Goal: Task Accomplishment & Management: Use online tool/utility

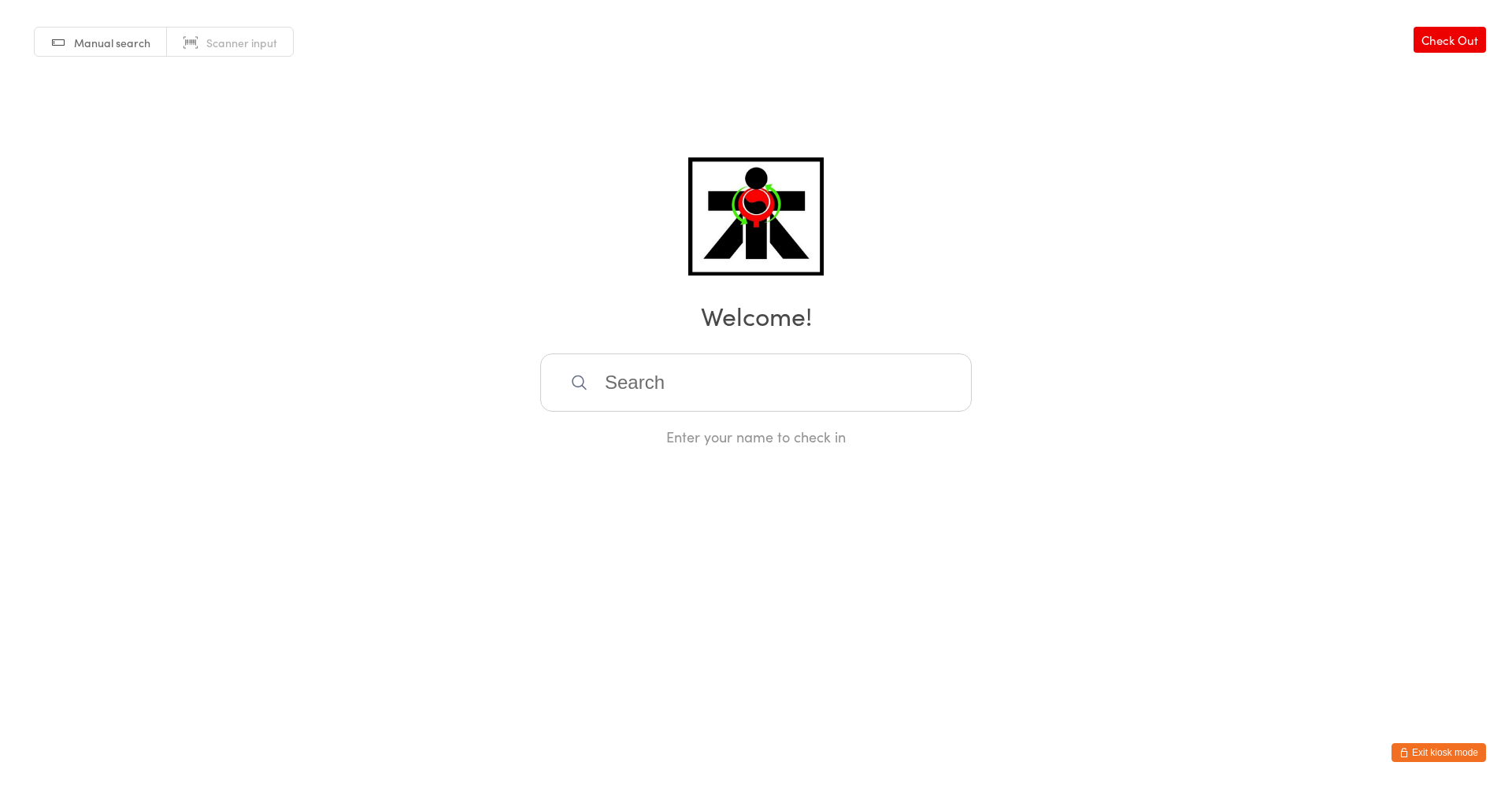
click at [636, 390] on input "search" at bounding box center [755, 383] width 431 height 58
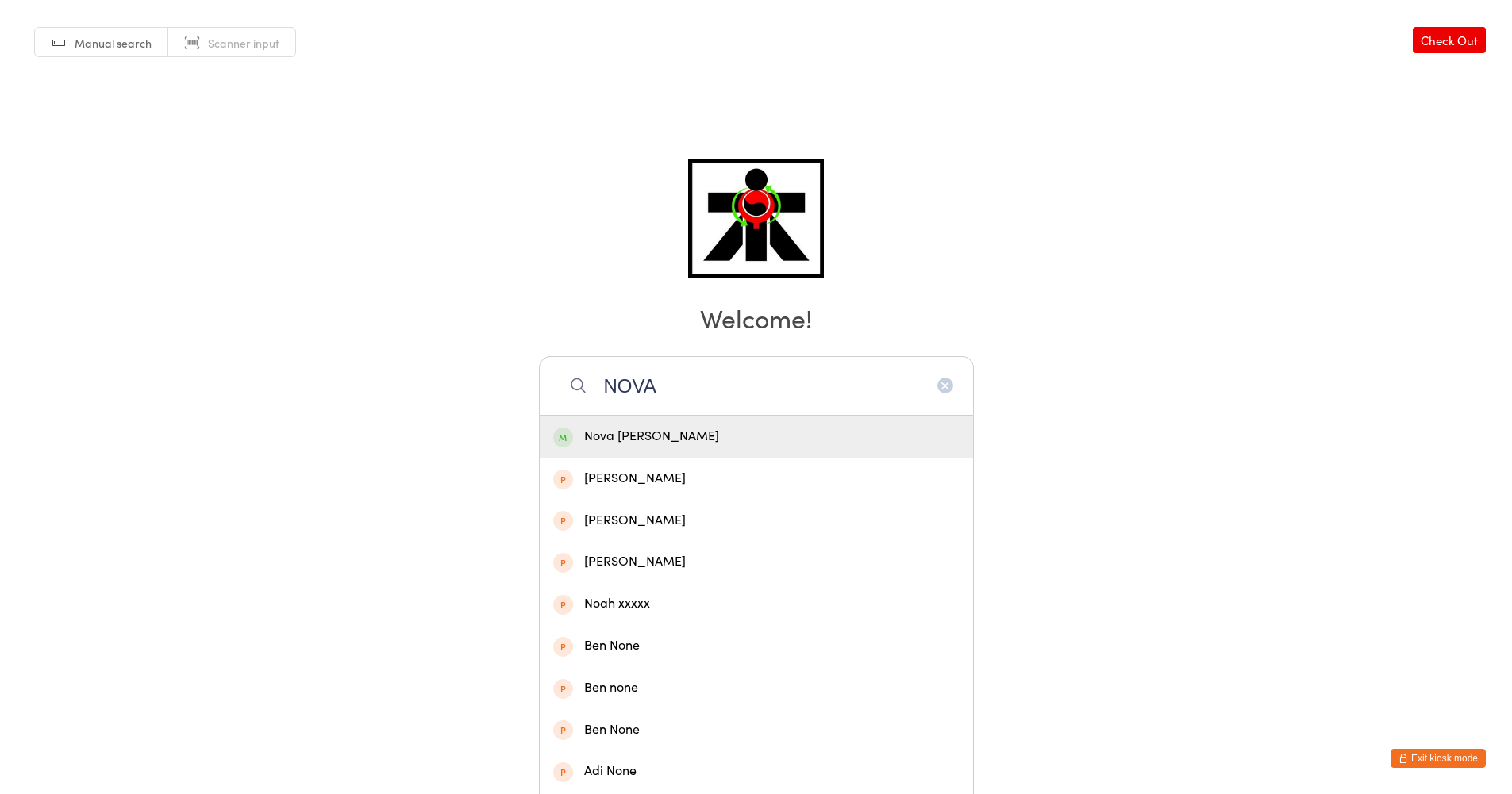
type input "NOVA"
click at [615, 440] on div "Nova [PERSON_NAME]" at bounding box center [756, 437] width 406 height 21
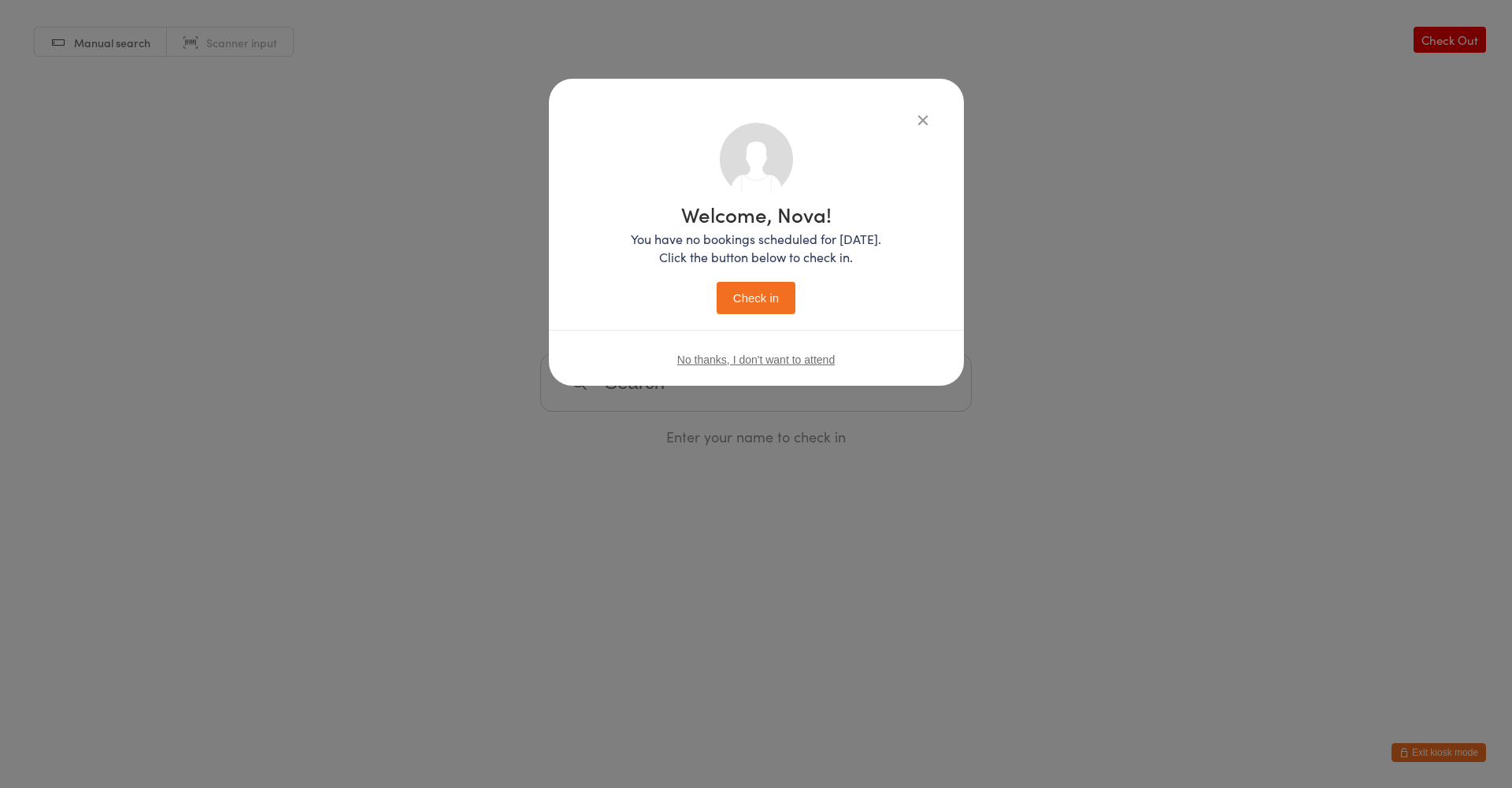
click at [776, 299] on button "Check in" at bounding box center [755, 298] width 79 height 33
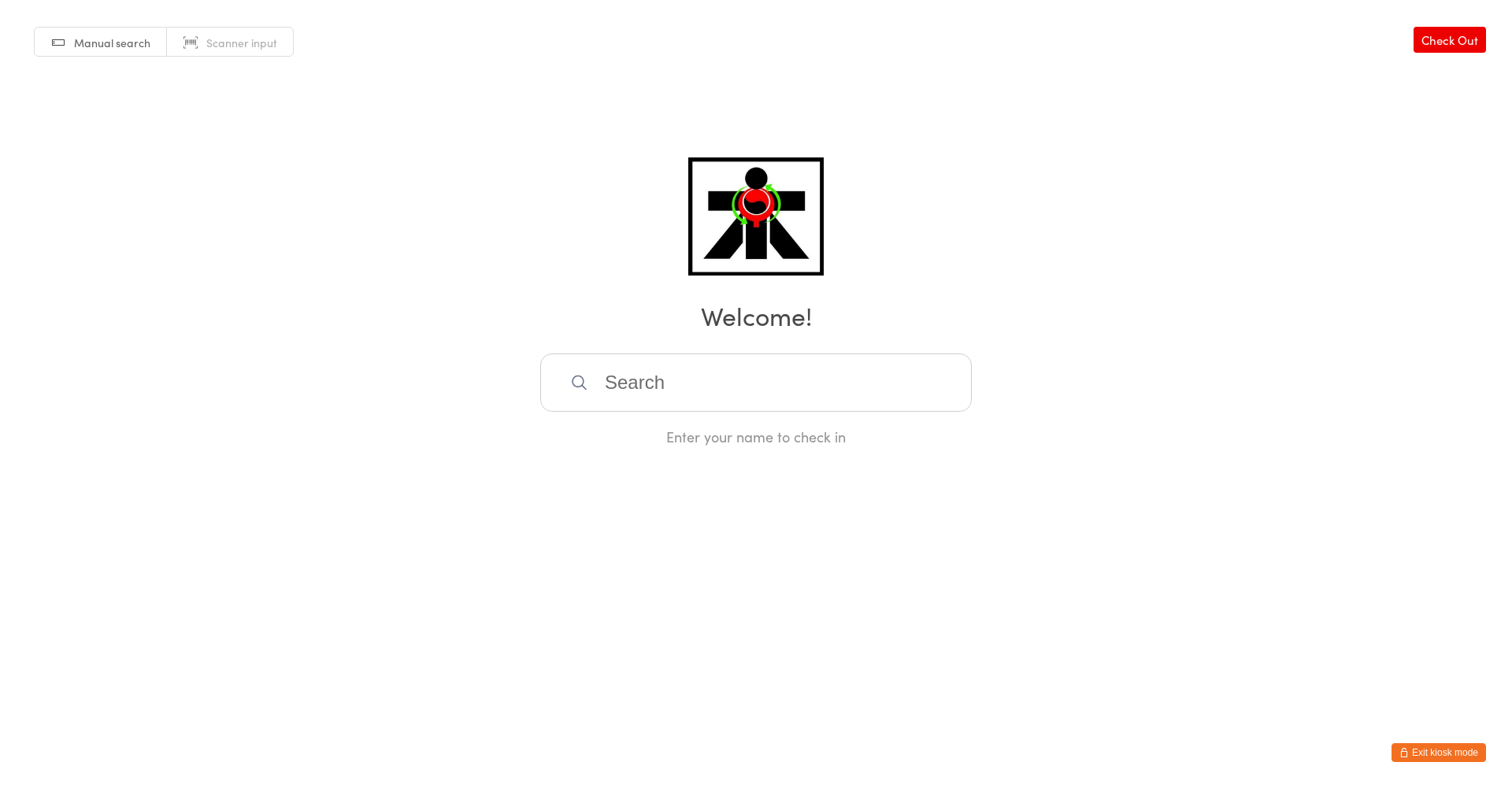
click at [744, 367] on input "search" at bounding box center [755, 383] width 431 height 58
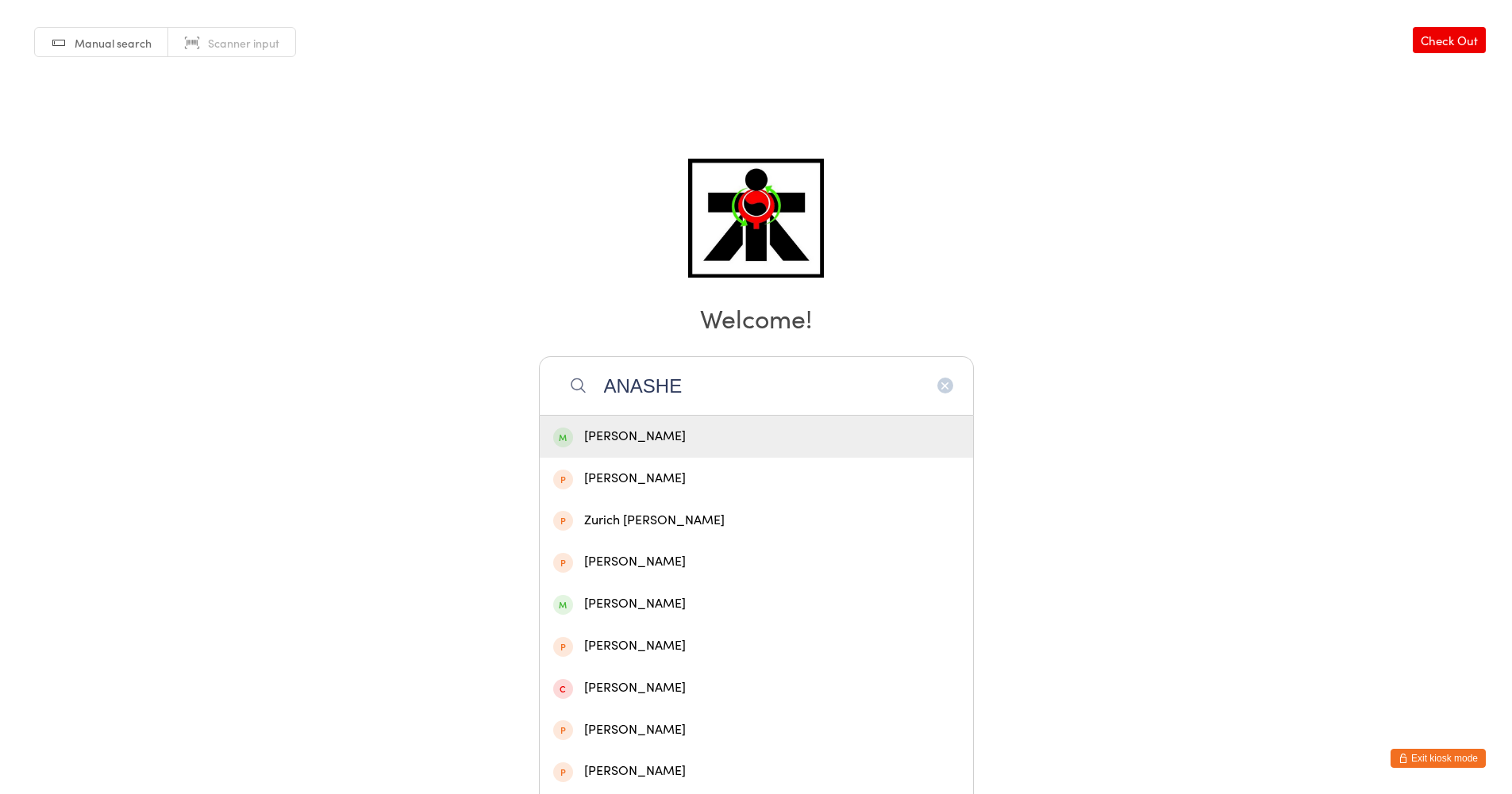
type input "ANASHE"
click at [727, 433] on div "[PERSON_NAME]" at bounding box center [756, 437] width 406 height 21
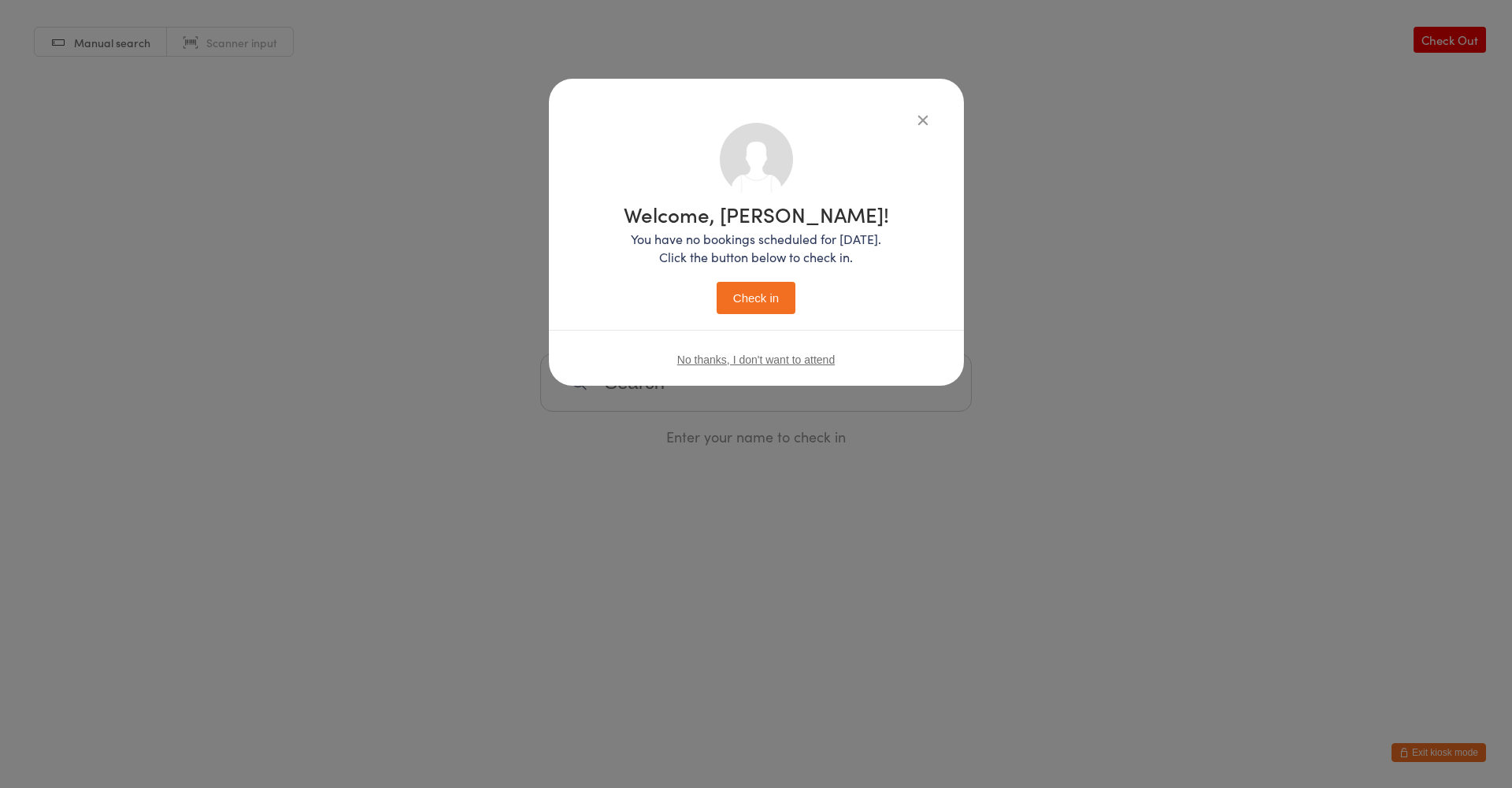
click at [759, 289] on button "Check in" at bounding box center [755, 298] width 79 height 33
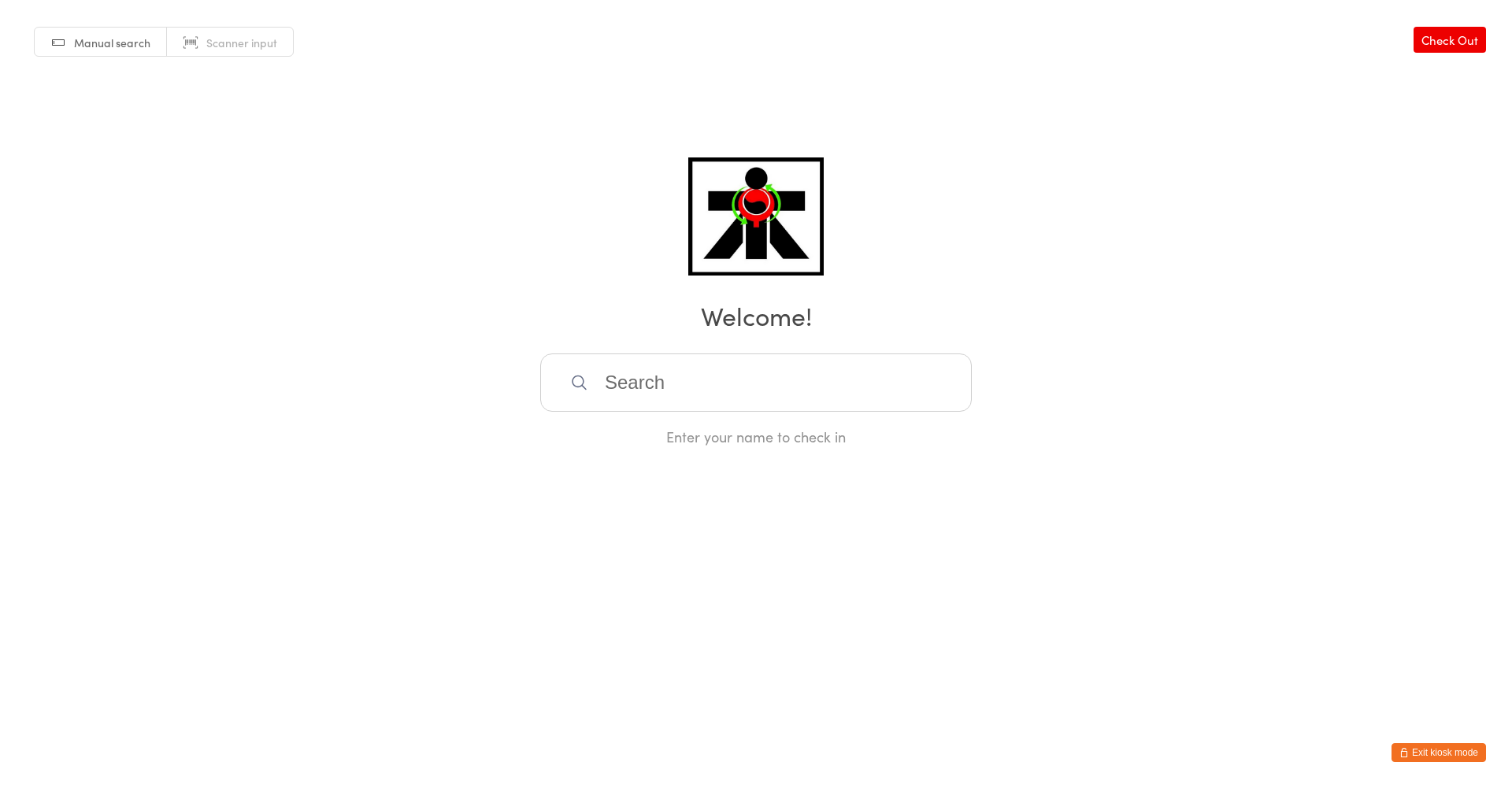
click at [600, 388] on input "search" at bounding box center [755, 383] width 431 height 58
click at [594, 392] on div at bounding box center [755, 383] width 431 height 58
click at [623, 377] on input "search" at bounding box center [755, 383] width 431 height 58
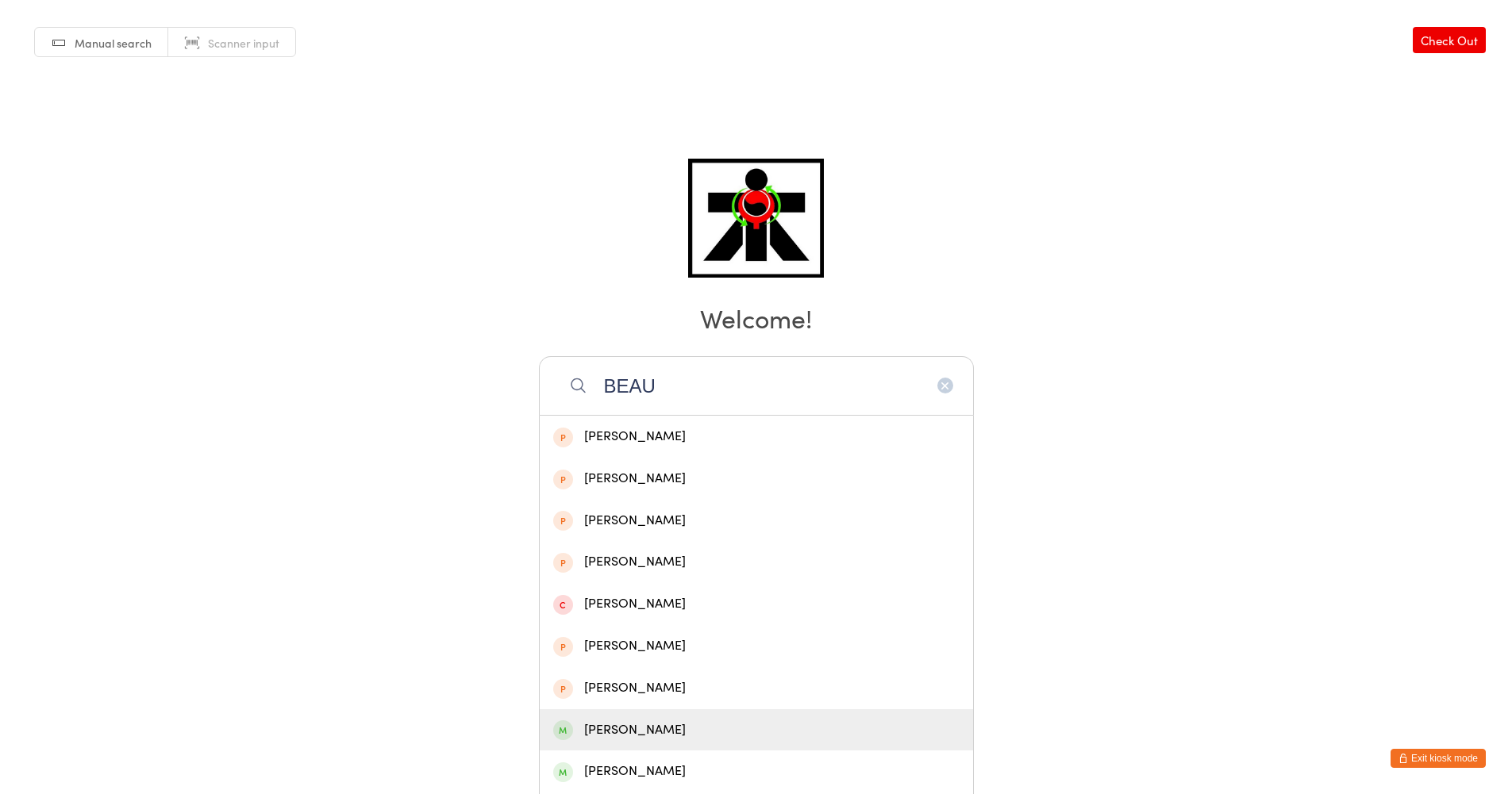
type input "BEAU"
click at [623, 742] on div "[PERSON_NAME]" at bounding box center [756, 730] width 433 height 42
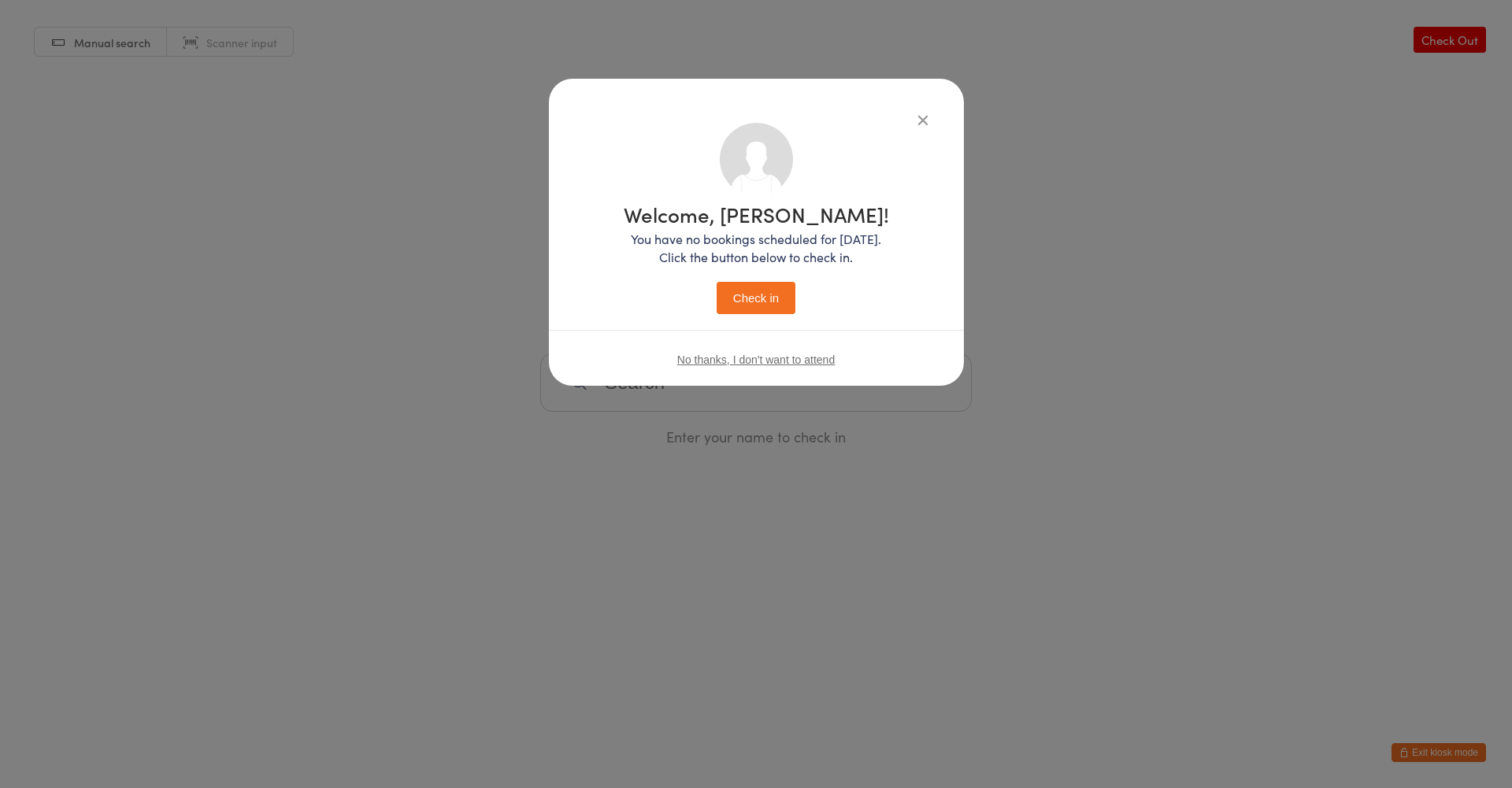
click at [745, 307] on button "Check in" at bounding box center [755, 298] width 79 height 33
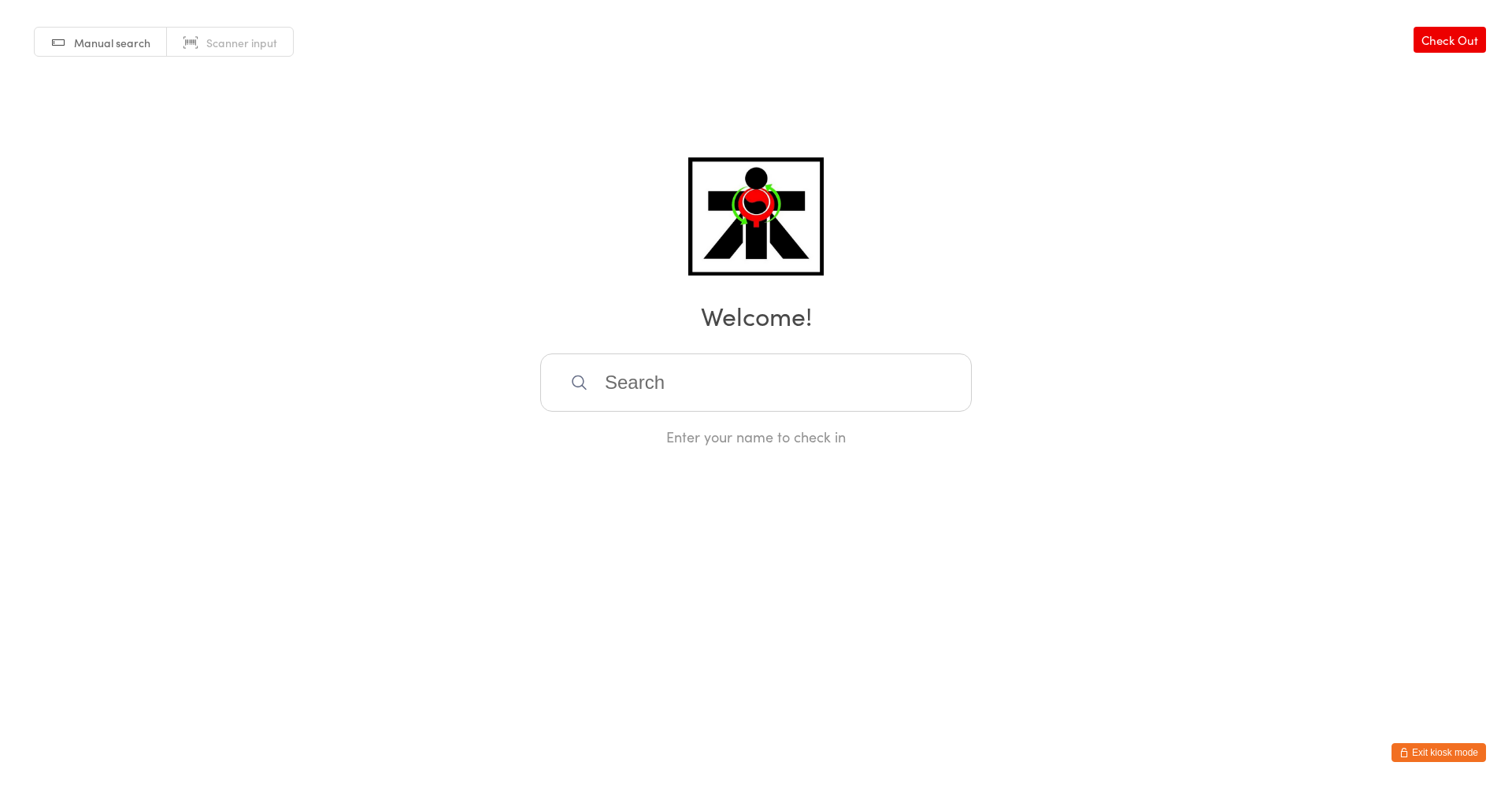
click at [631, 387] on input "search" at bounding box center [755, 383] width 431 height 58
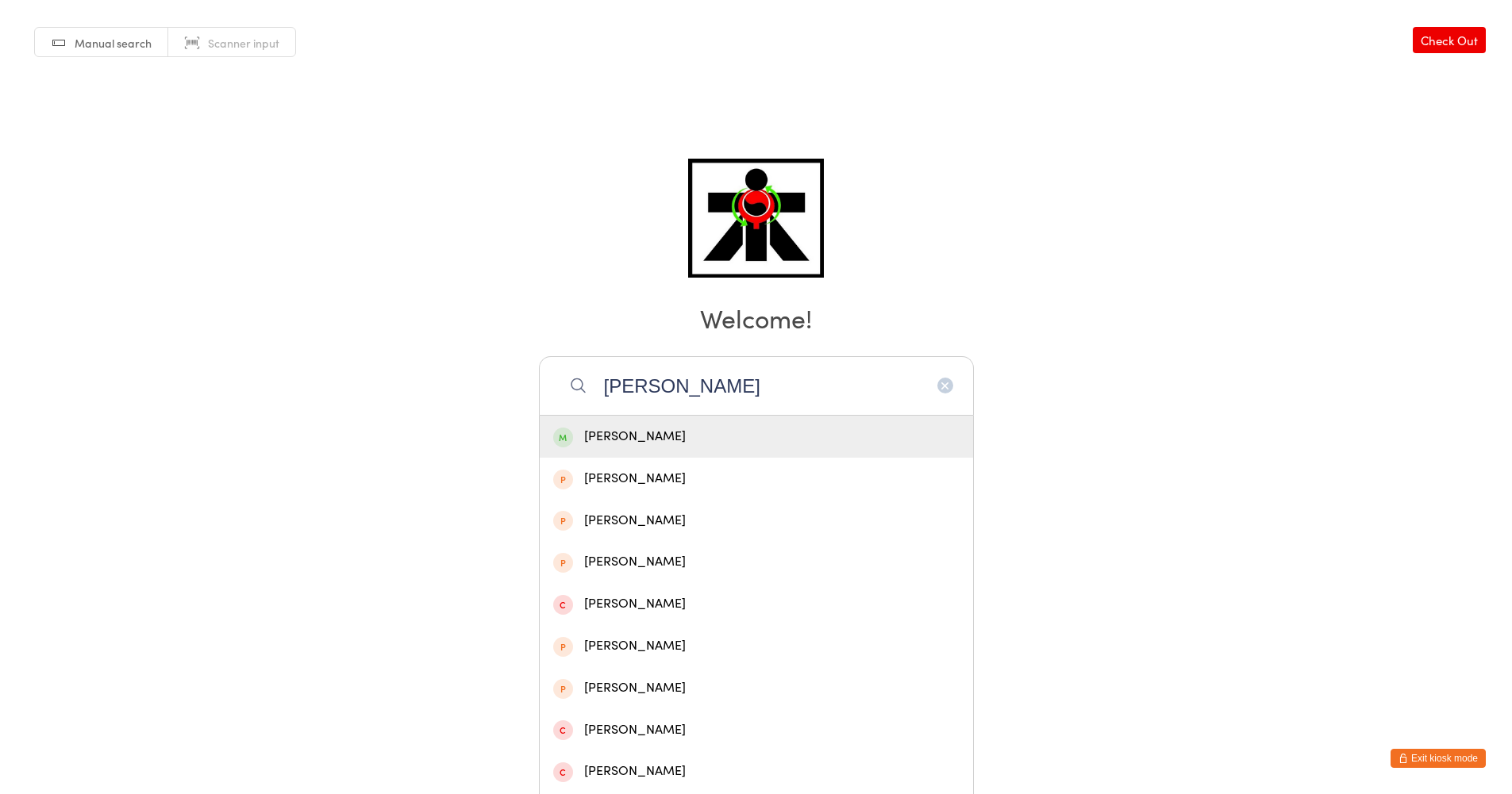
type input "[PERSON_NAME]"
click at [631, 443] on div "[PERSON_NAME]" at bounding box center [756, 437] width 406 height 21
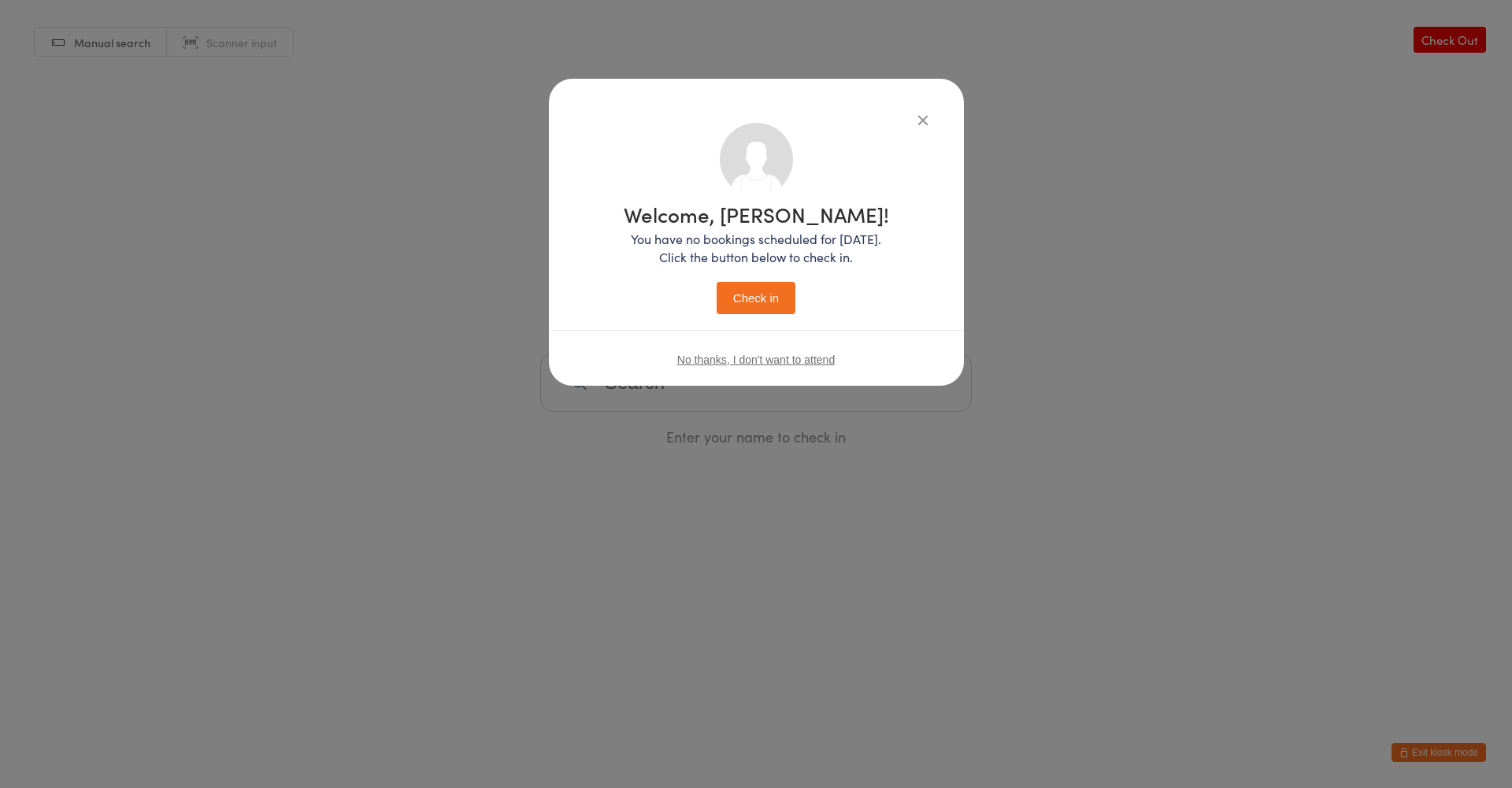
click at [781, 304] on button "Check in" at bounding box center [755, 298] width 79 height 33
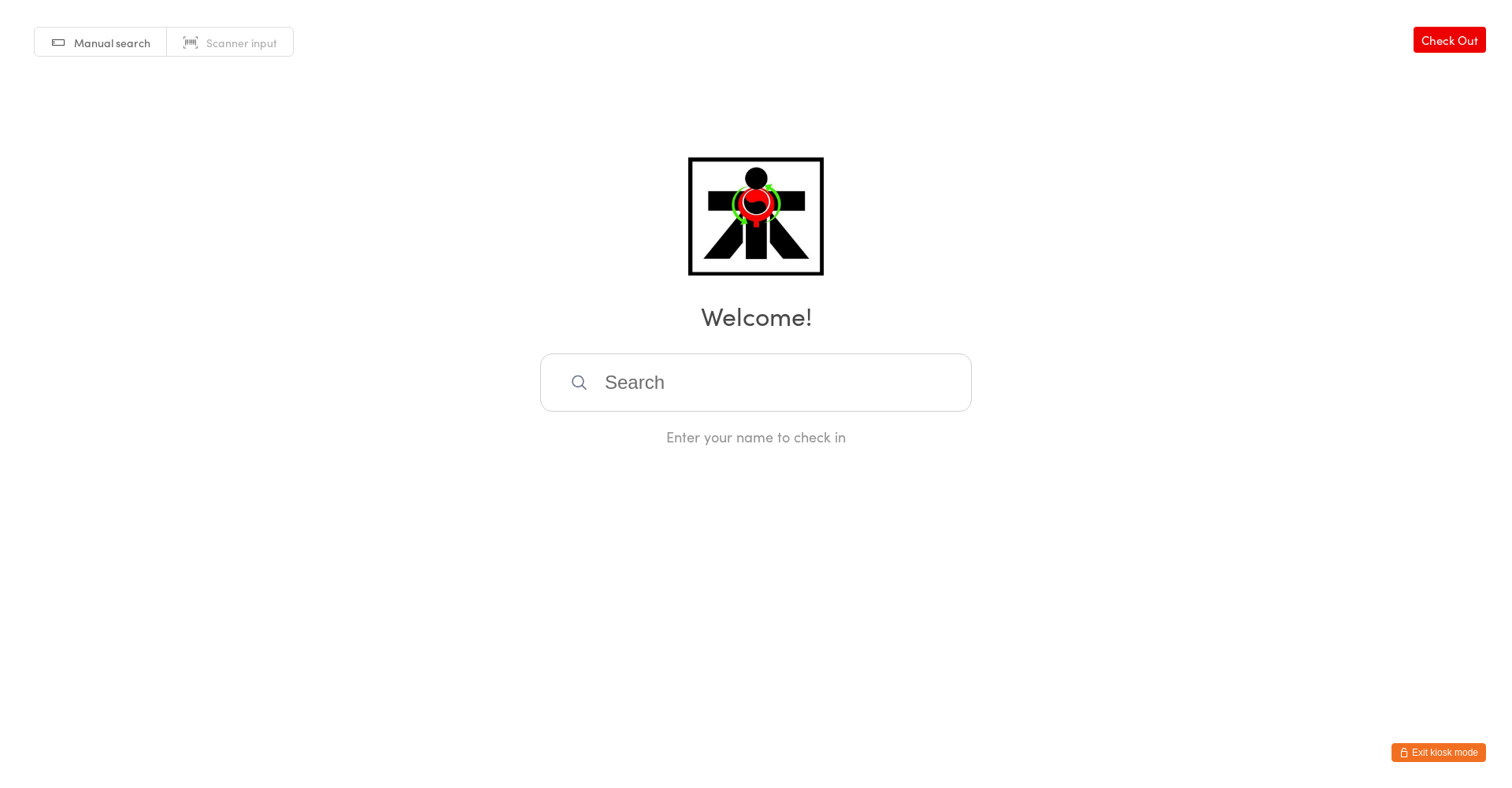
click at [934, 395] on input "search" at bounding box center [755, 383] width 431 height 58
type input "G"
type input "Q"
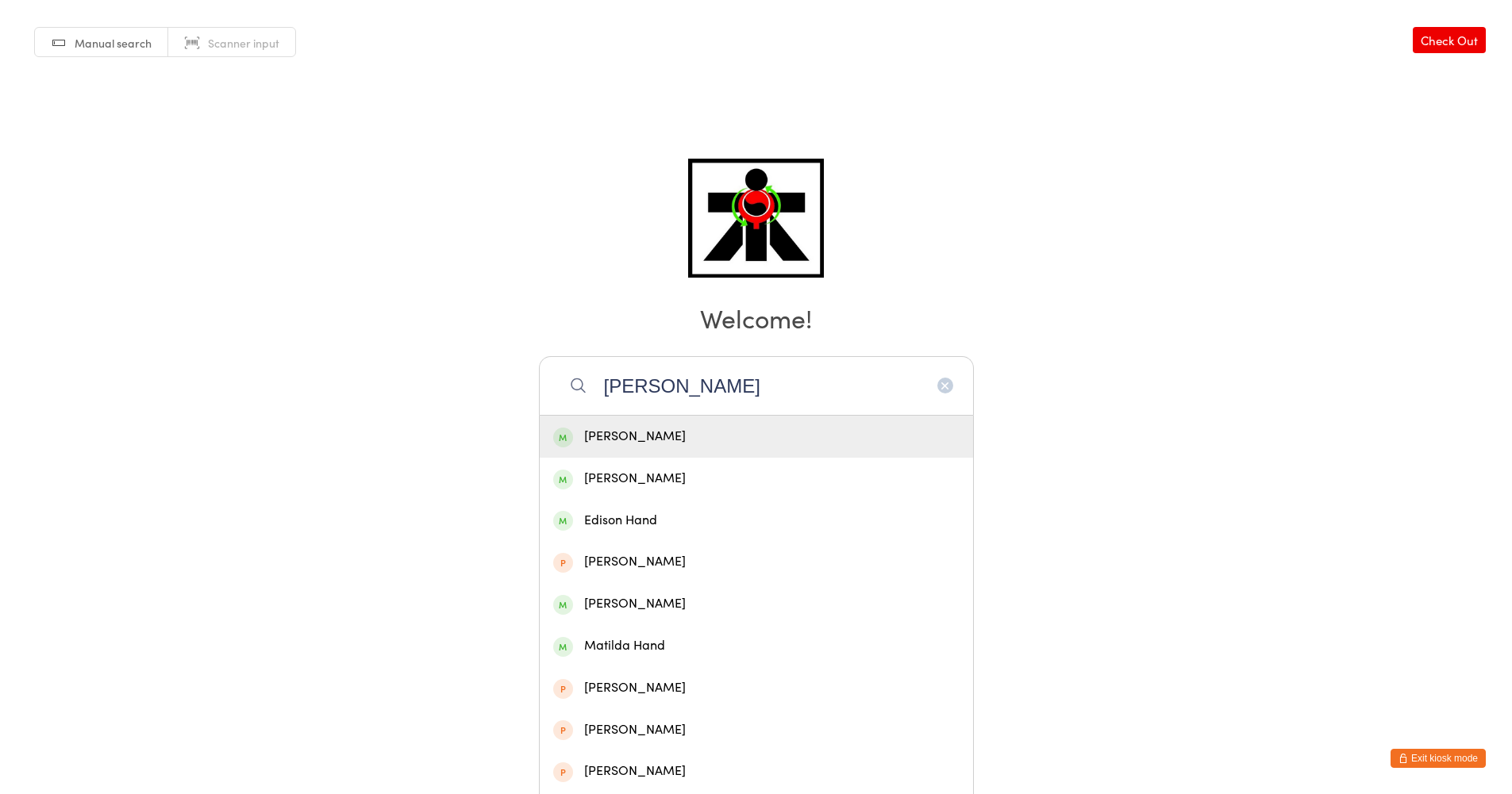
type input "[PERSON_NAME]"
click at [567, 430] on span at bounding box center [563, 437] width 20 height 20
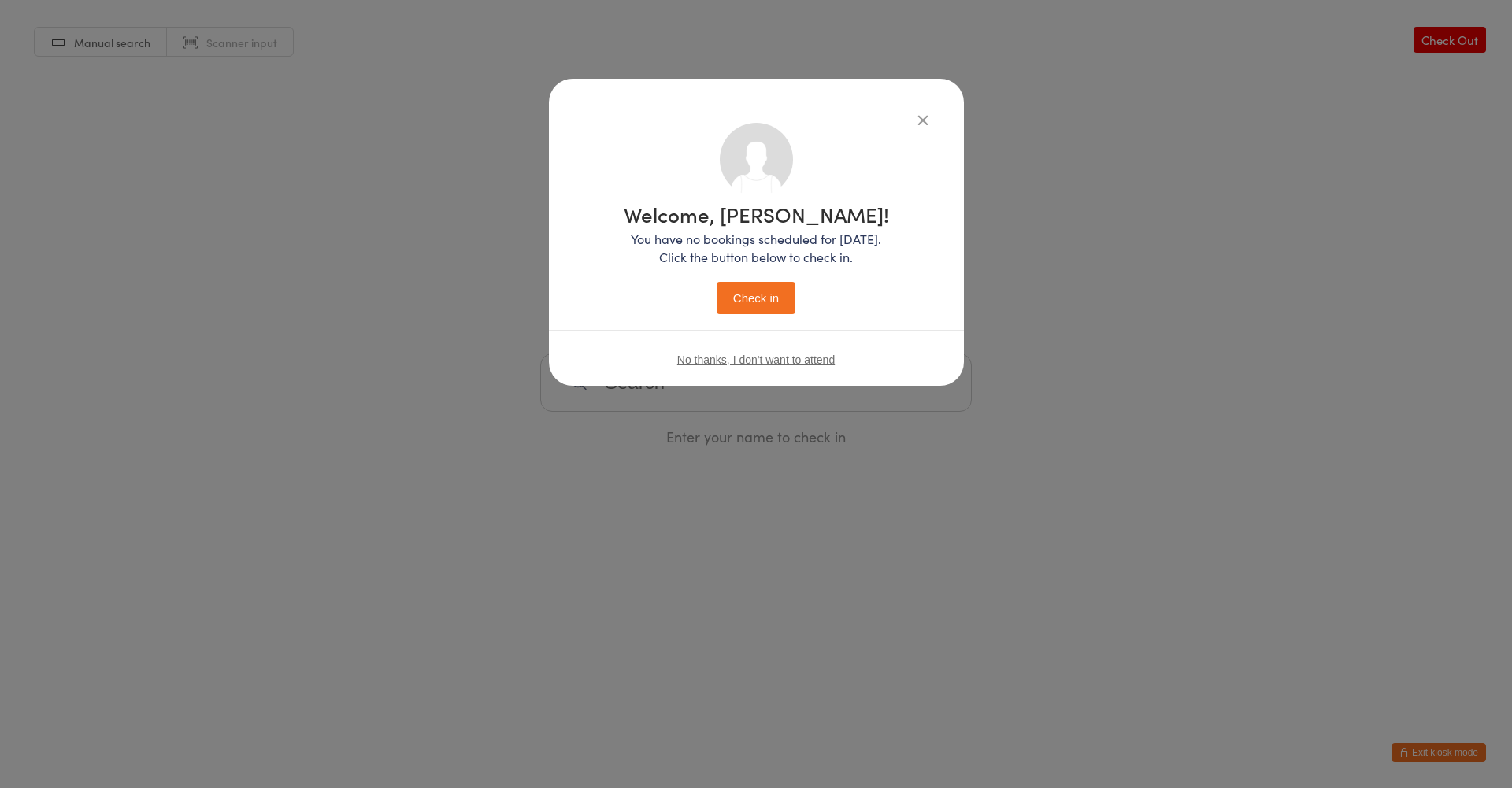
click at [726, 300] on button "Check in" at bounding box center [755, 298] width 79 height 33
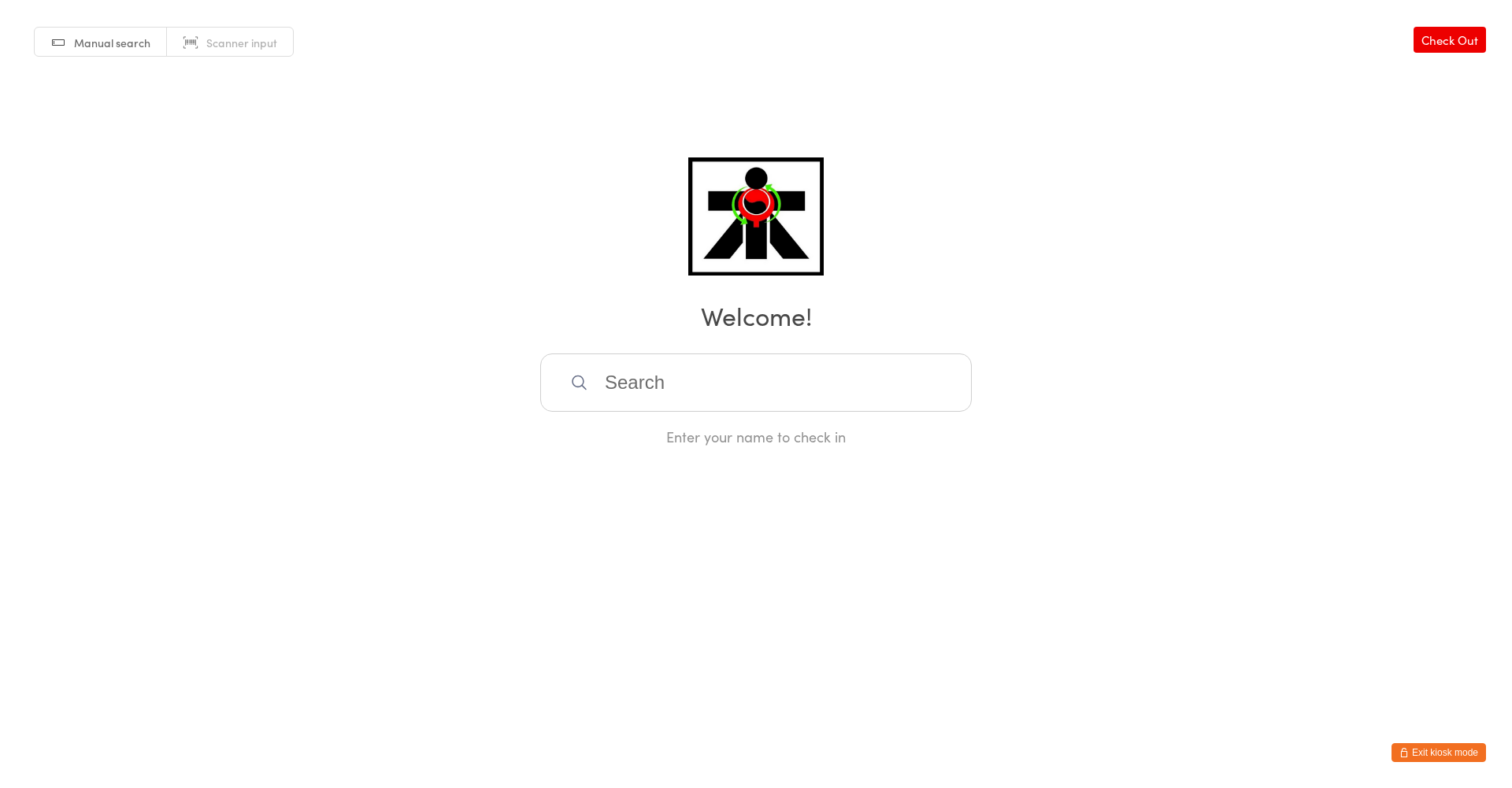
click at [729, 394] on input "search" at bounding box center [755, 383] width 431 height 58
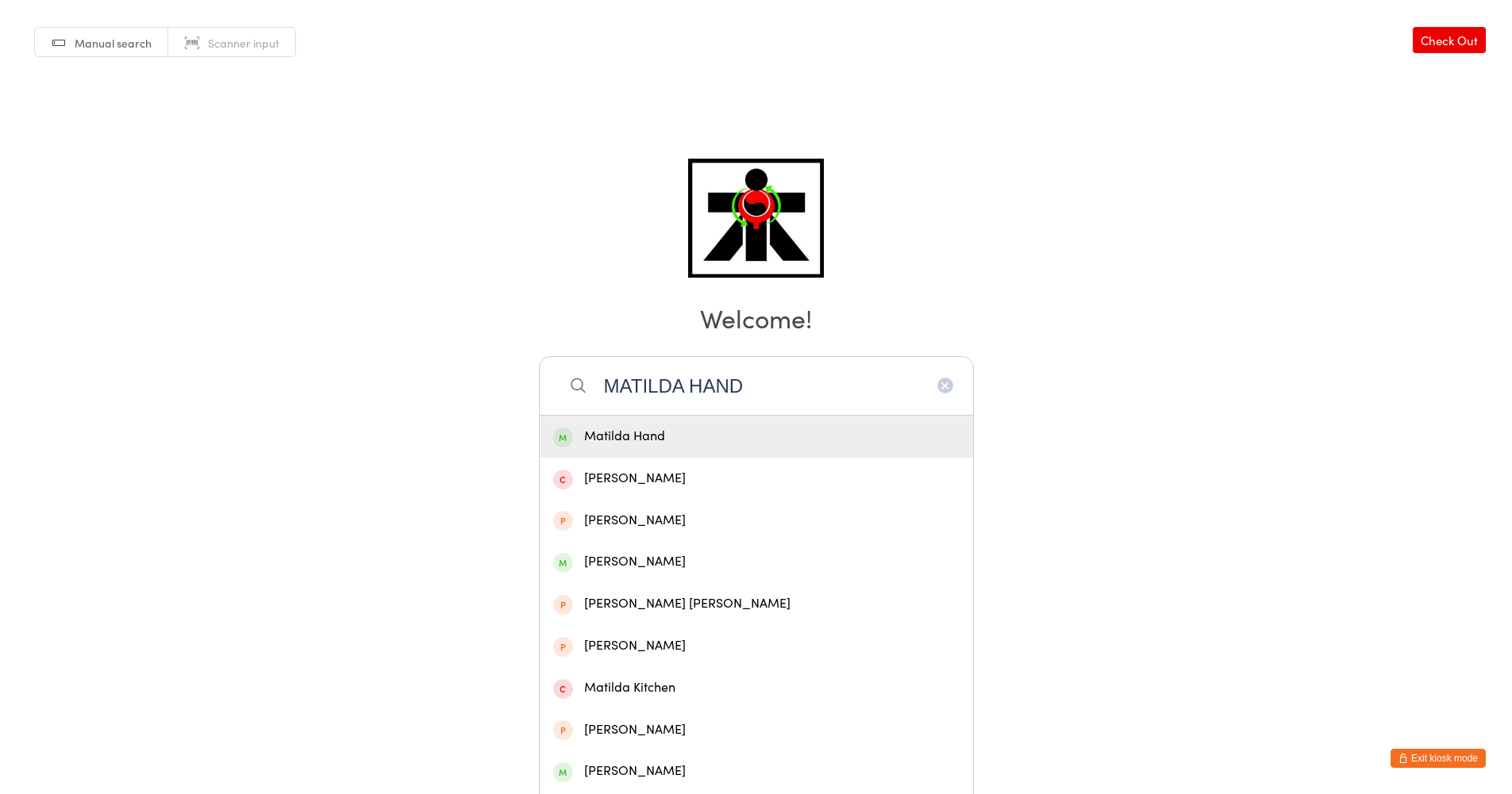
type input "MATILDA HAND"
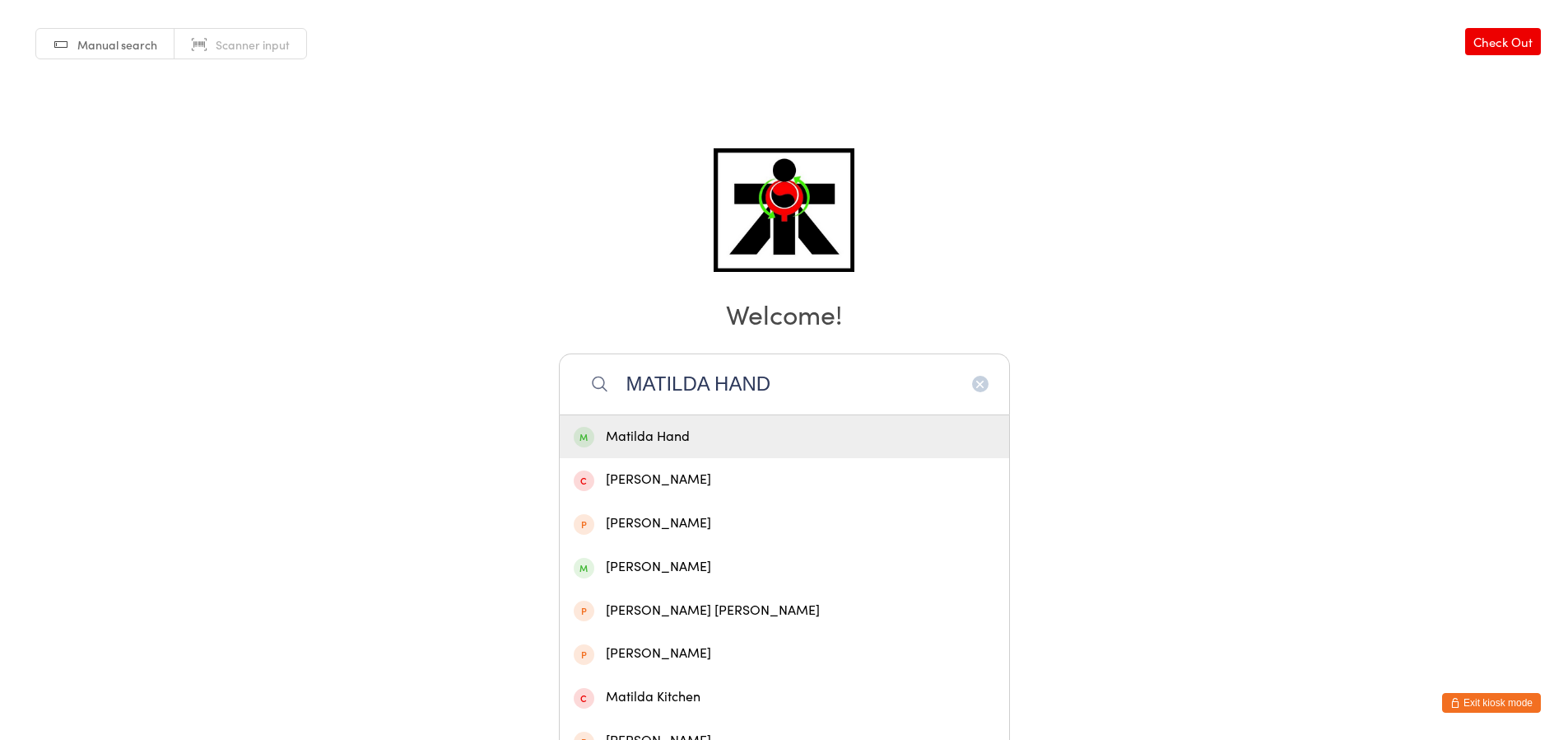
click at [701, 401] on input "MATILDA HAND" at bounding box center [784, 384] width 451 height 61
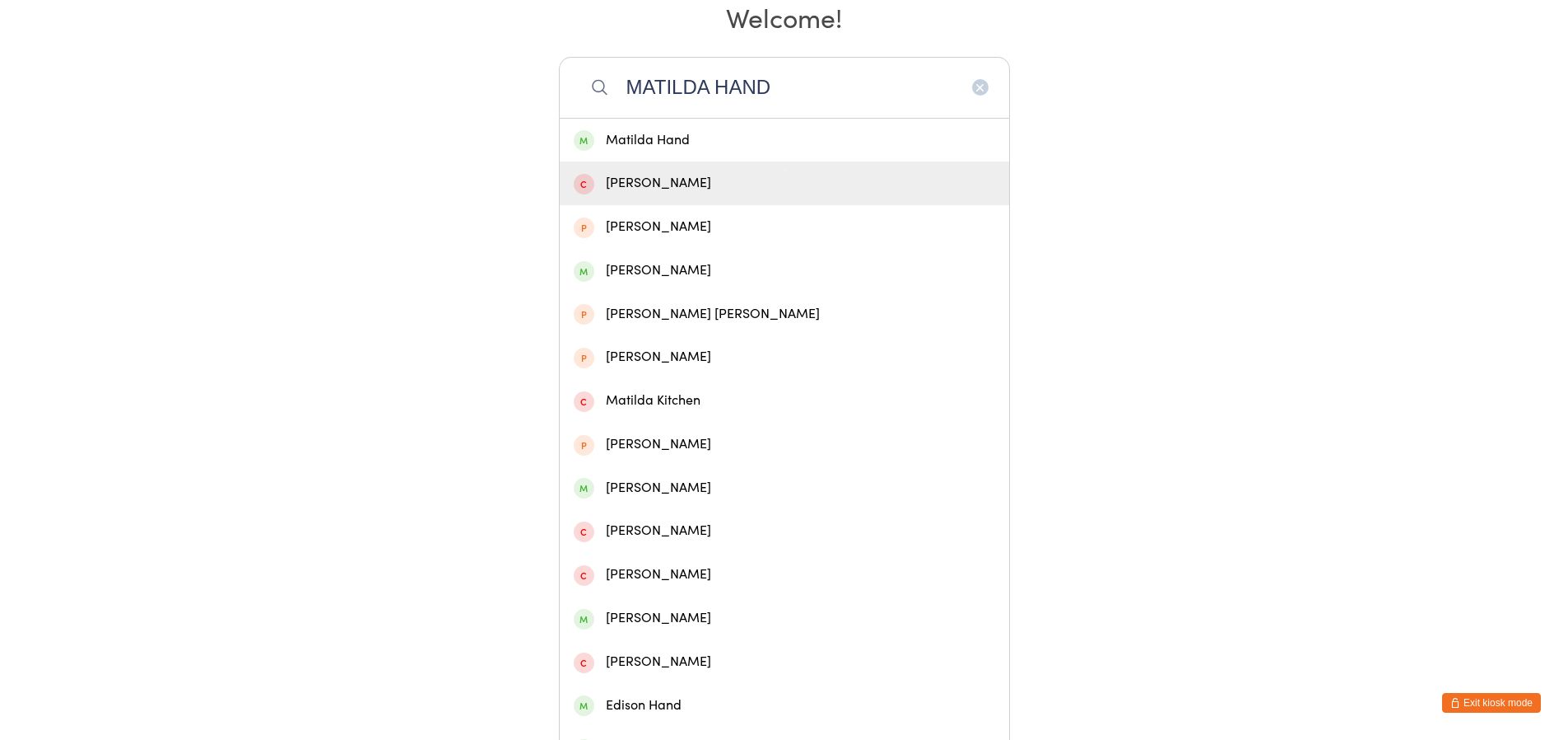
scroll to position [328, 0]
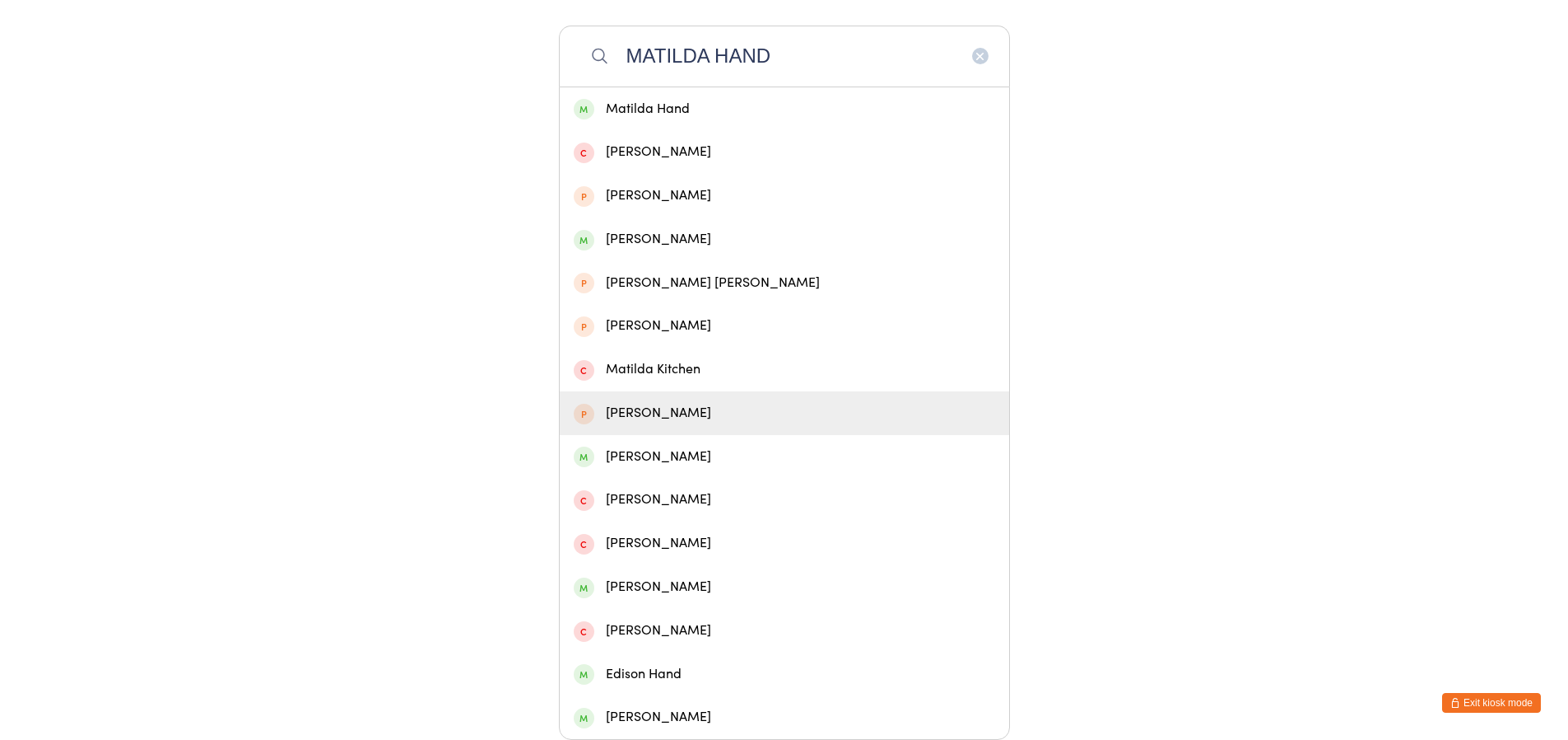
click at [701, 402] on div "[PERSON_NAME]" at bounding box center [784, 413] width 422 height 22
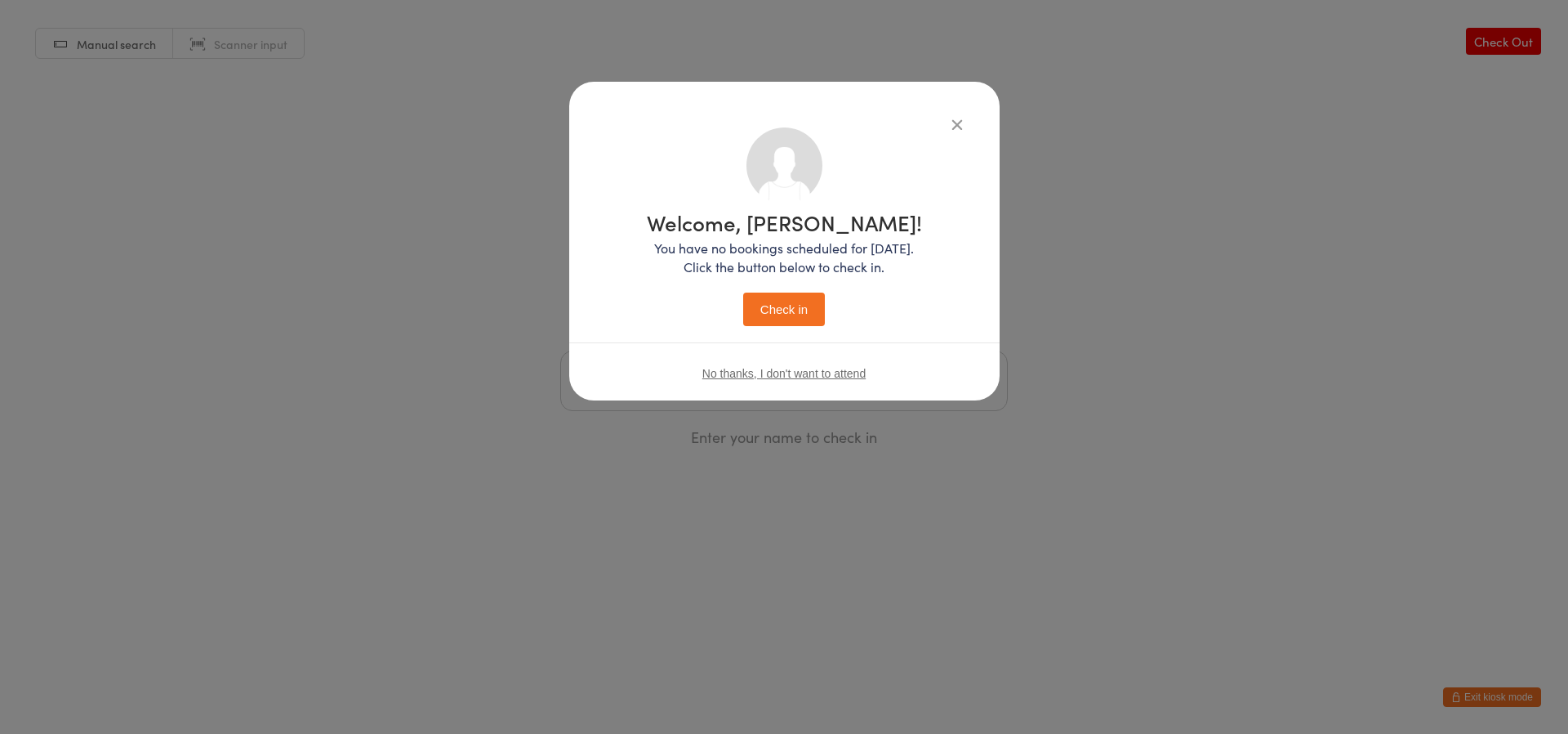
click at [780, 316] on button "Check in" at bounding box center [783, 309] width 81 height 34
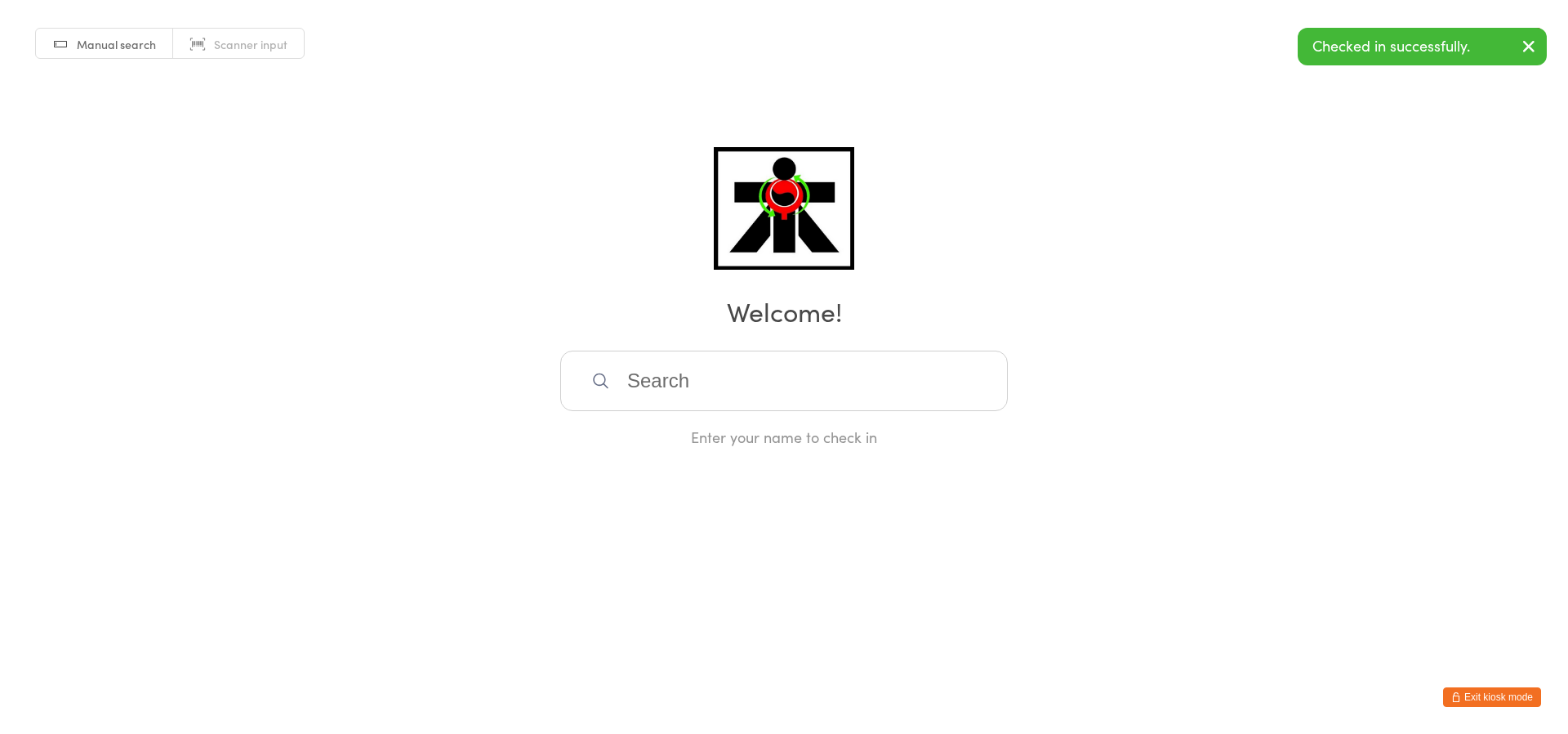
click at [771, 404] on input "search" at bounding box center [783, 381] width 447 height 60
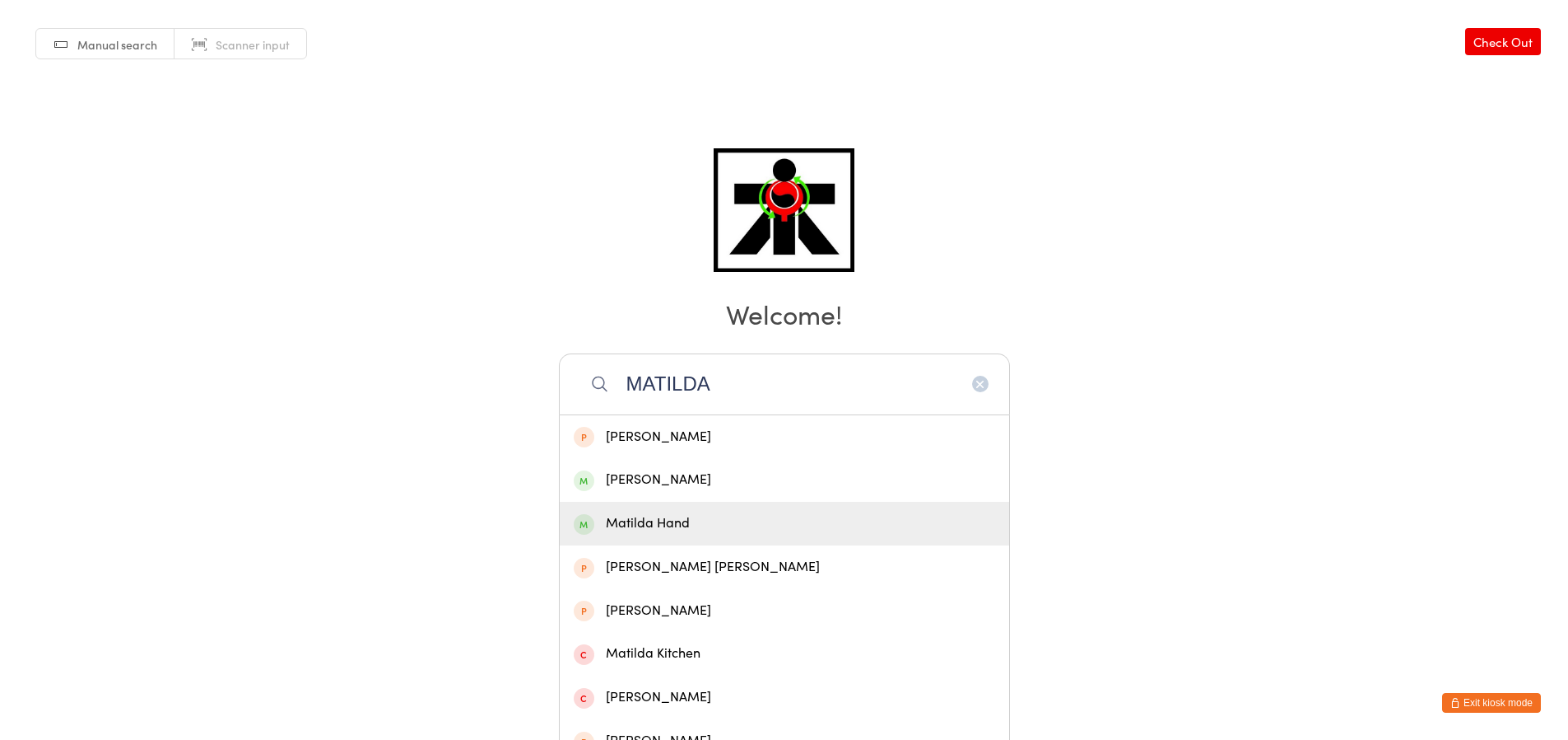
type input "MATILDA"
click at [745, 518] on div "Matilda Hand" at bounding box center [784, 523] width 422 height 22
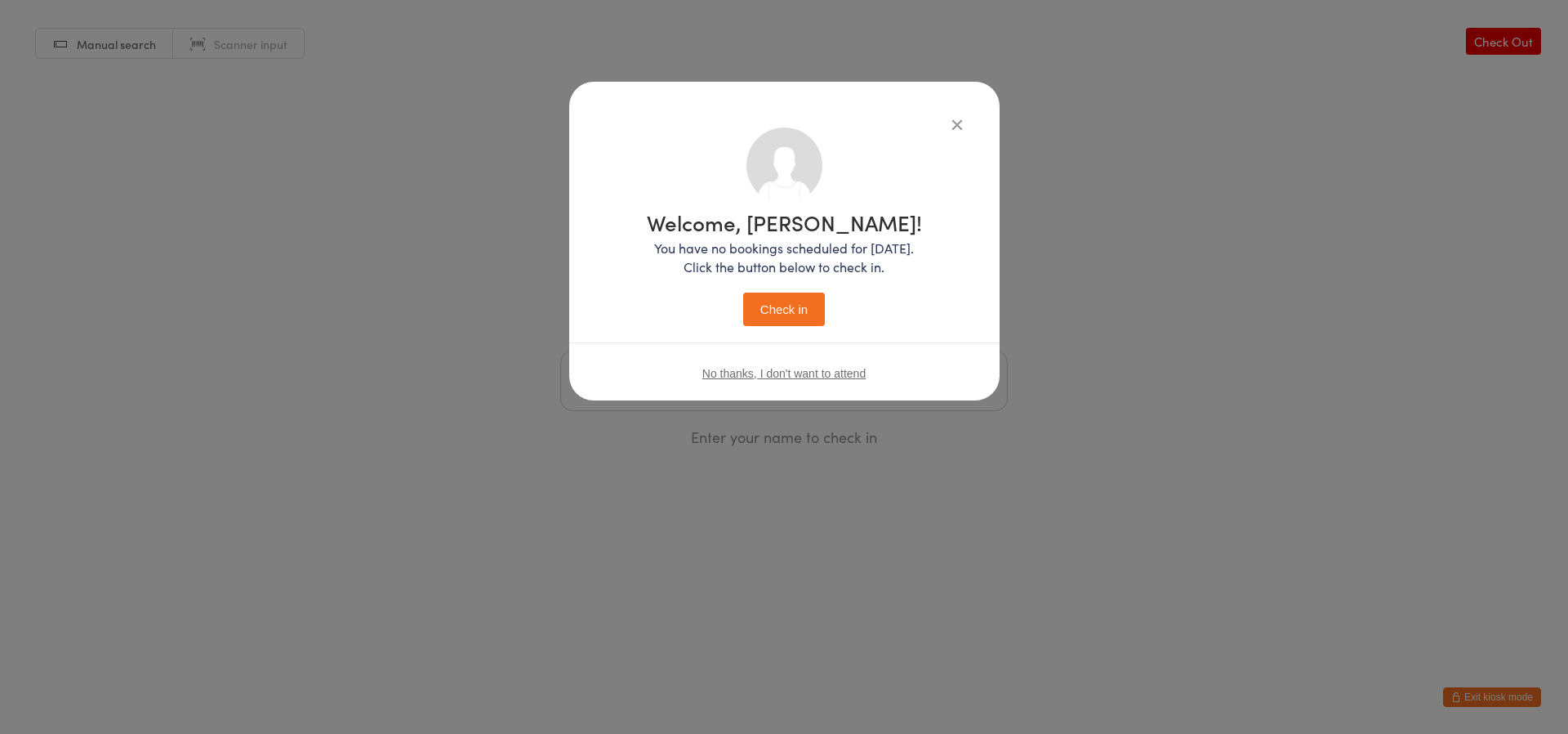
click at [803, 303] on button "Check in" at bounding box center [783, 309] width 81 height 34
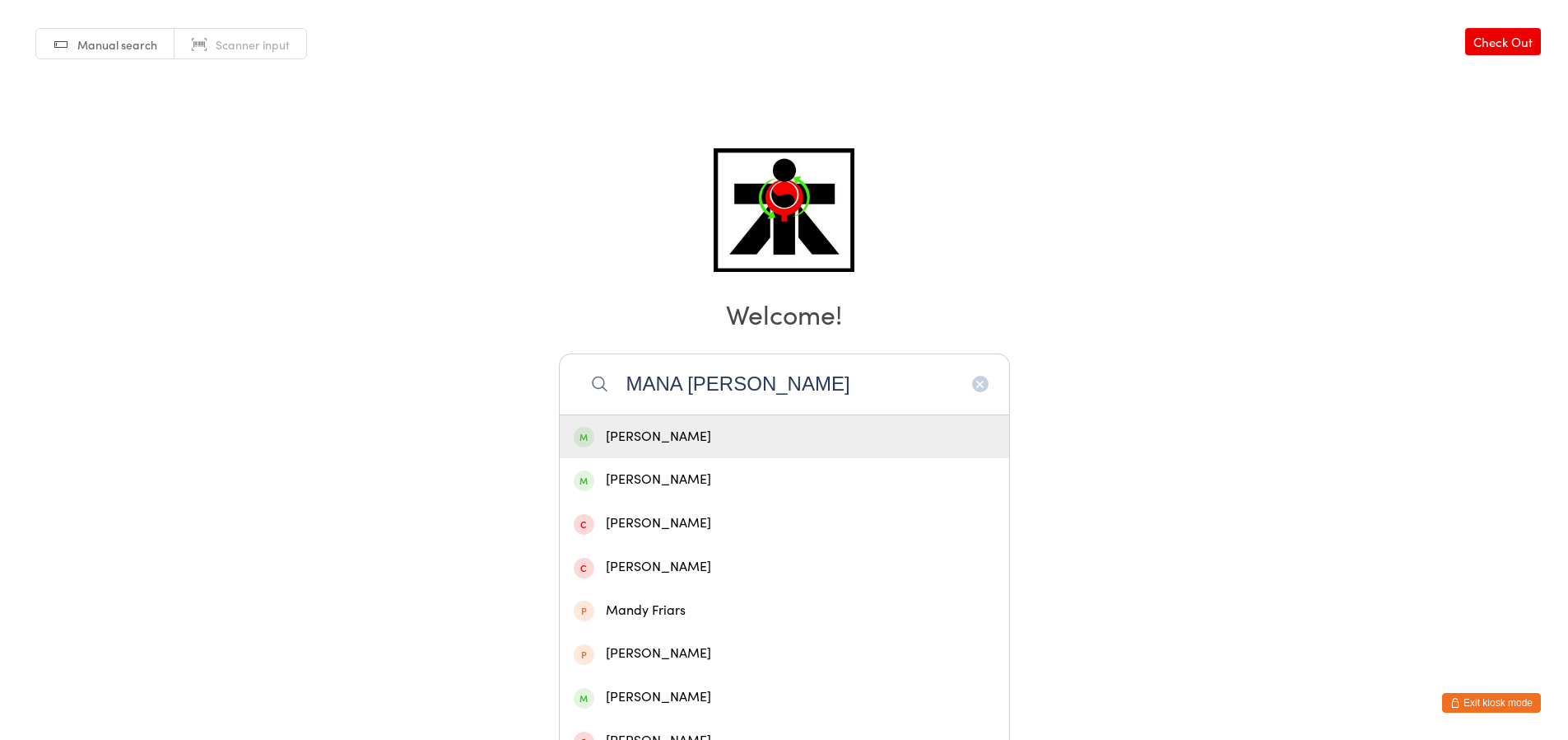
type input "MANA [PERSON_NAME]"
click at [649, 422] on div "[PERSON_NAME]" at bounding box center [784, 436] width 449 height 43
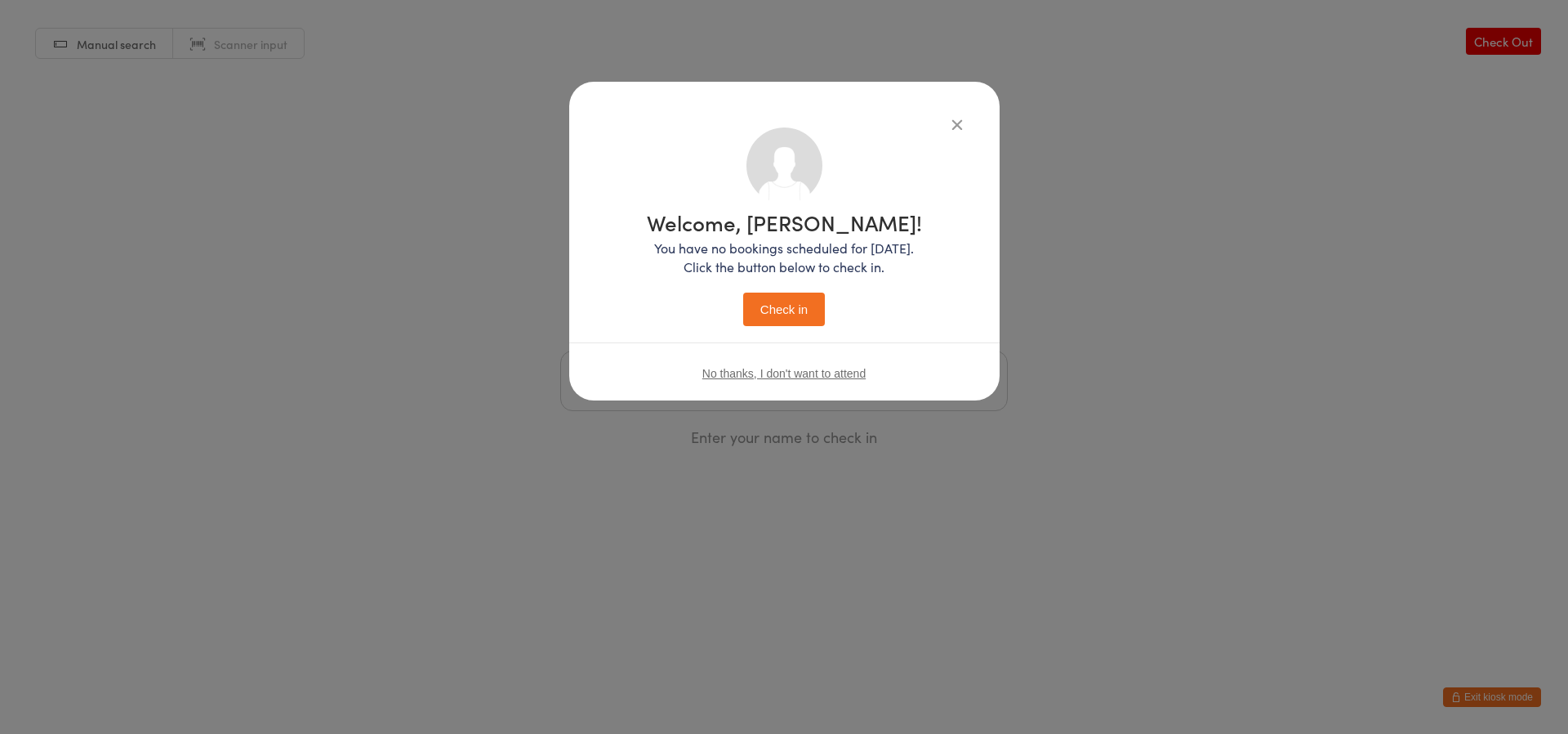
click at [778, 301] on button "Check in" at bounding box center [783, 309] width 81 height 34
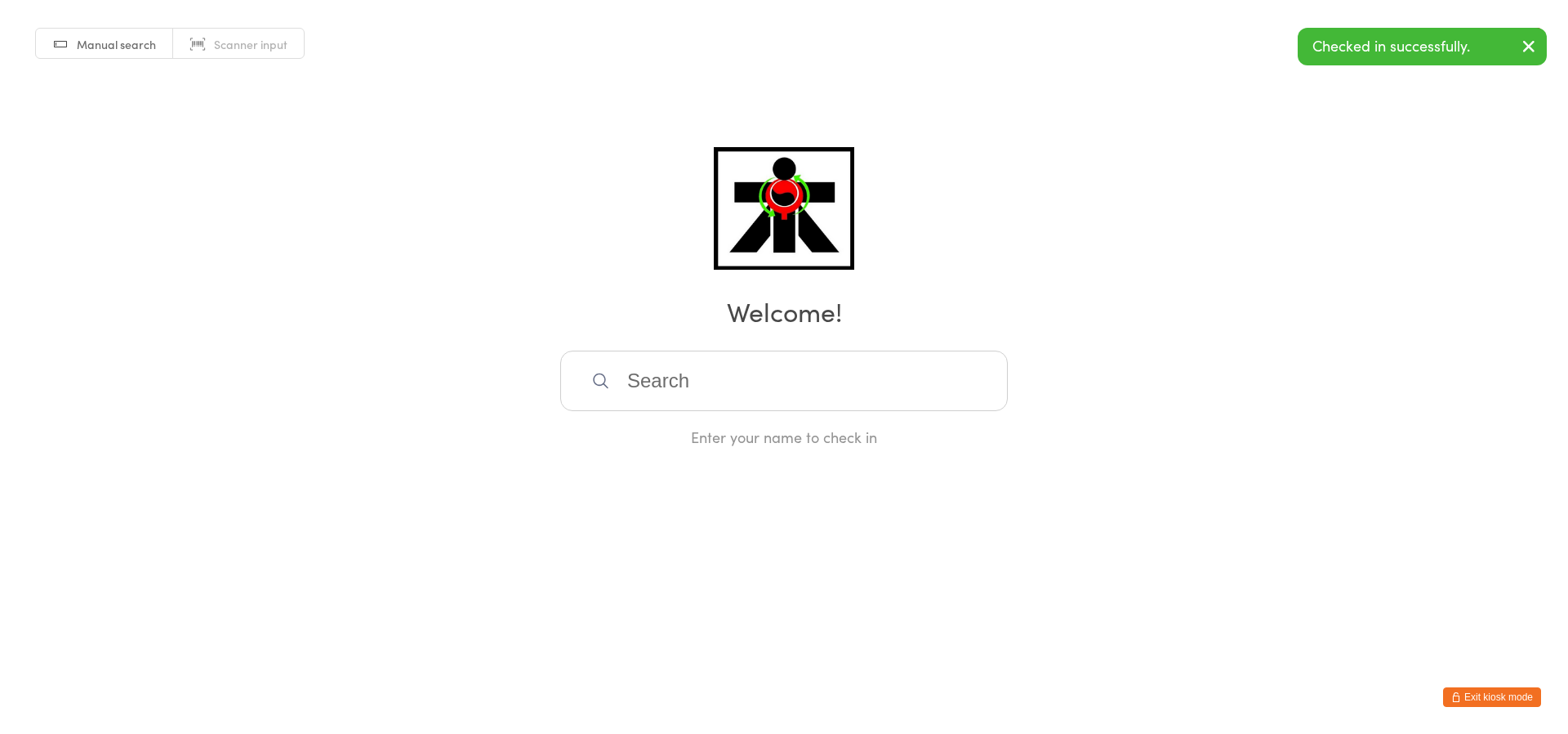
click at [972, 364] on input "search" at bounding box center [783, 381] width 447 height 60
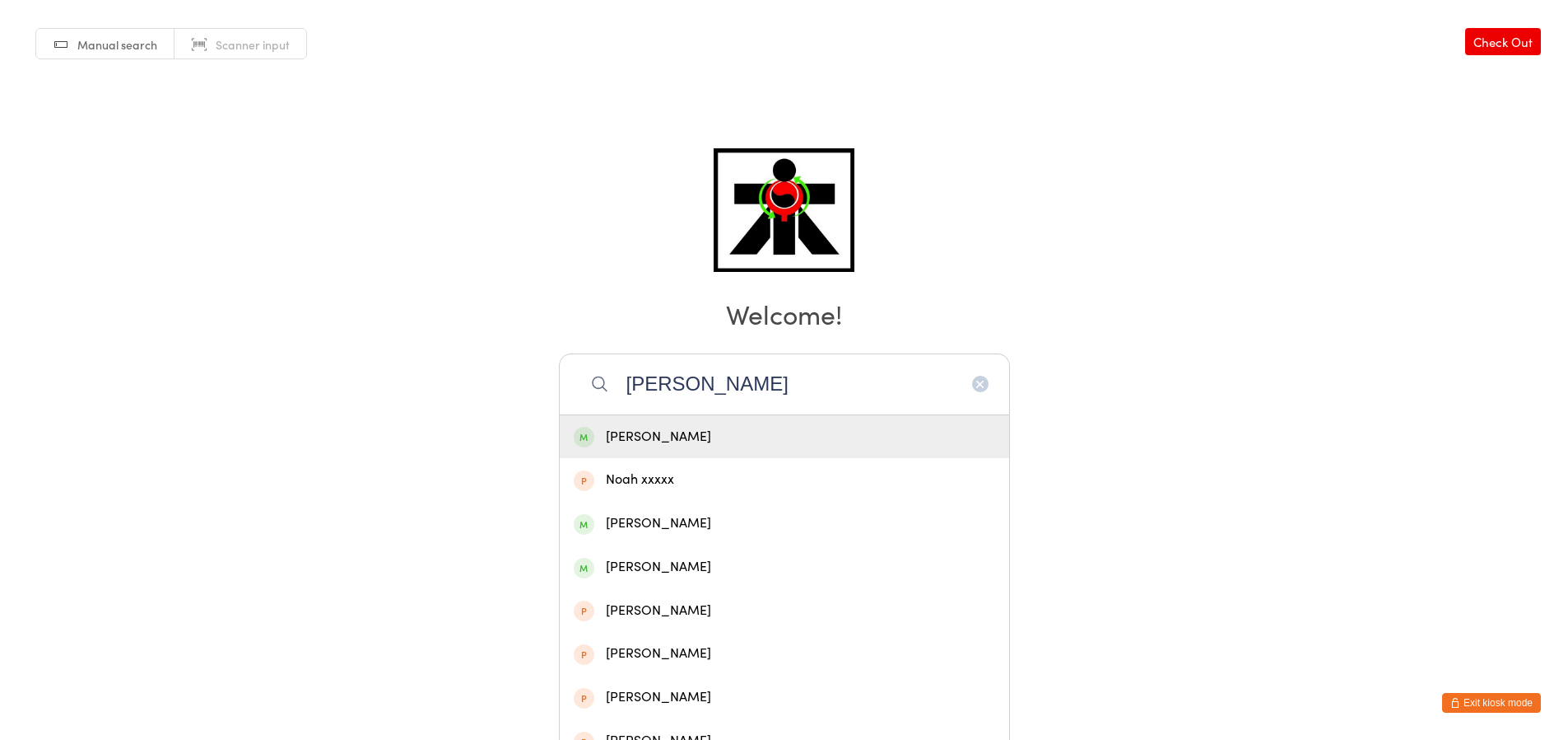
type input "[PERSON_NAME]"
click at [975, 435] on div "[PERSON_NAME]" at bounding box center [784, 436] width 422 height 22
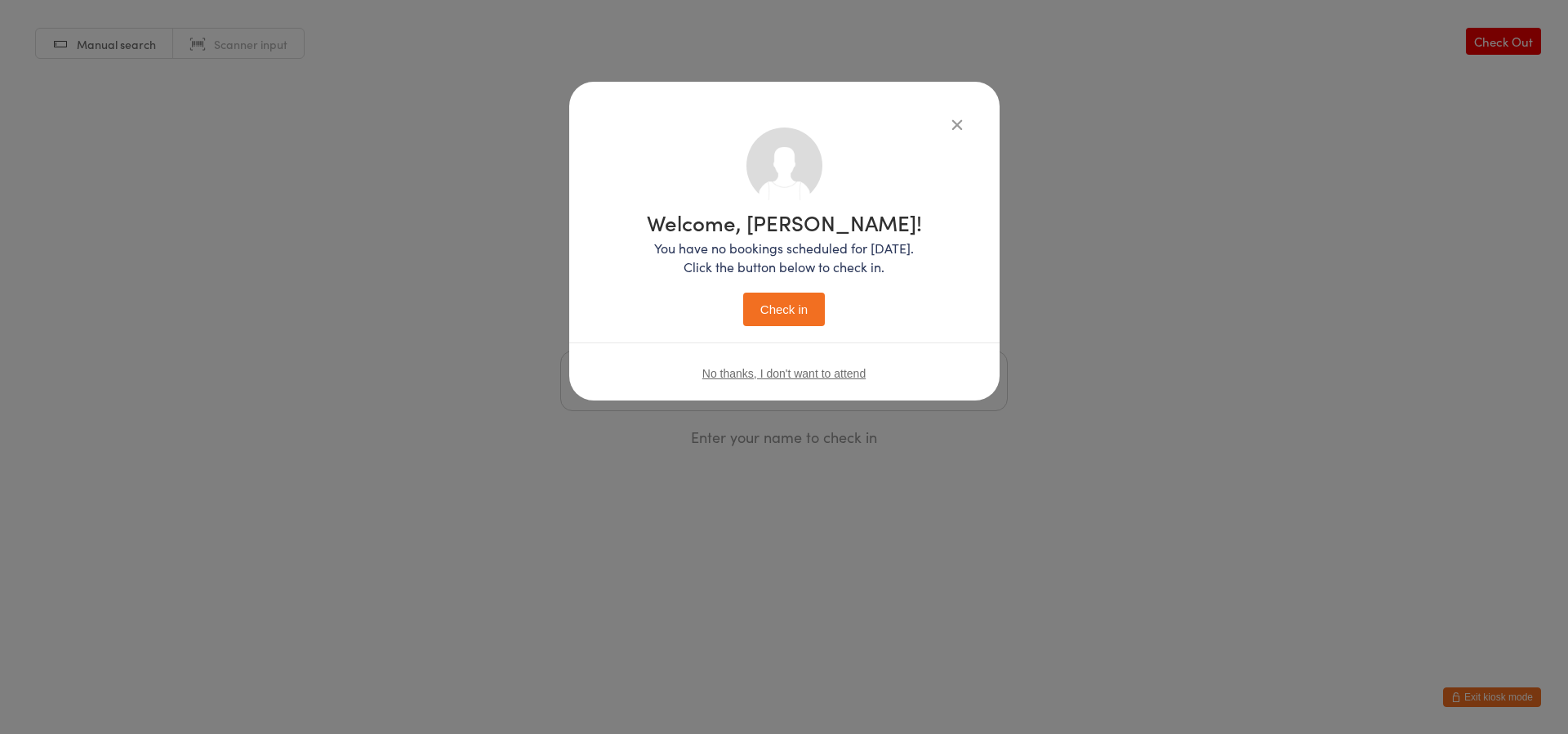
drag, startPoint x: 792, startPoint y: 295, endPoint x: 802, endPoint y: 298, distance: 10.4
click at [802, 298] on button "Check in" at bounding box center [783, 309] width 81 height 34
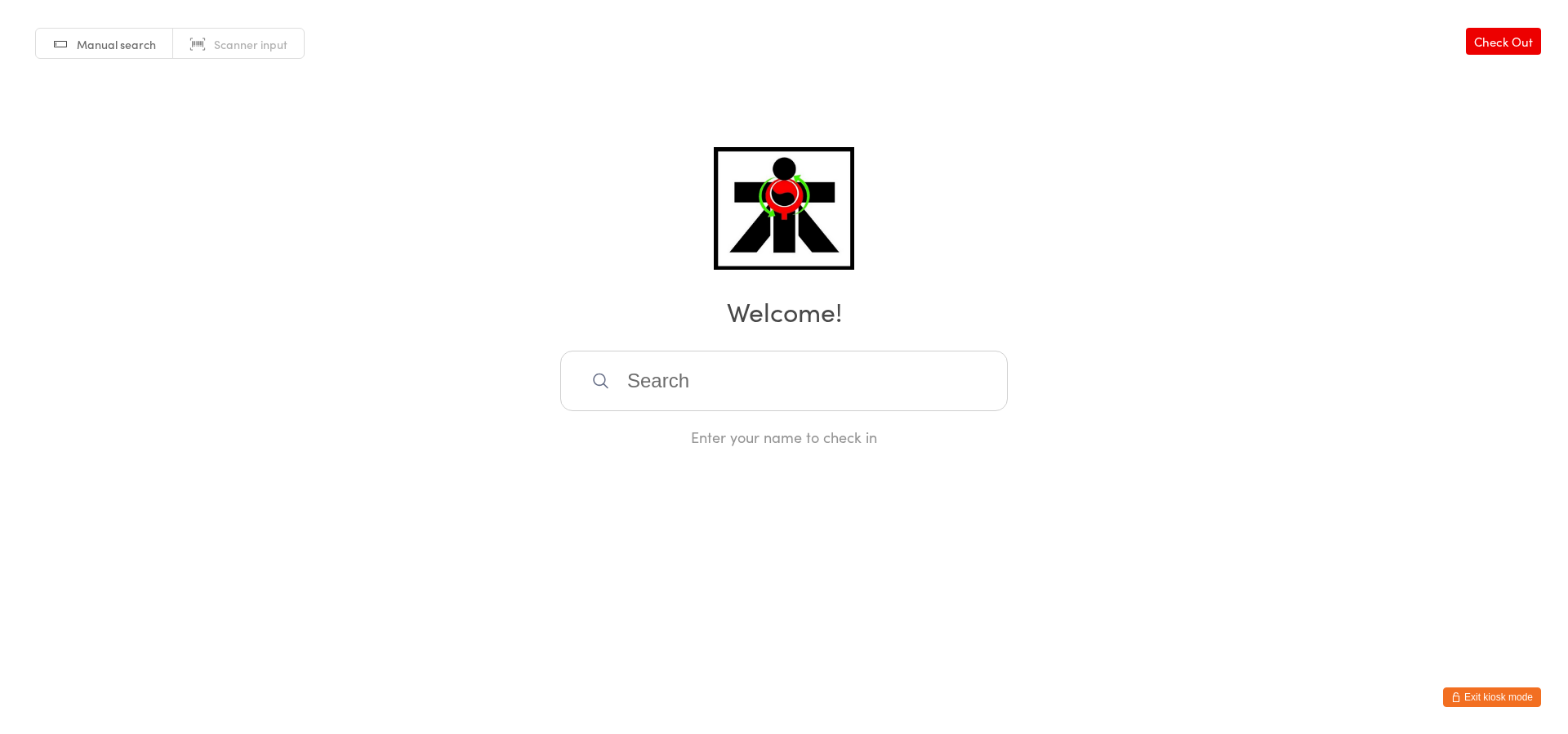
click at [599, 373] on icon at bounding box center [600, 380] width 15 height 15
click at [634, 354] on input "search" at bounding box center [783, 381] width 447 height 60
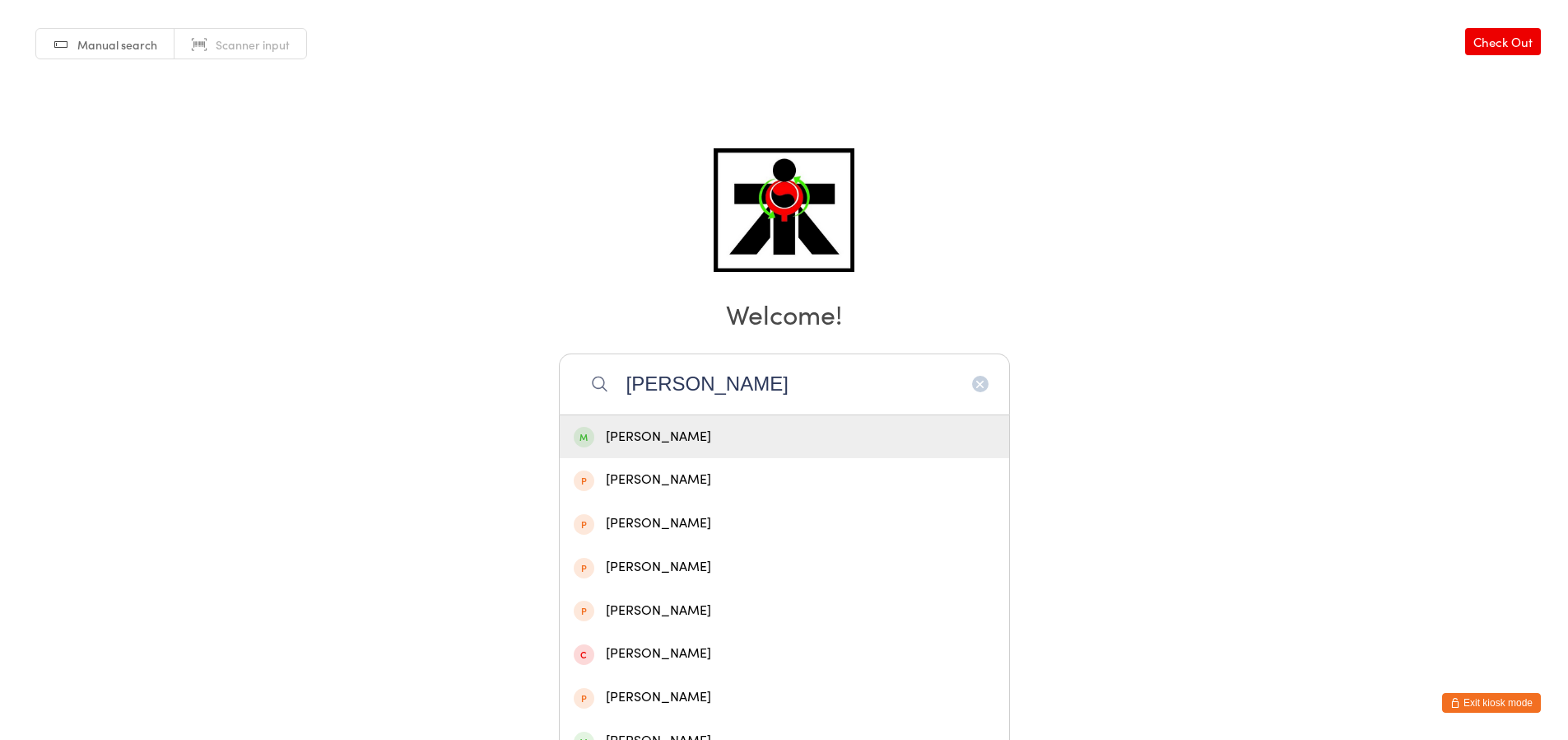
type input "[PERSON_NAME]"
click at [832, 426] on div "[PERSON_NAME]" at bounding box center [784, 436] width 422 height 22
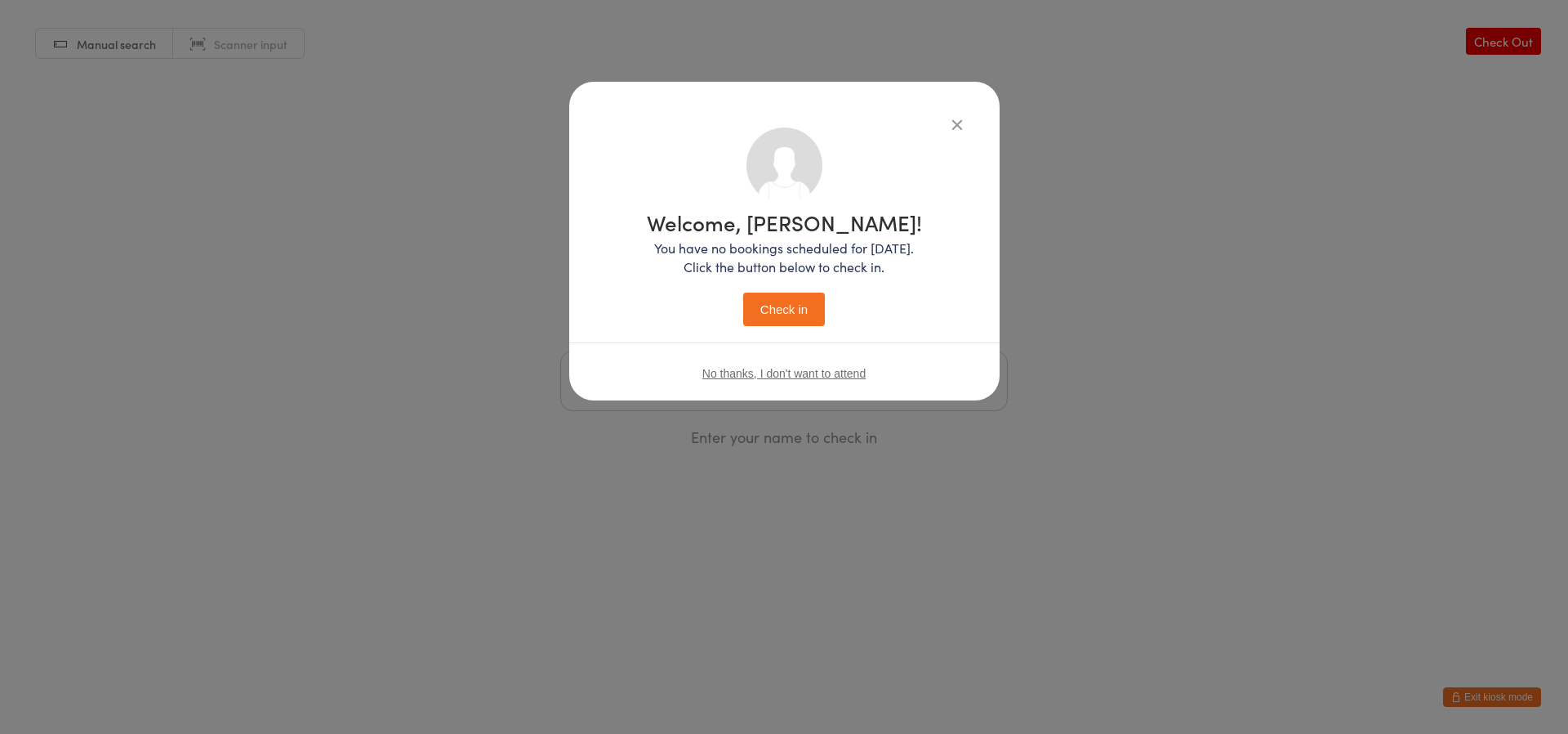
click at [808, 304] on button "Check in" at bounding box center [783, 309] width 81 height 34
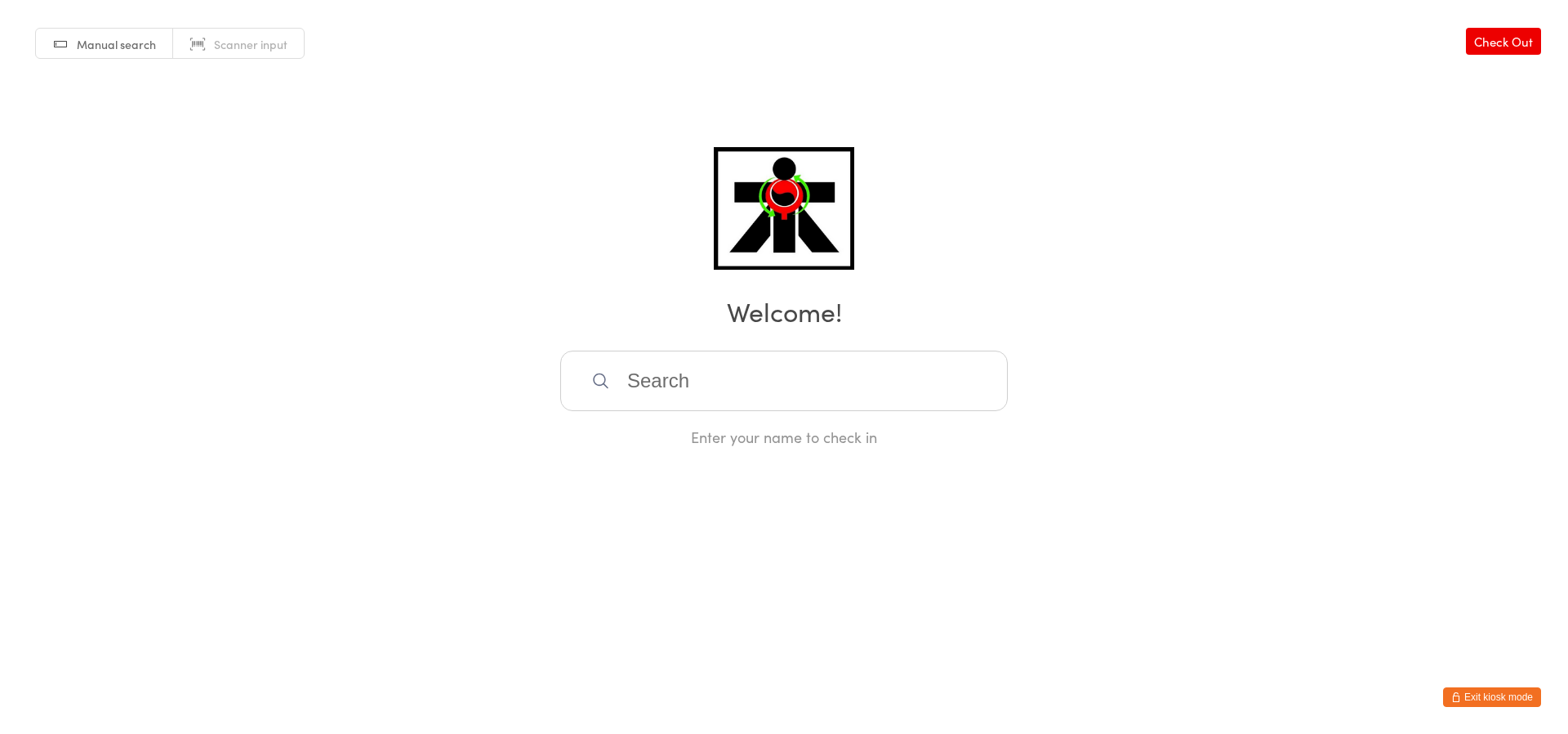
click at [646, 382] on input "search" at bounding box center [783, 381] width 447 height 60
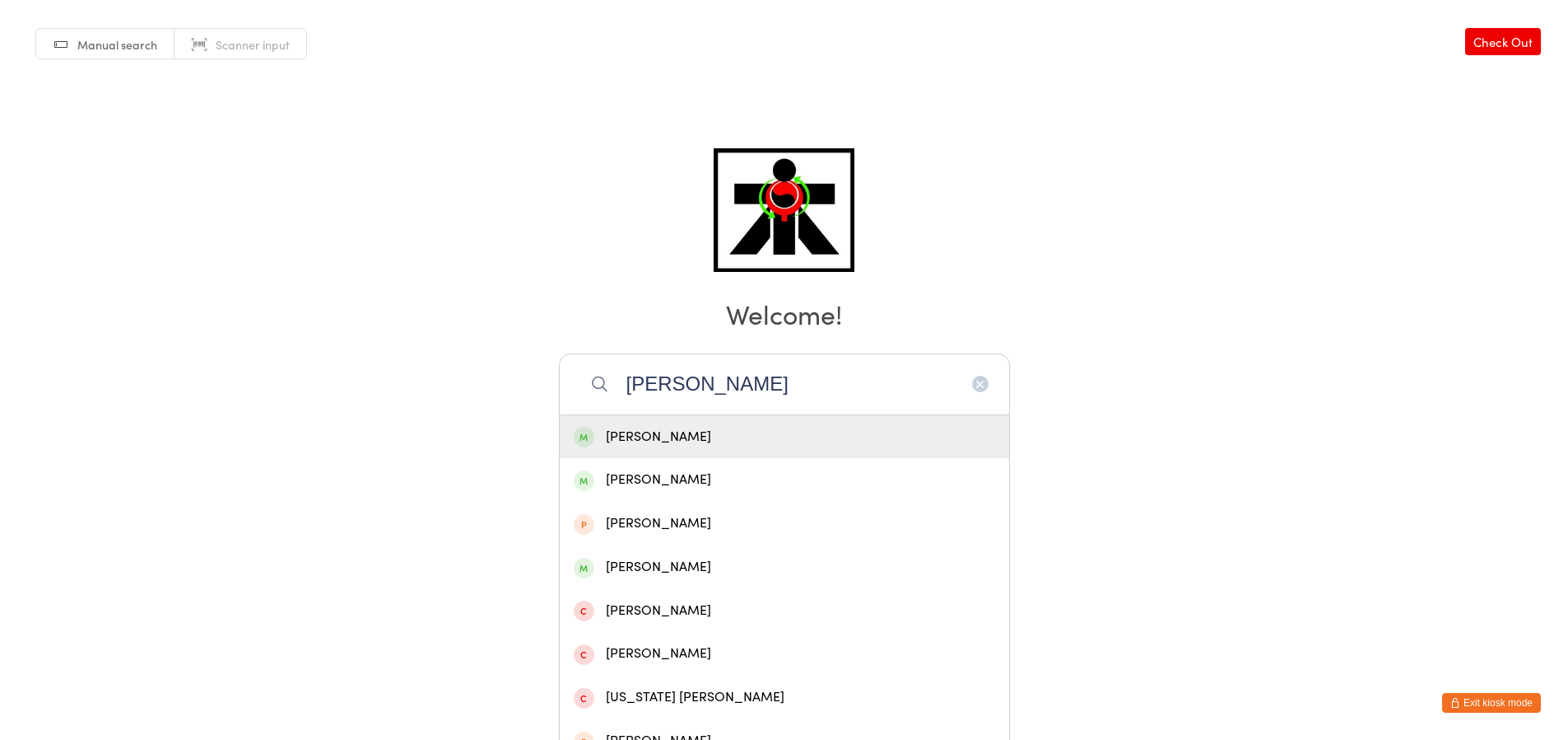
type input "[PERSON_NAME]"
click at [660, 433] on div "[PERSON_NAME]" at bounding box center [784, 436] width 422 height 22
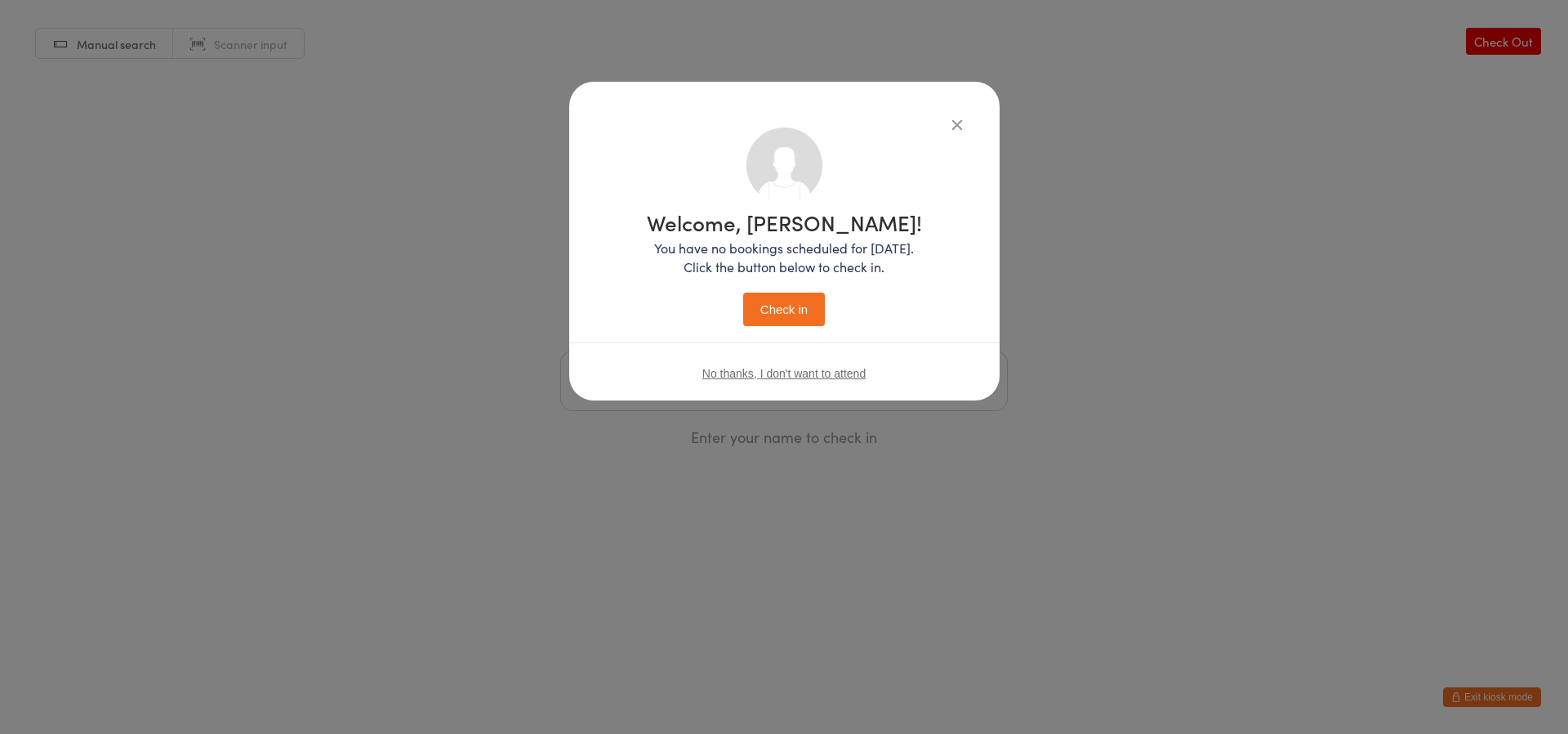
drag, startPoint x: 793, startPoint y: 305, endPoint x: 896, endPoint y: 314, distance: 103.4
click at [896, 314] on div "Welcome, [PERSON_NAME]! You have no bookings scheduled for [DATE]. Click the bu…" at bounding box center [784, 268] width 275 height 114
click at [770, 297] on button "Check in" at bounding box center [783, 309] width 81 height 34
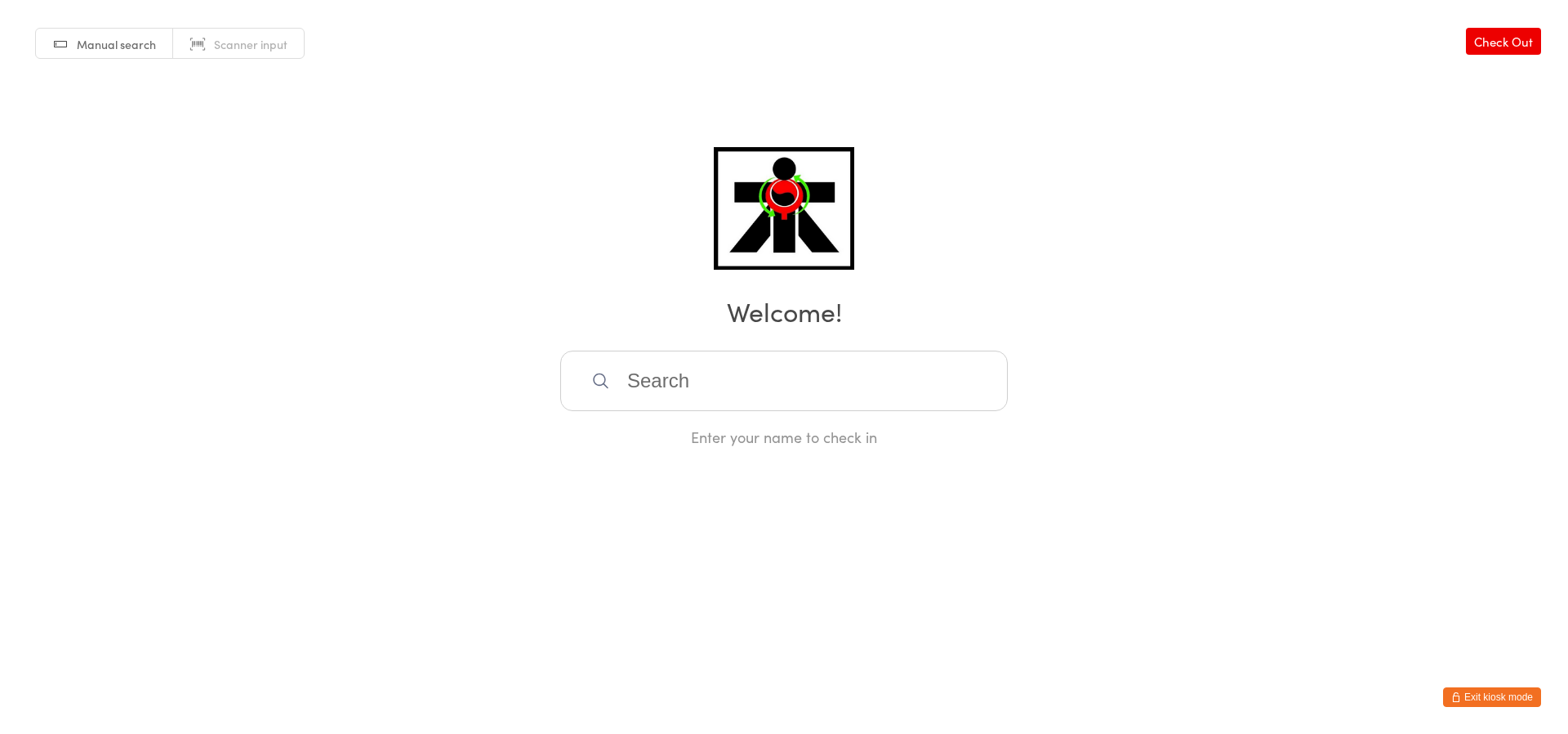
click at [274, 232] on div "Manual search Scanner input Check Out Welcome! Enter your name to check in" at bounding box center [784, 223] width 1568 height 447
click at [669, 403] on input "search" at bounding box center [783, 381] width 447 height 60
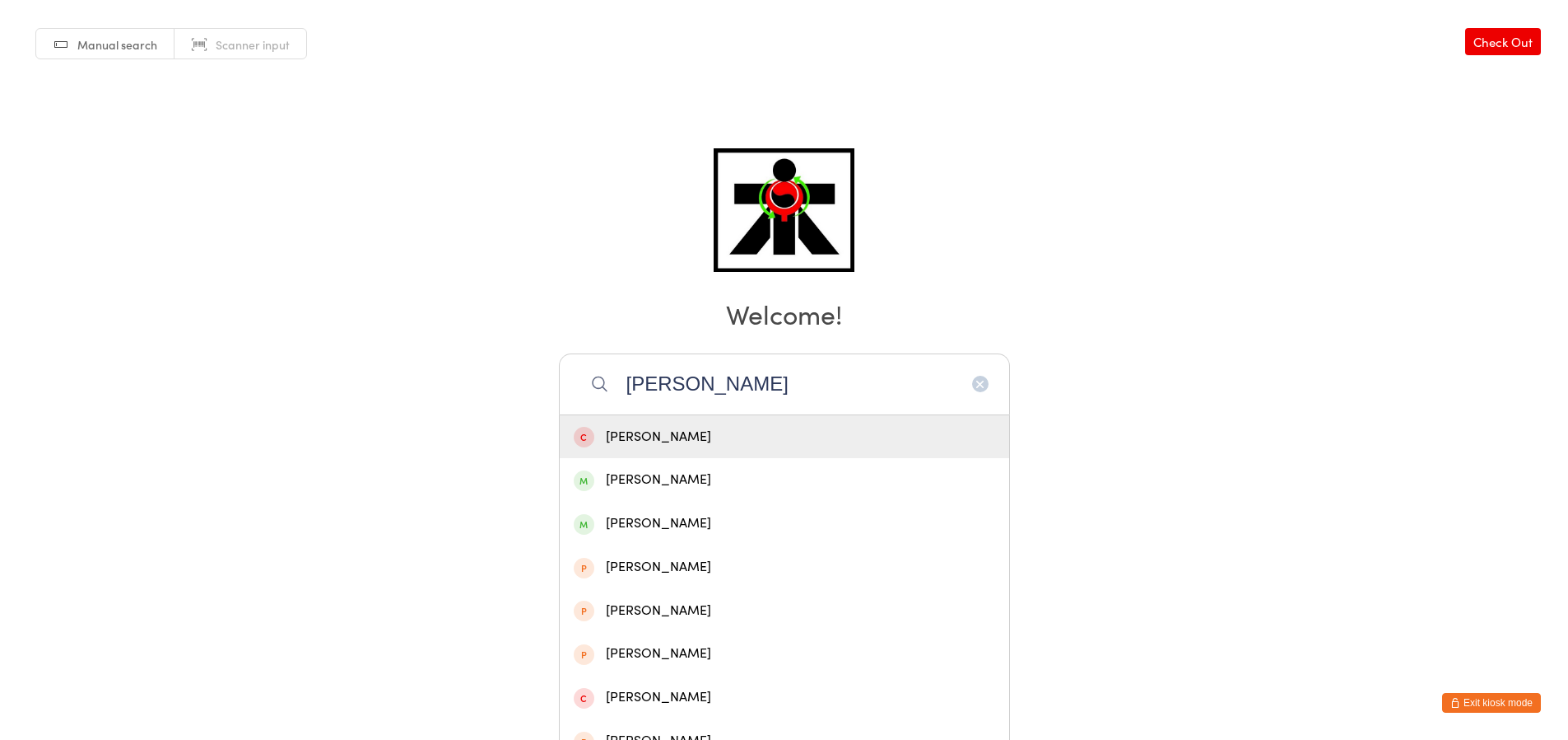
type input "[PERSON_NAME]"
click at [623, 425] on div "[PERSON_NAME]" at bounding box center [784, 436] width 422 height 22
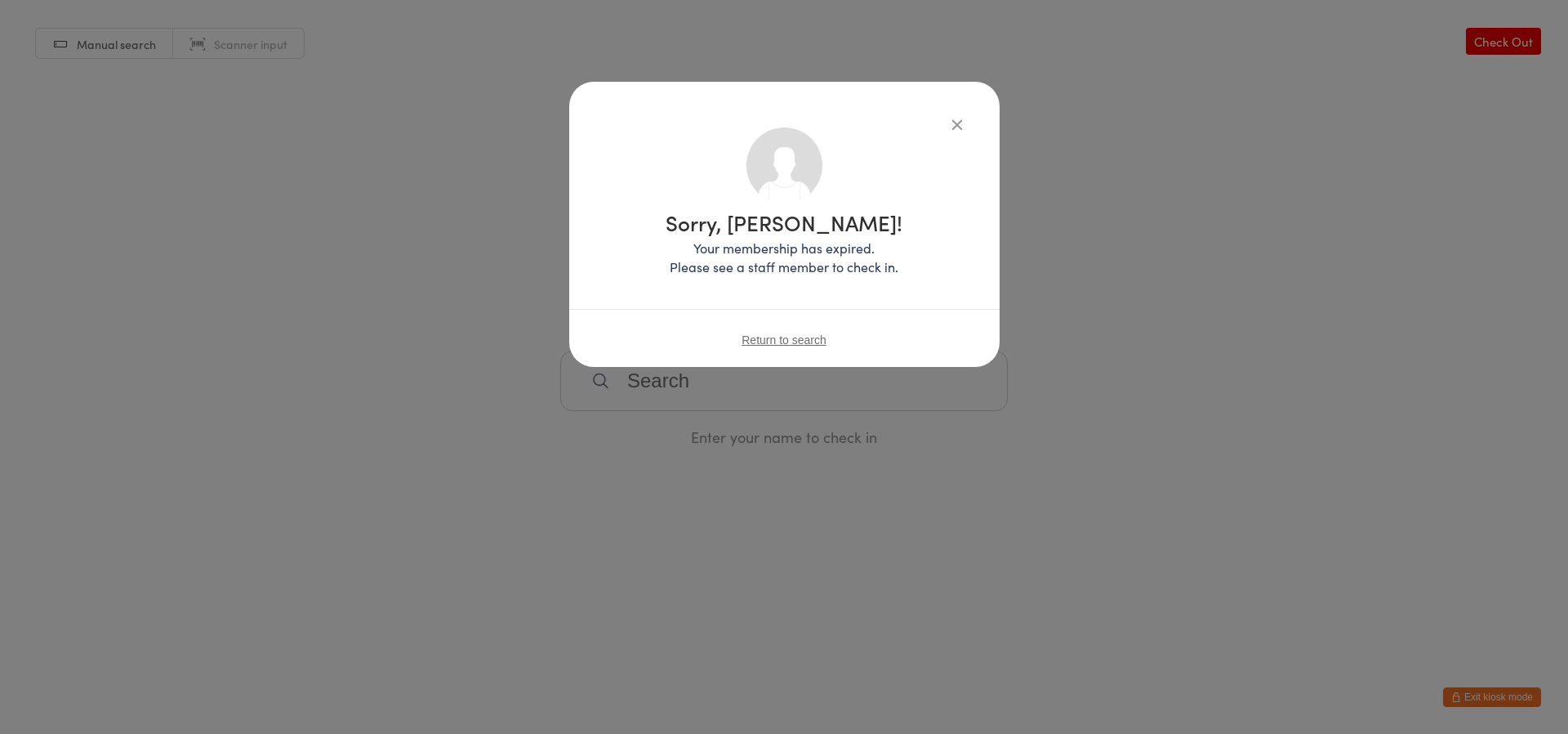
click at [784, 339] on span "Return to search" at bounding box center [783, 340] width 85 height 13
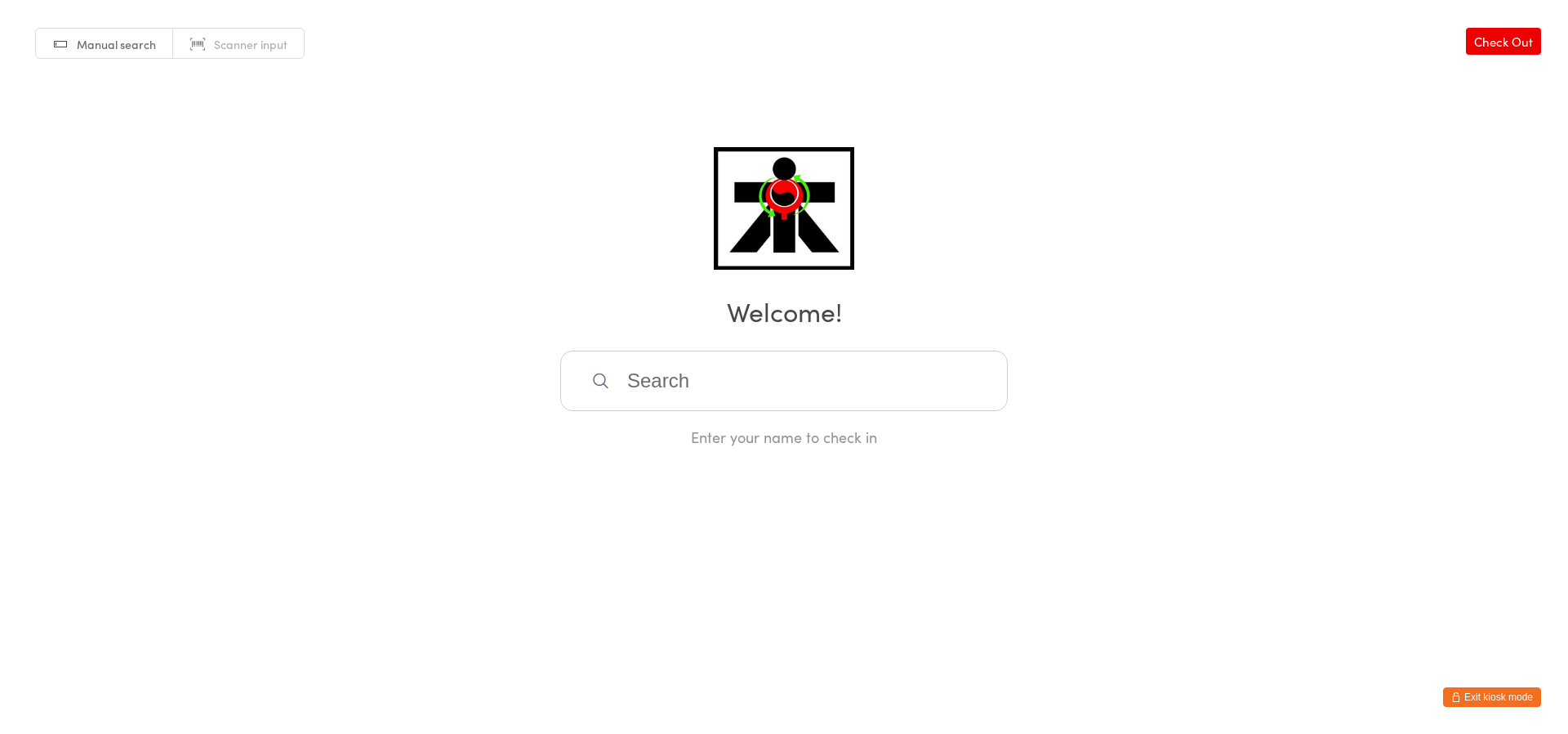
click at [688, 383] on input "search" at bounding box center [783, 381] width 447 height 60
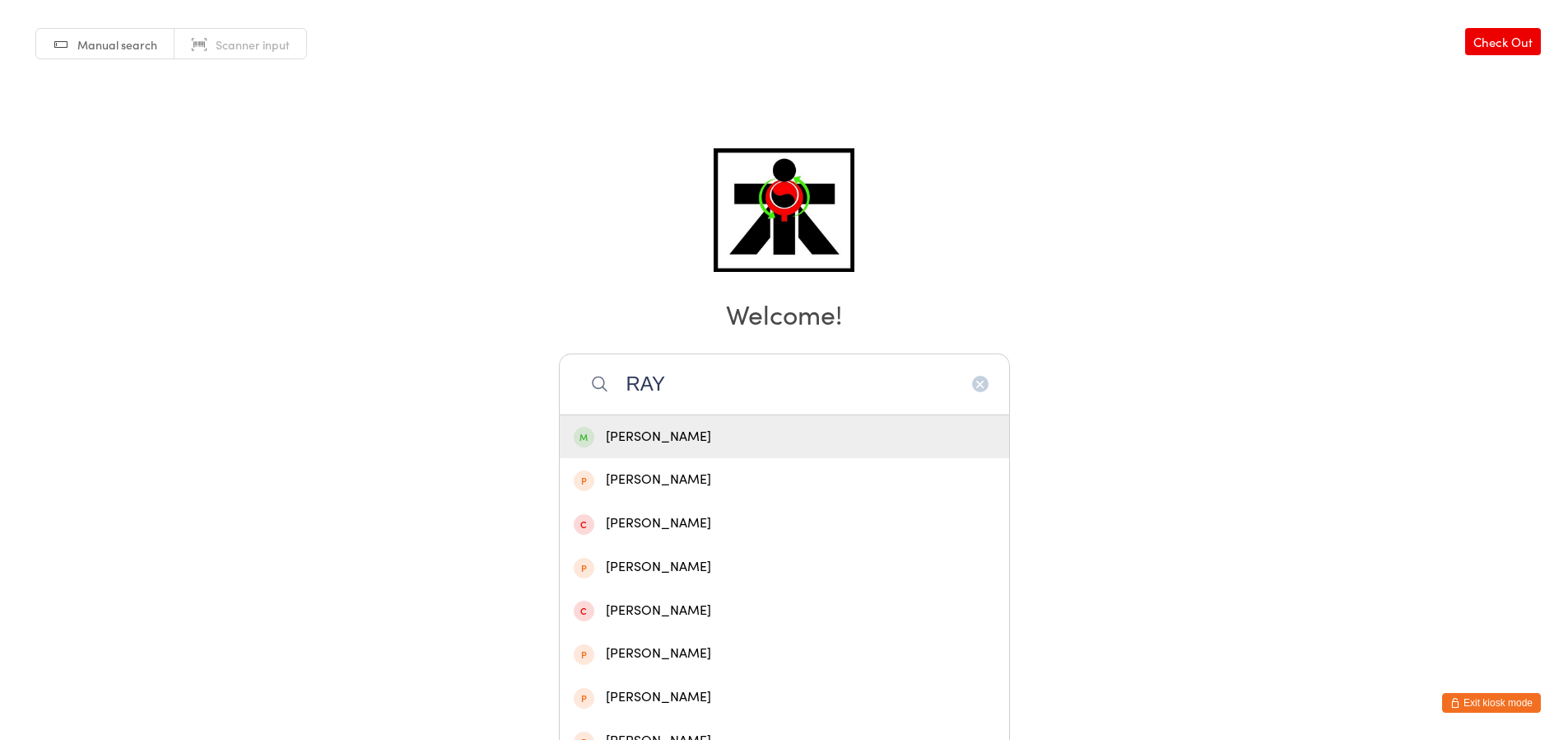
type input "RAY"
click at [591, 431] on span at bounding box center [584, 436] width 20 height 20
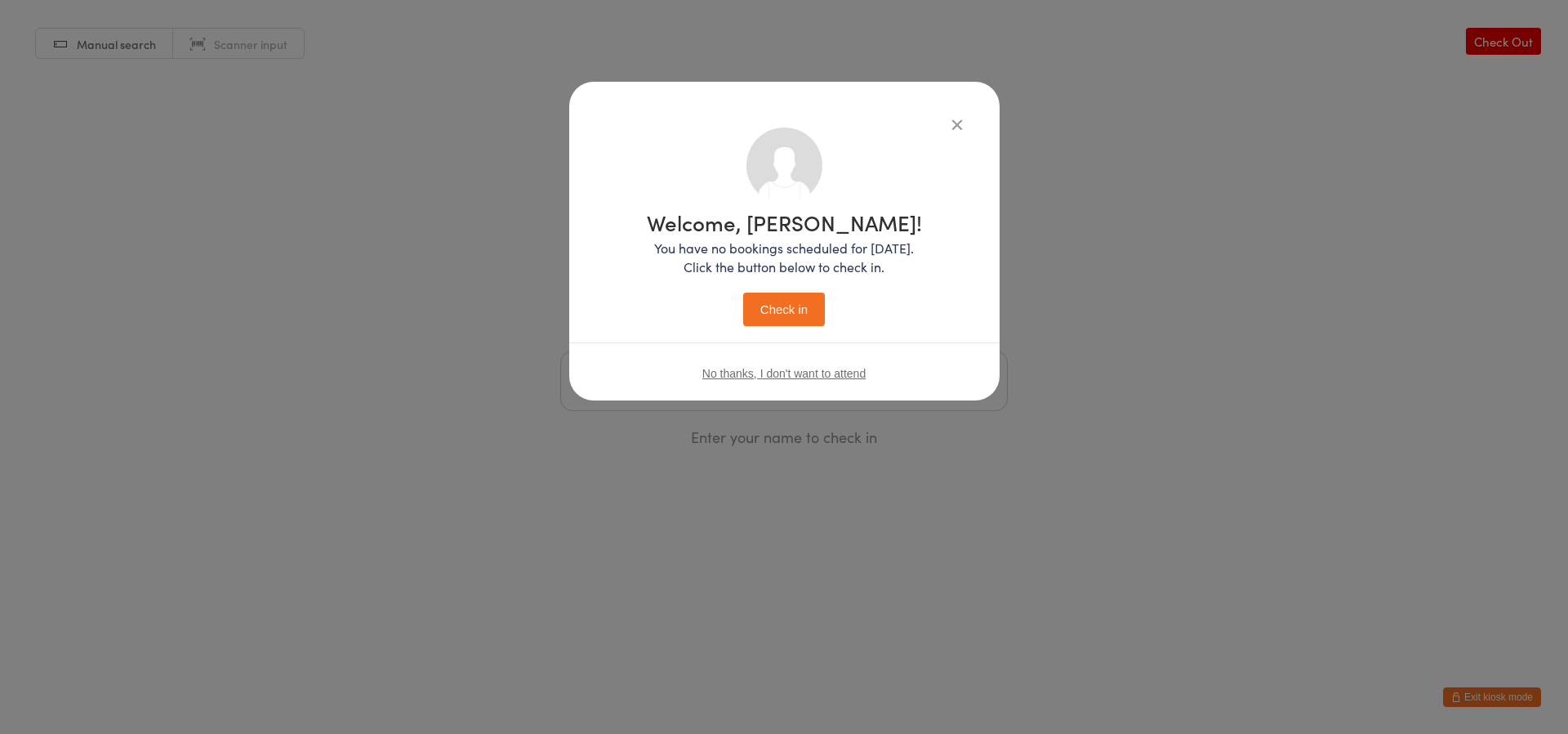
click at [758, 309] on button "Check in" at bounding box center [783, 309] width 81 height 34
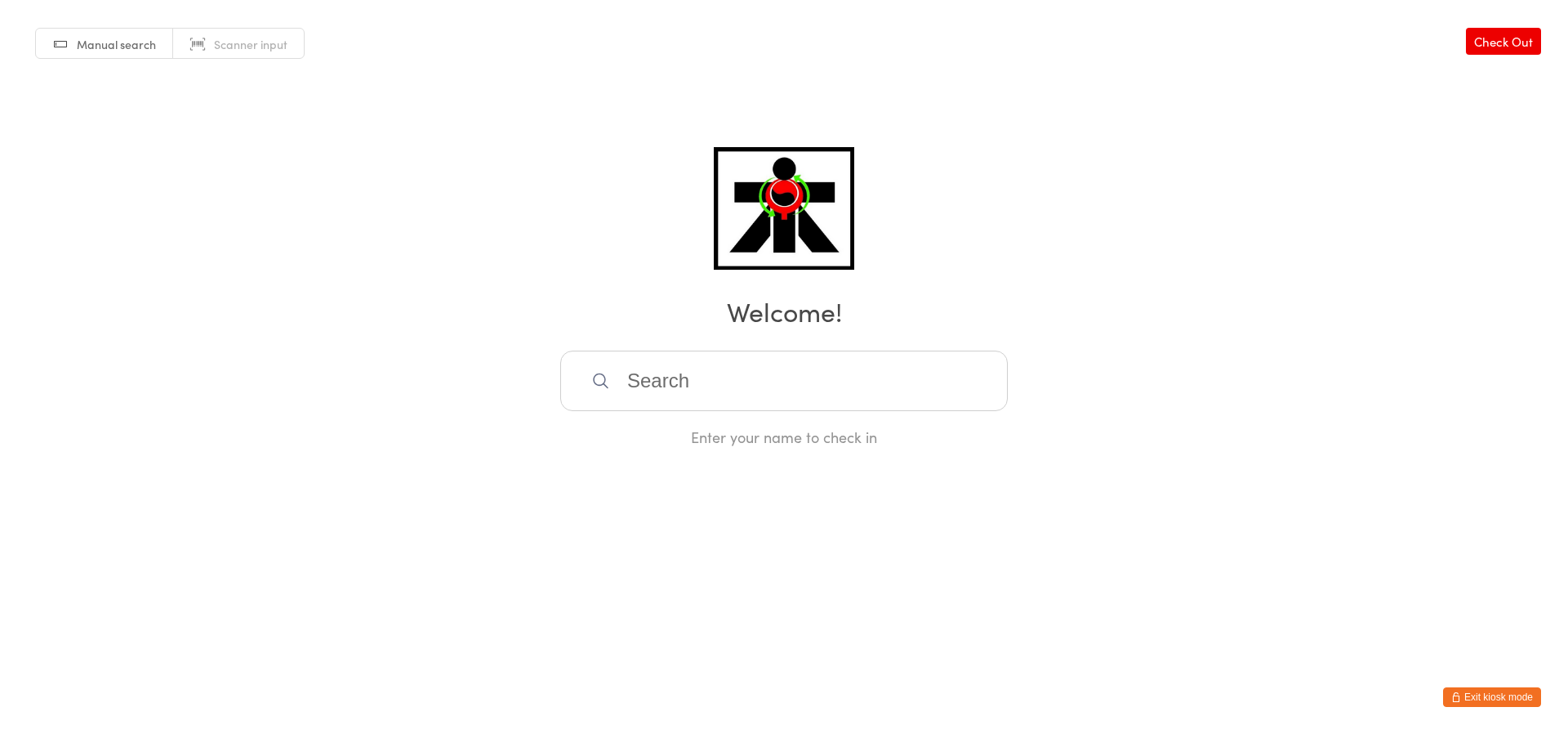
click at [687, 368] on input "search" at bounding box center [783, 381] width 447 height 60
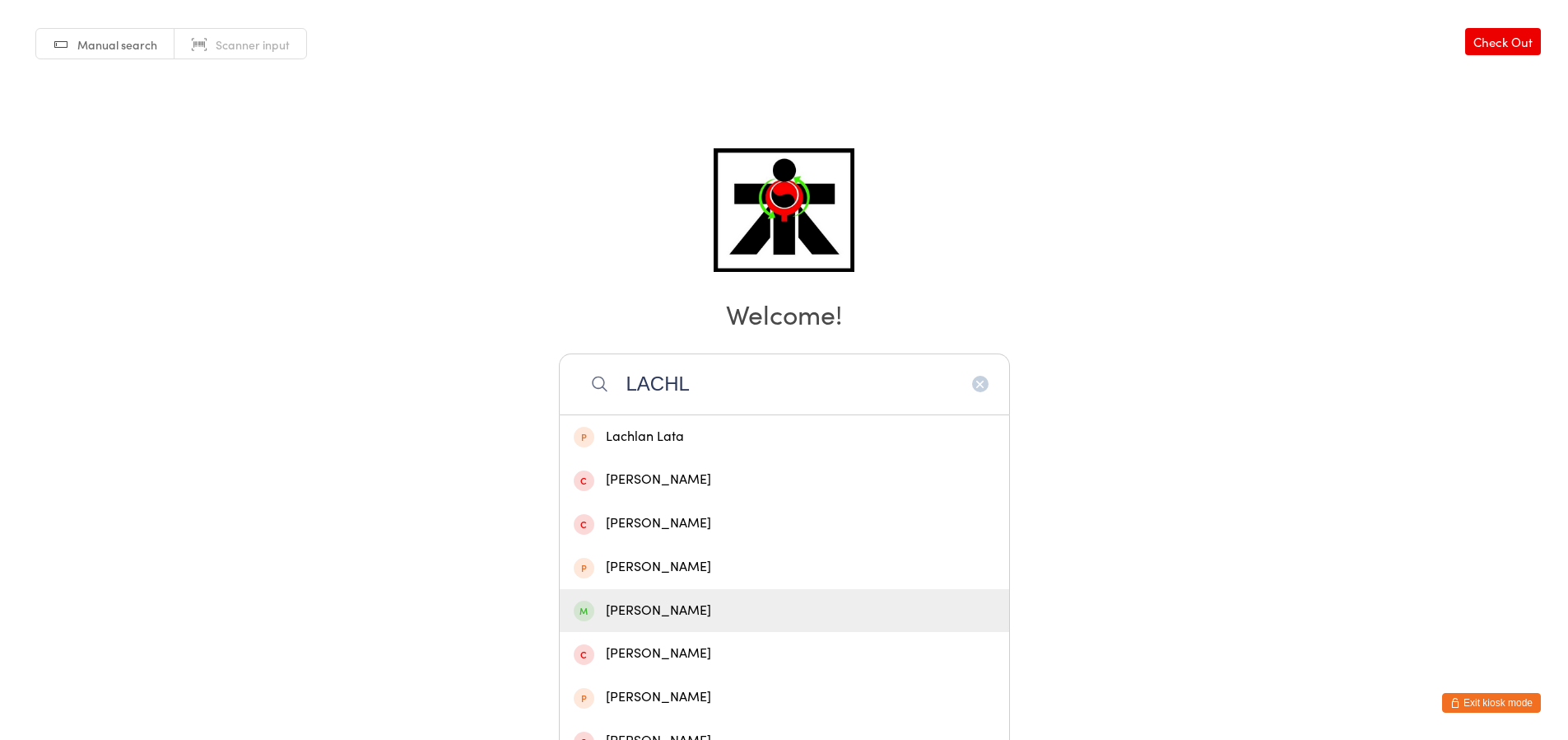
type input "LACHL"
drag, startPoint x: 745, startPoint y: 617, endPoint x: 737, endPoint y: 615, distance: 8.2
click at [737, 617] on div "[PERSON_NAME]" at bounding box center [784, 611] width 422 height 22
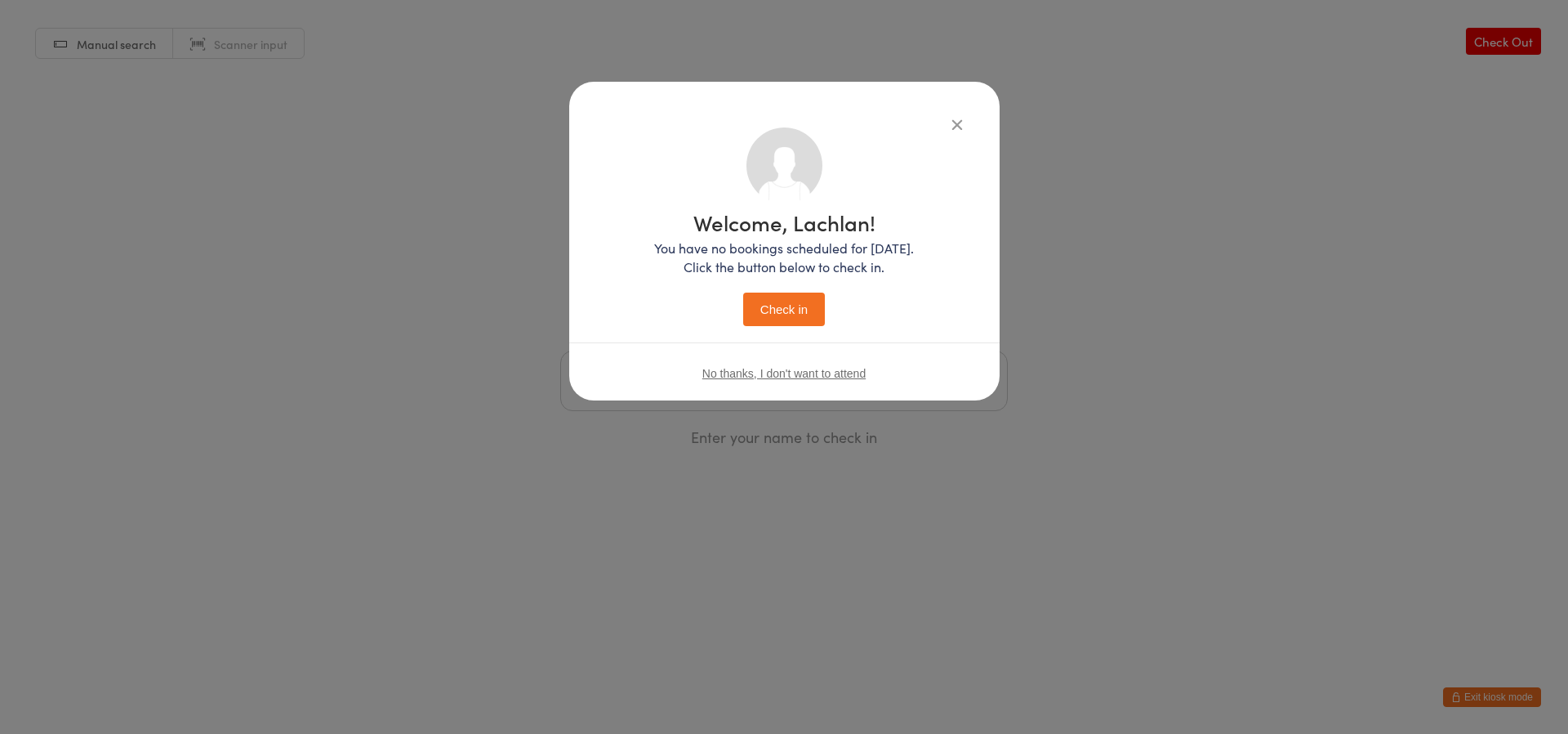
drag, startPoint x: 805, startPoint y: 303, endPoint x: 816, endPoint y: 308, distance: 12.1
click at [816, 308] on button "Check in" at bounding box center [783, 309] width 81 height 34
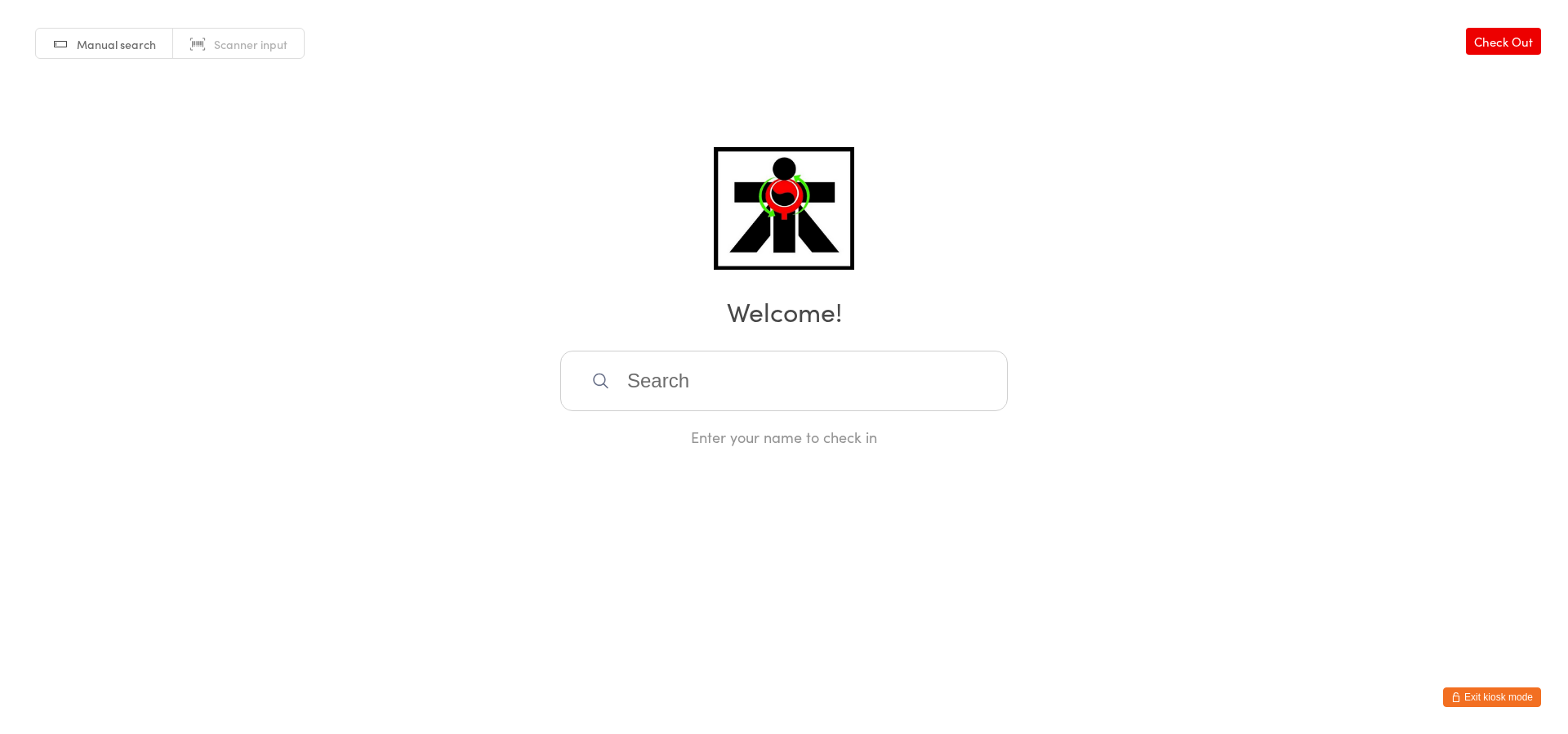
click at [694, 389] on input "search" at bounding box center [783, 381] width 447 height 60
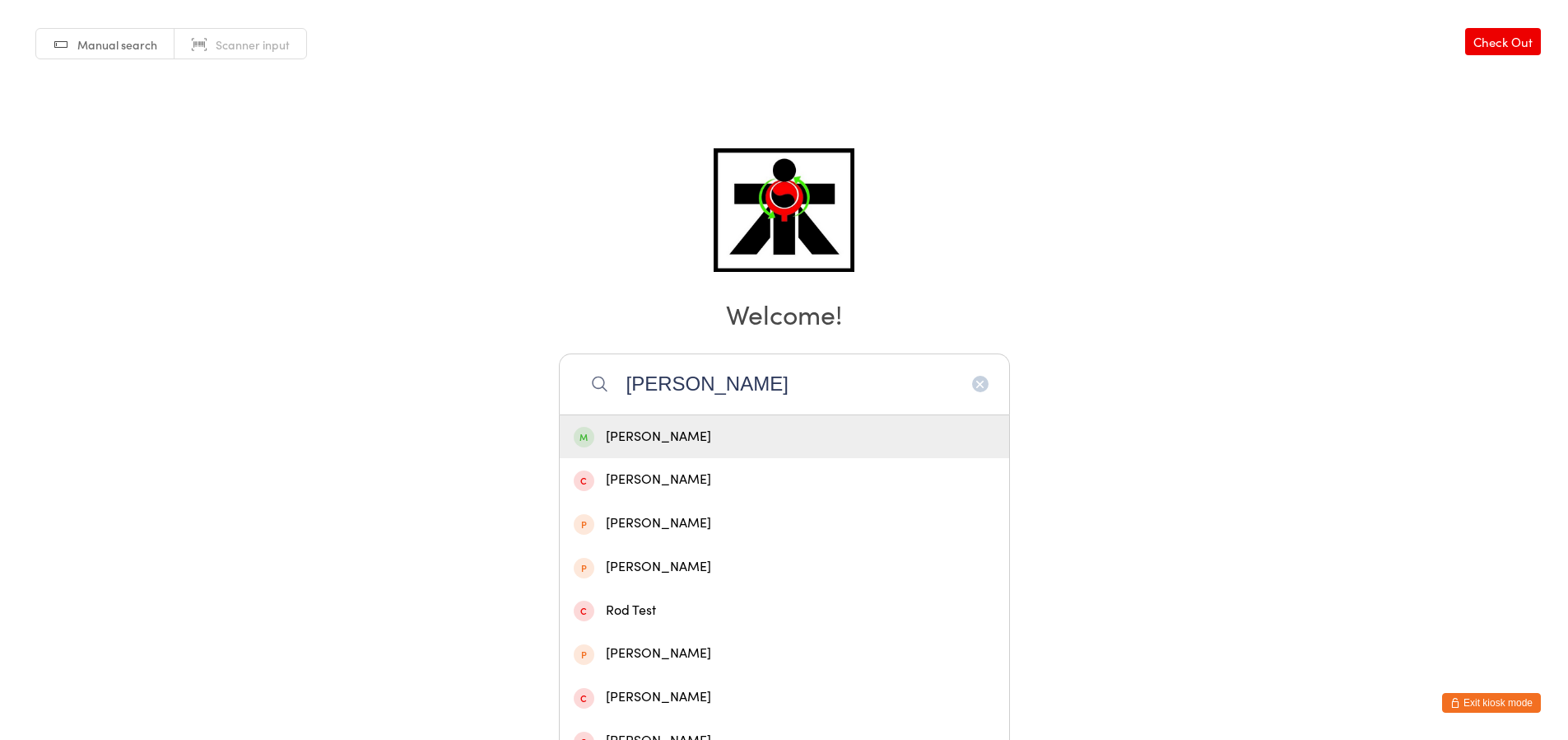
type input "[PERSON_NAME]"
click at [612, 440] on div "[PERSON_NAME]" at bounding box center [784, 436] width 422 height 22
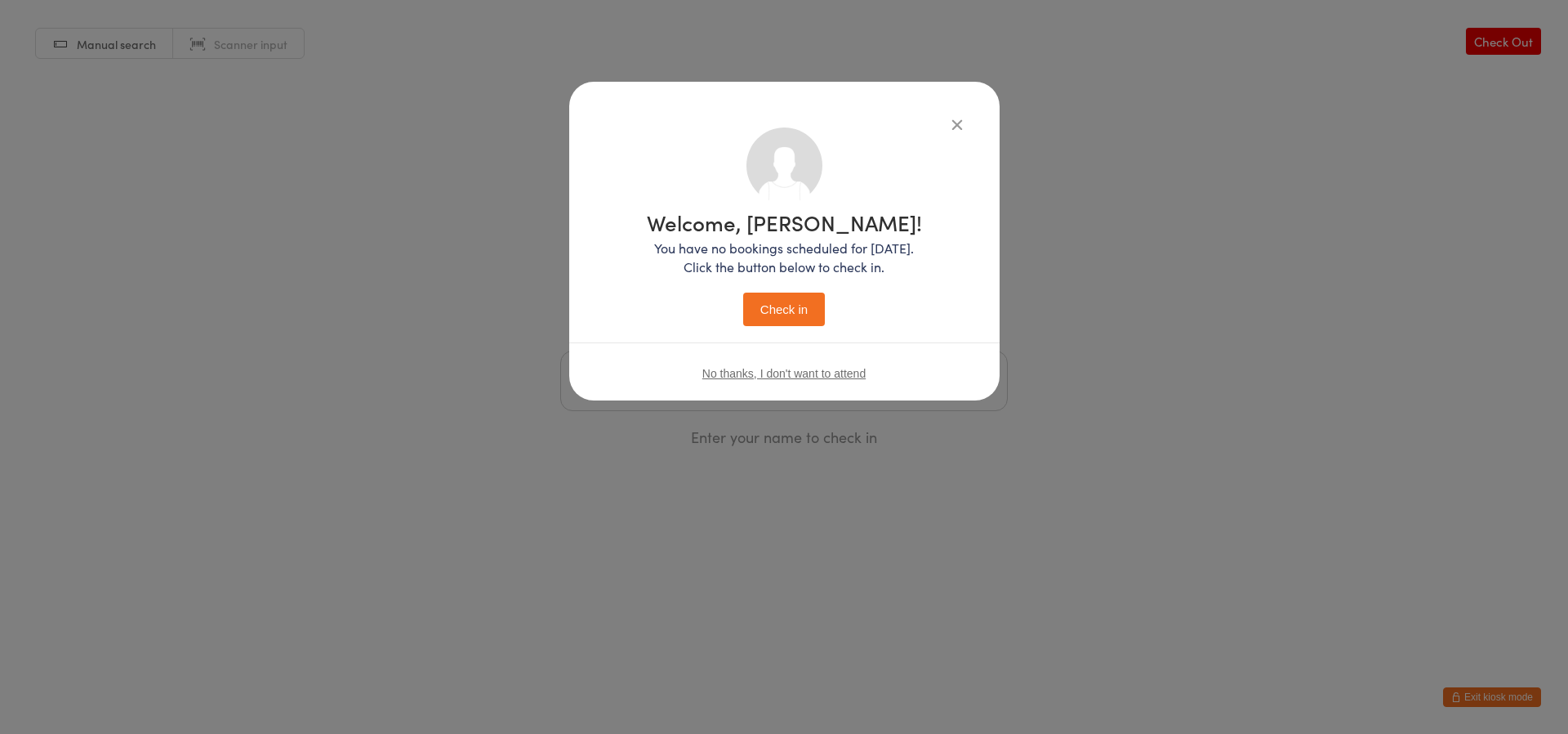
click at [779, 308] on button "Check in" at bounding box center [783, 309] width 81 height 34
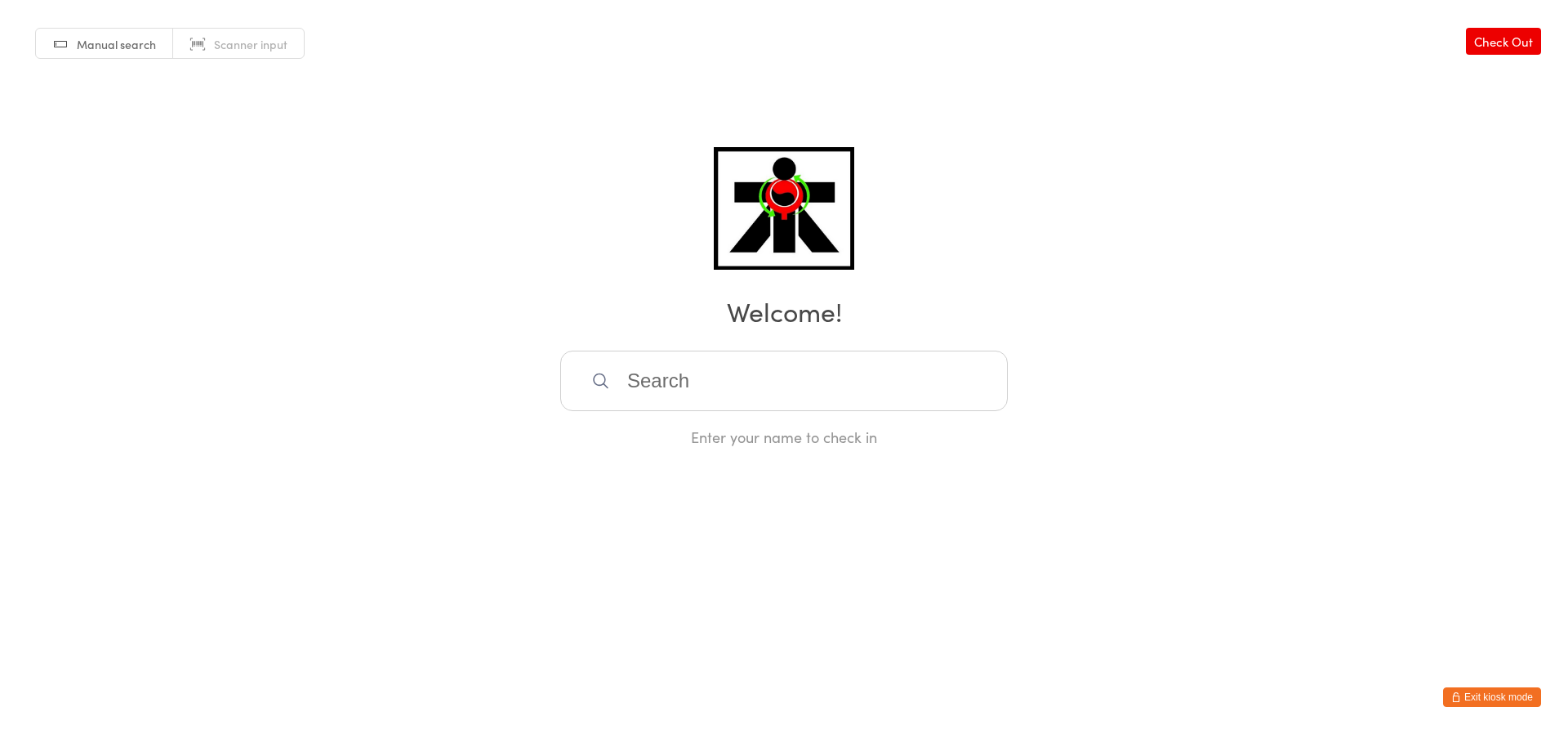
drag, startPoint x: 908, startPoint y: 729, endPoint x: 546, endPoint y: 53, distance: 766.8
click at [654, 365] on input "search" at bounding box center [783, 381] width 447 height 60
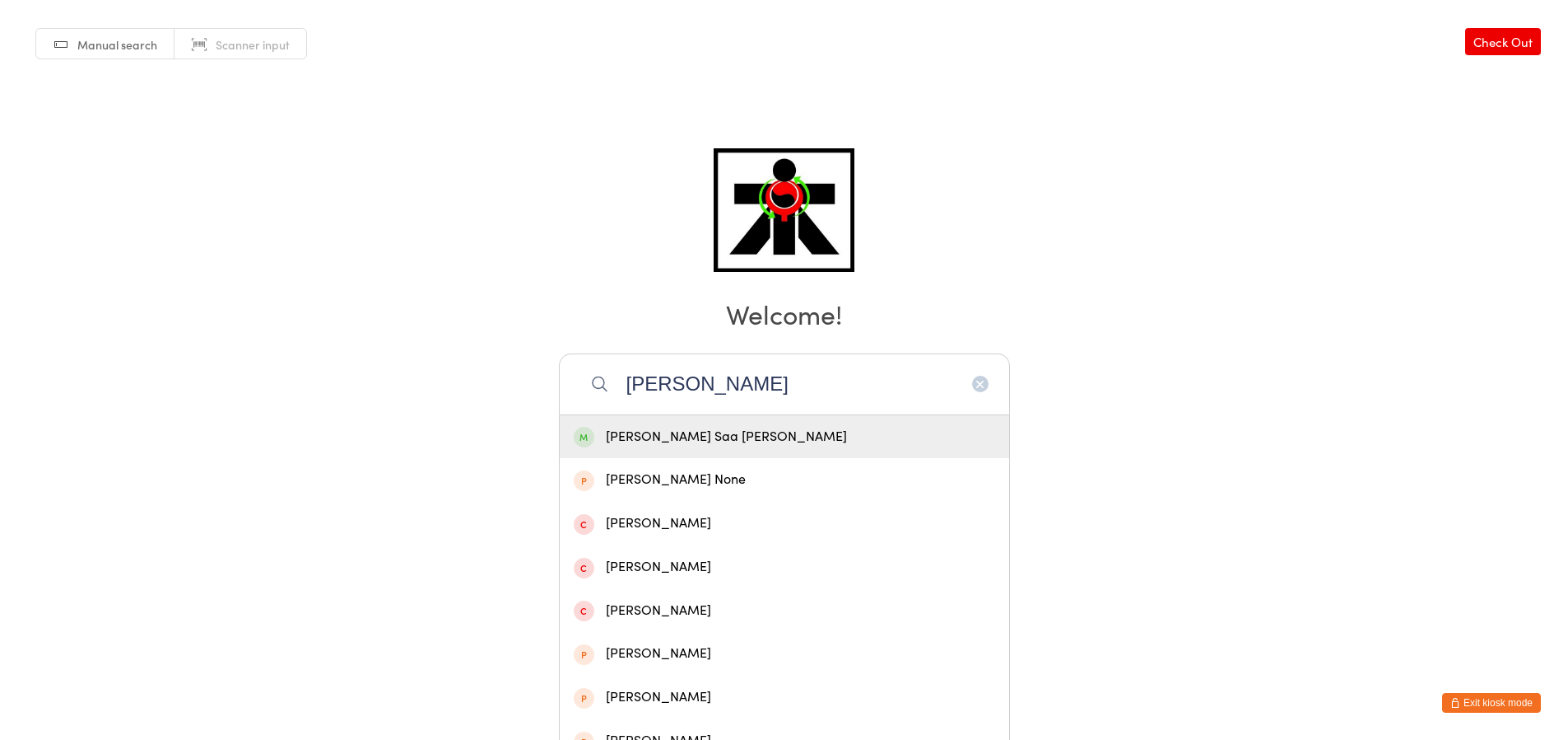
type input "[PERSON_NAME]"
click at [651, 453] on div "[PERSON_NAME] Saa [PERSON_NAME]" at bounding box center [784, 436] width 449 height 43
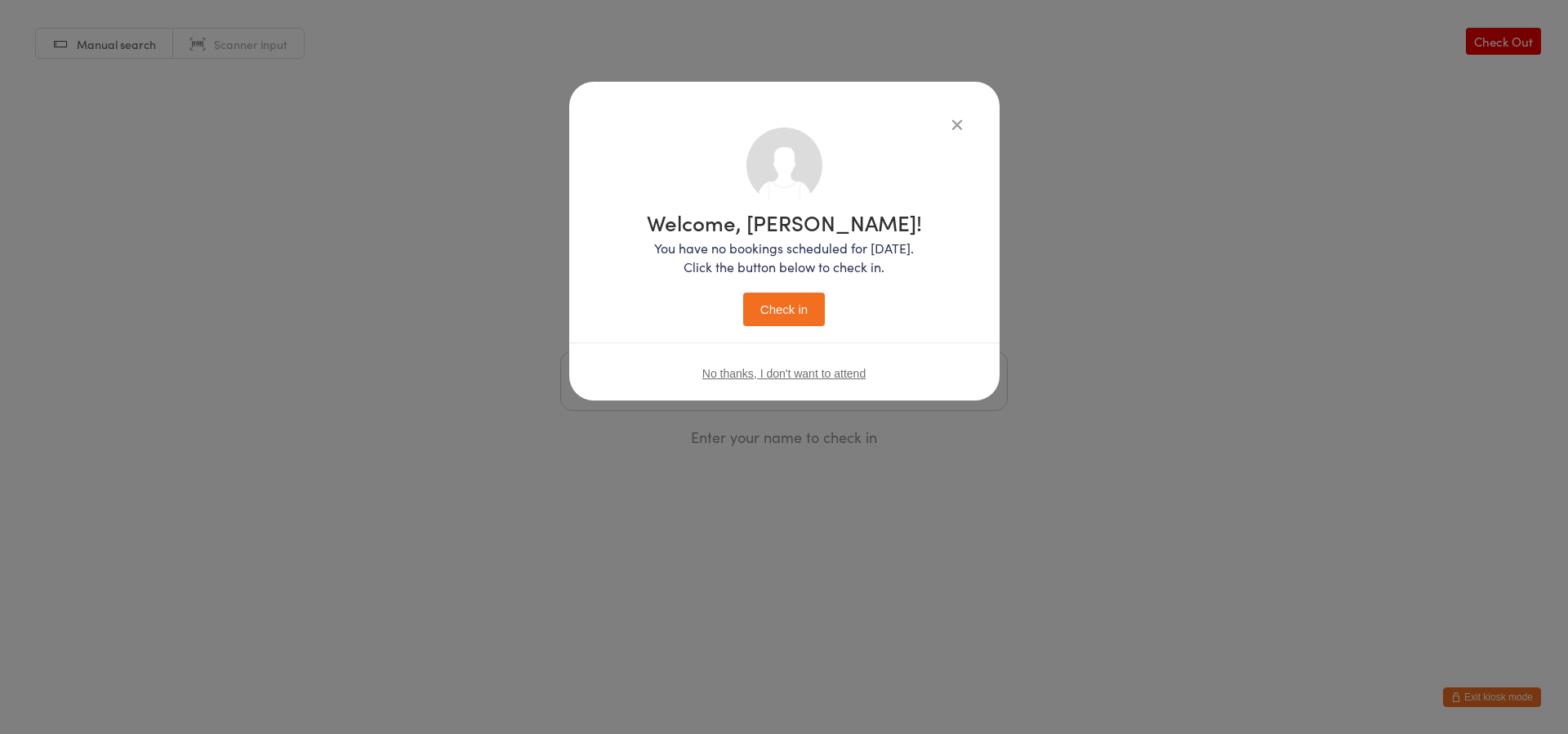
click at [779, 320] on button "Check in" at bounding box center [783, 309] width 81 height 34
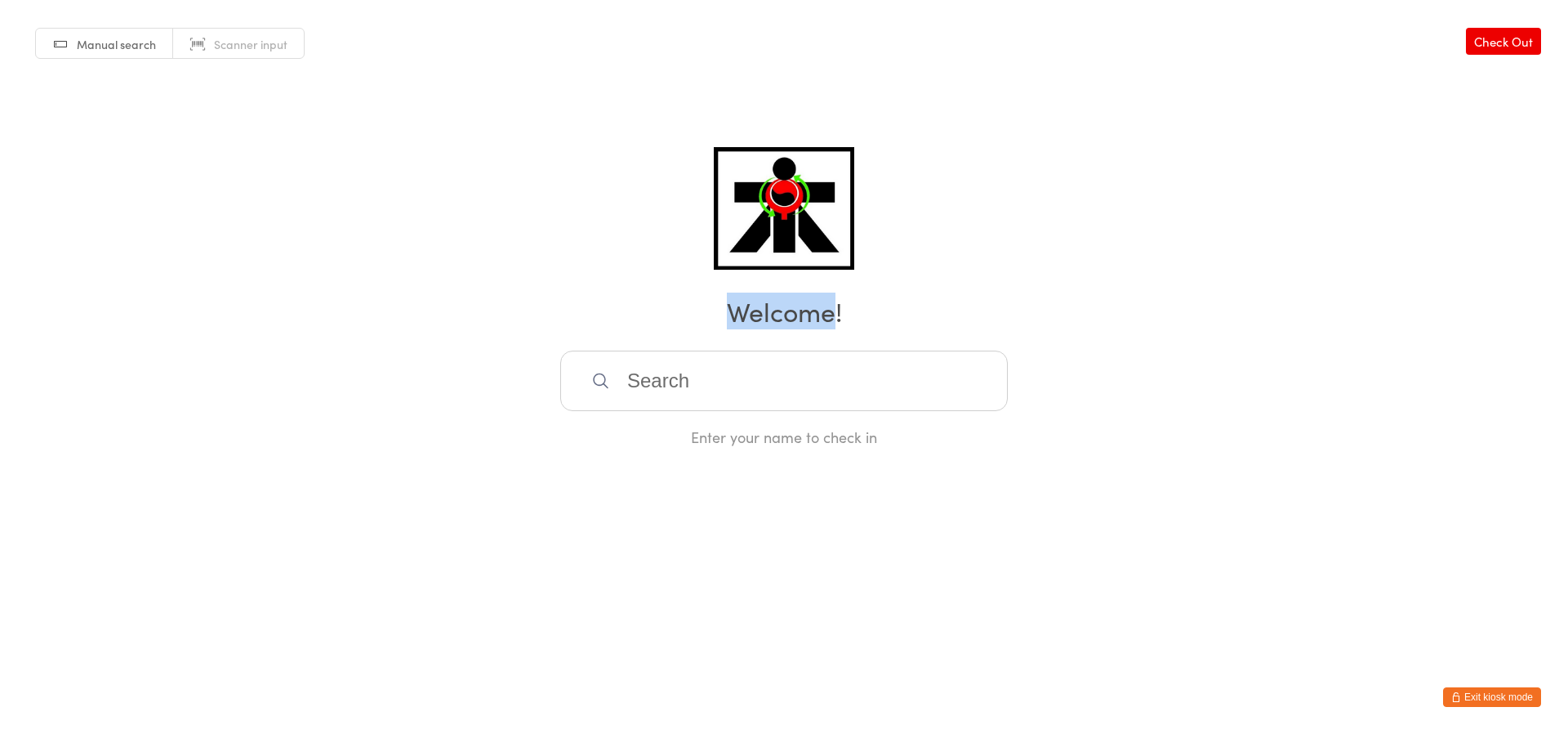
drag, startPoint x: 779, startPoint y: 320, endPoint x: 610, endPoint y: 731, distance: 444.4
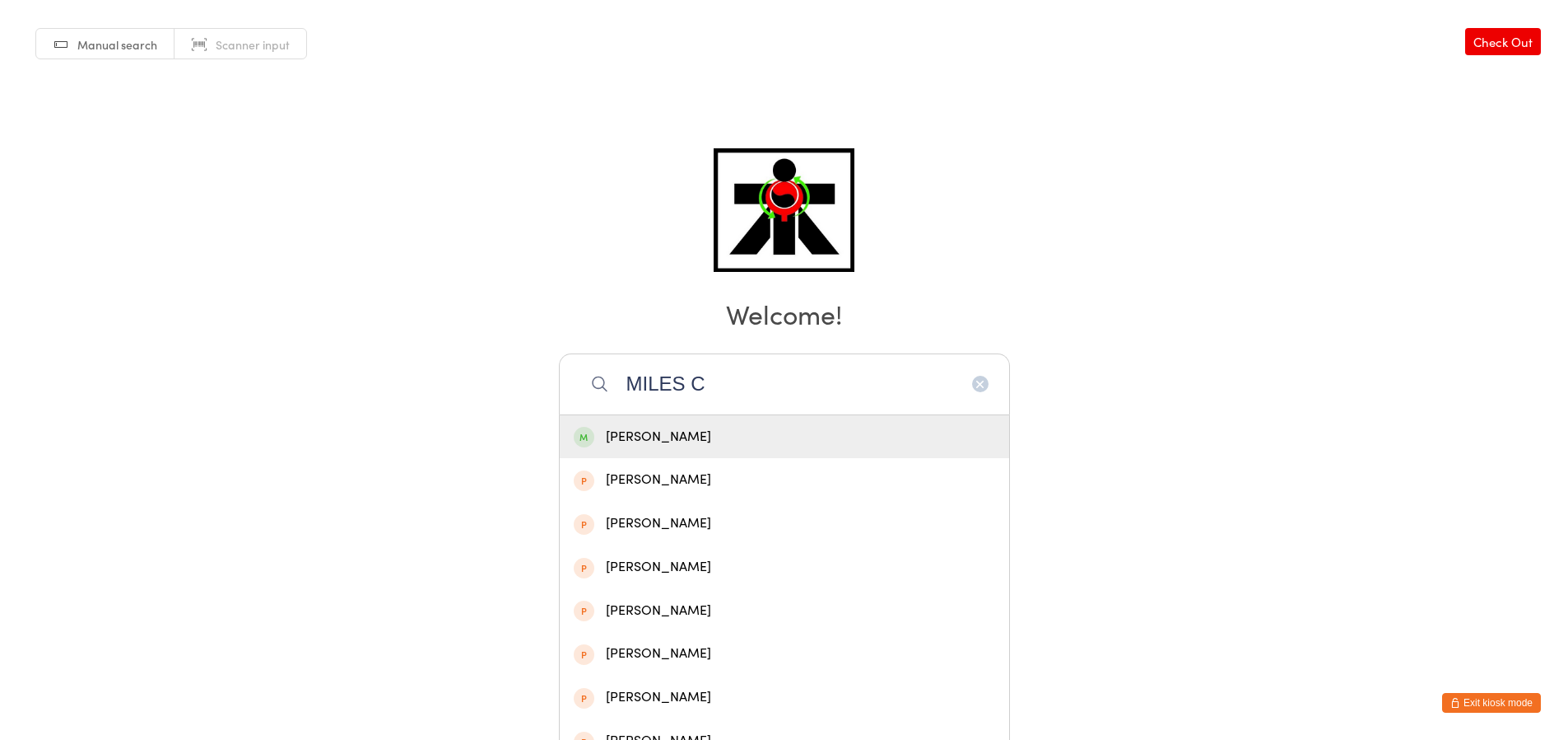
type input "MILES C"
click at [594, 428] on div "[PERSON_NAME]" at bounding box center [784, 436] width 422 height 22
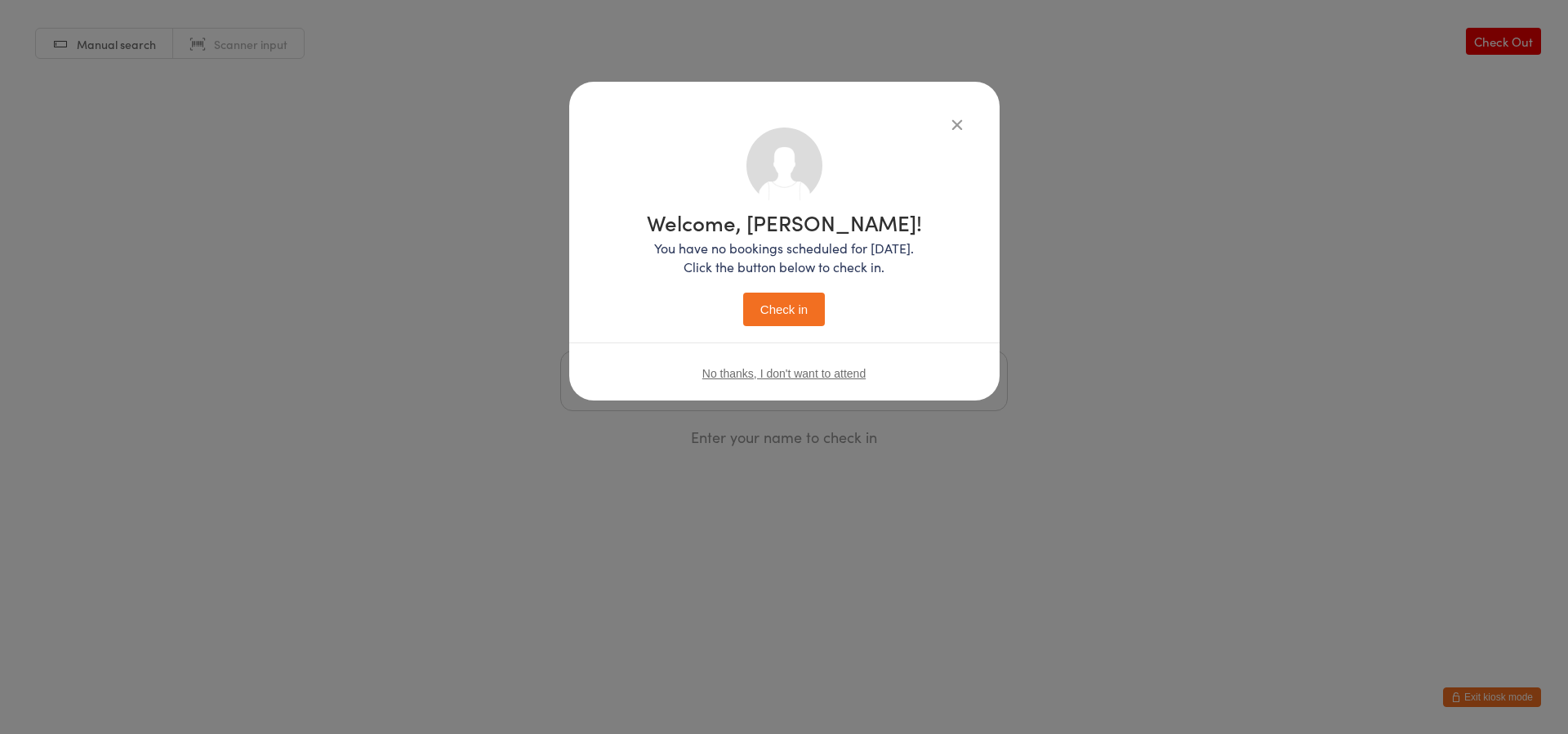
drag, startPoint x: 796, startPoint y: 292, endPoint x: 789, endPoint y: 297, distance: 8.6
click at [789, 297] on button "Check in" at bounding box center [783, 309] width 81 height 34
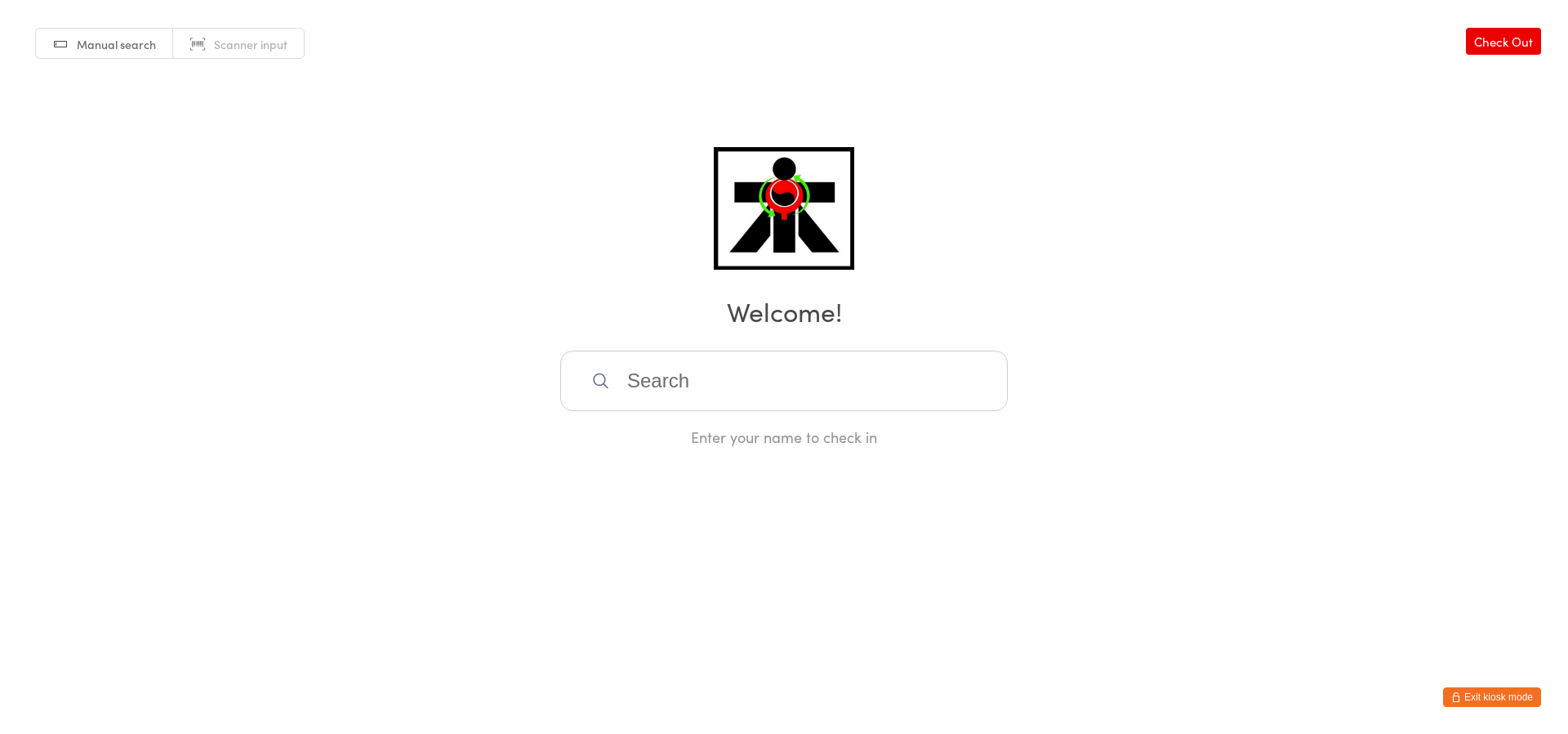
click at [677, 386] on input "search" at bounding box center [783, 381] width 447 height 60
type input "P"
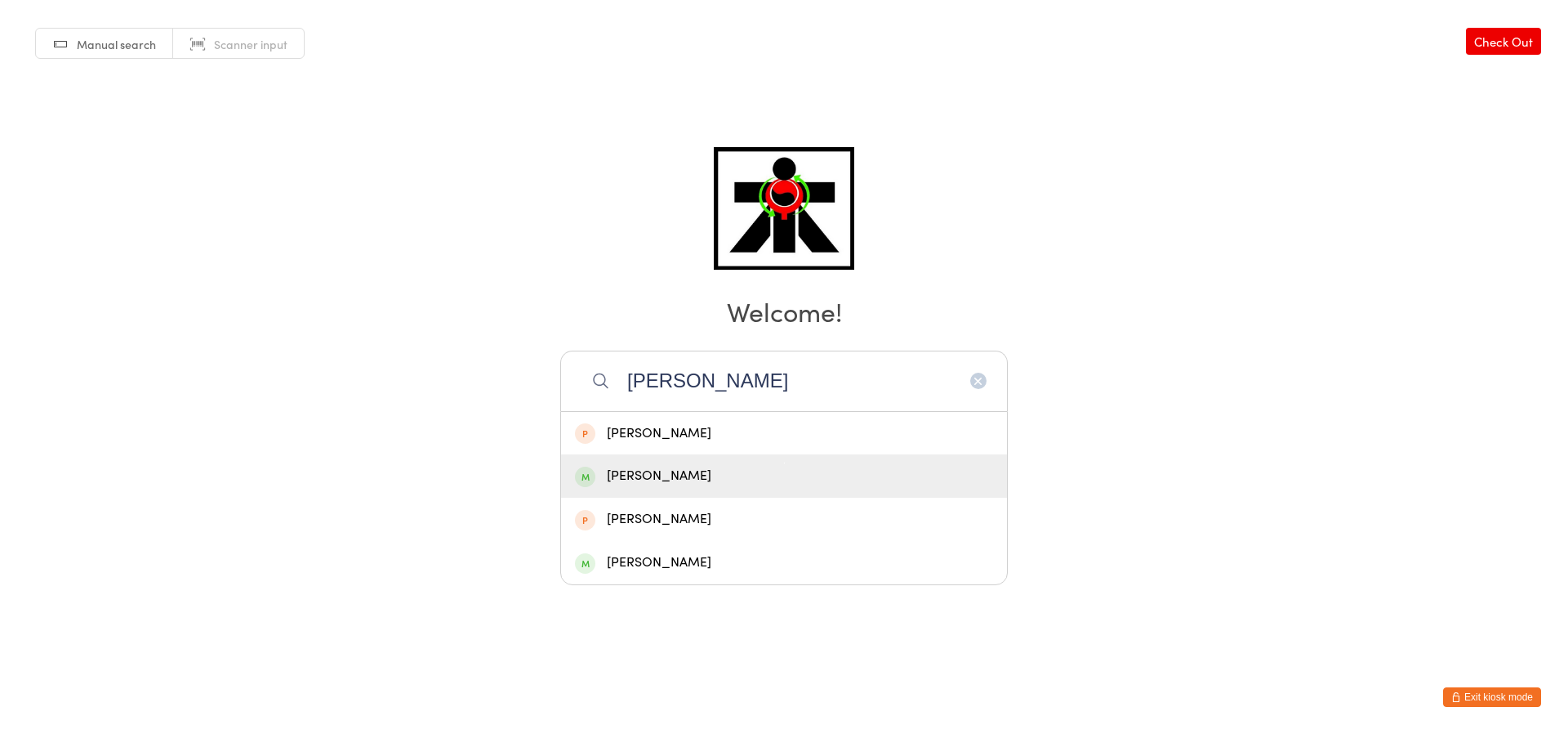
type input "[PERSON_NAME]"
click at [895, 487] on div "[PERSON_NAME]" at bounding box center [783, 475] width 446 height 43
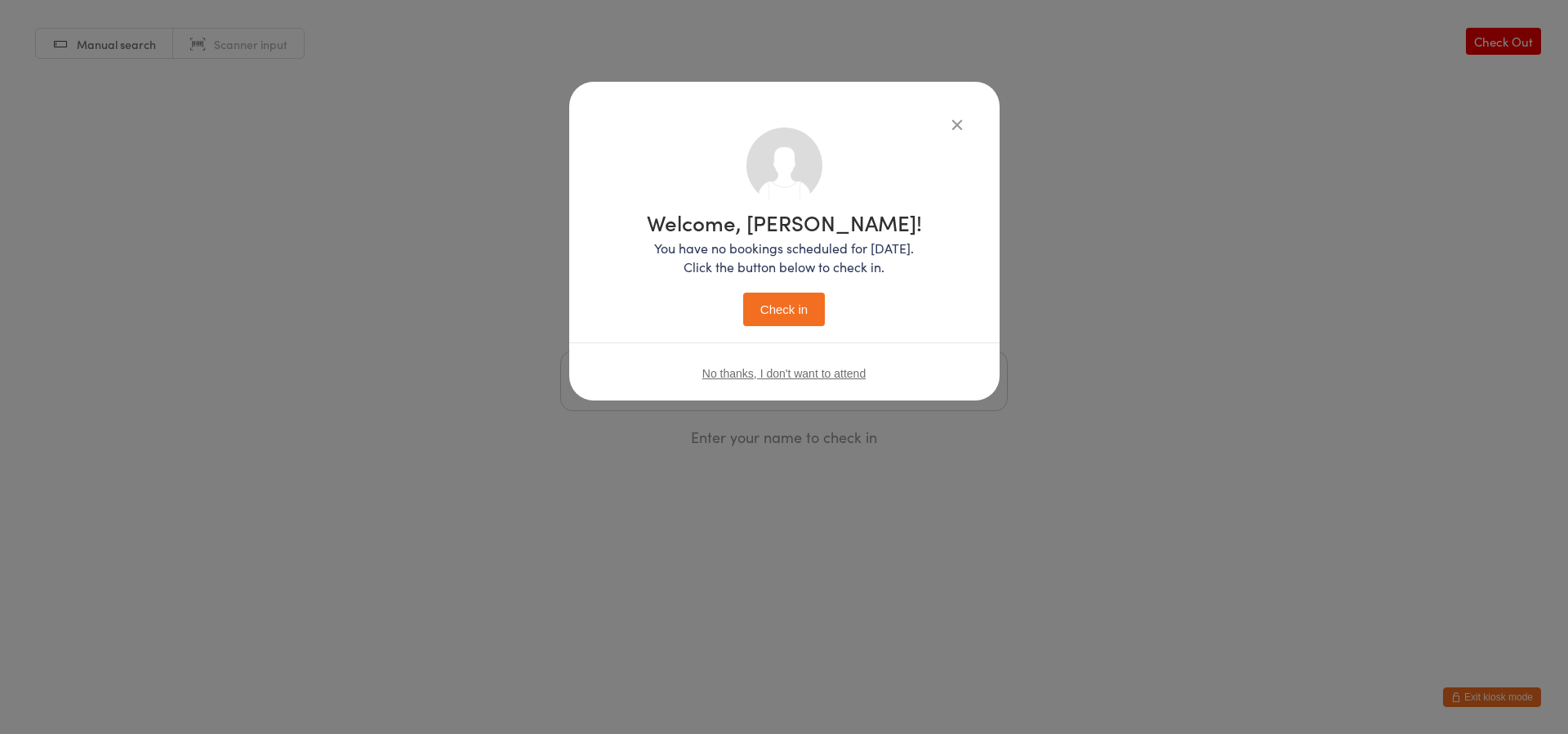
click at [784, 306] on button "Check in" at bounding box center [783, 309] width 81 height 34
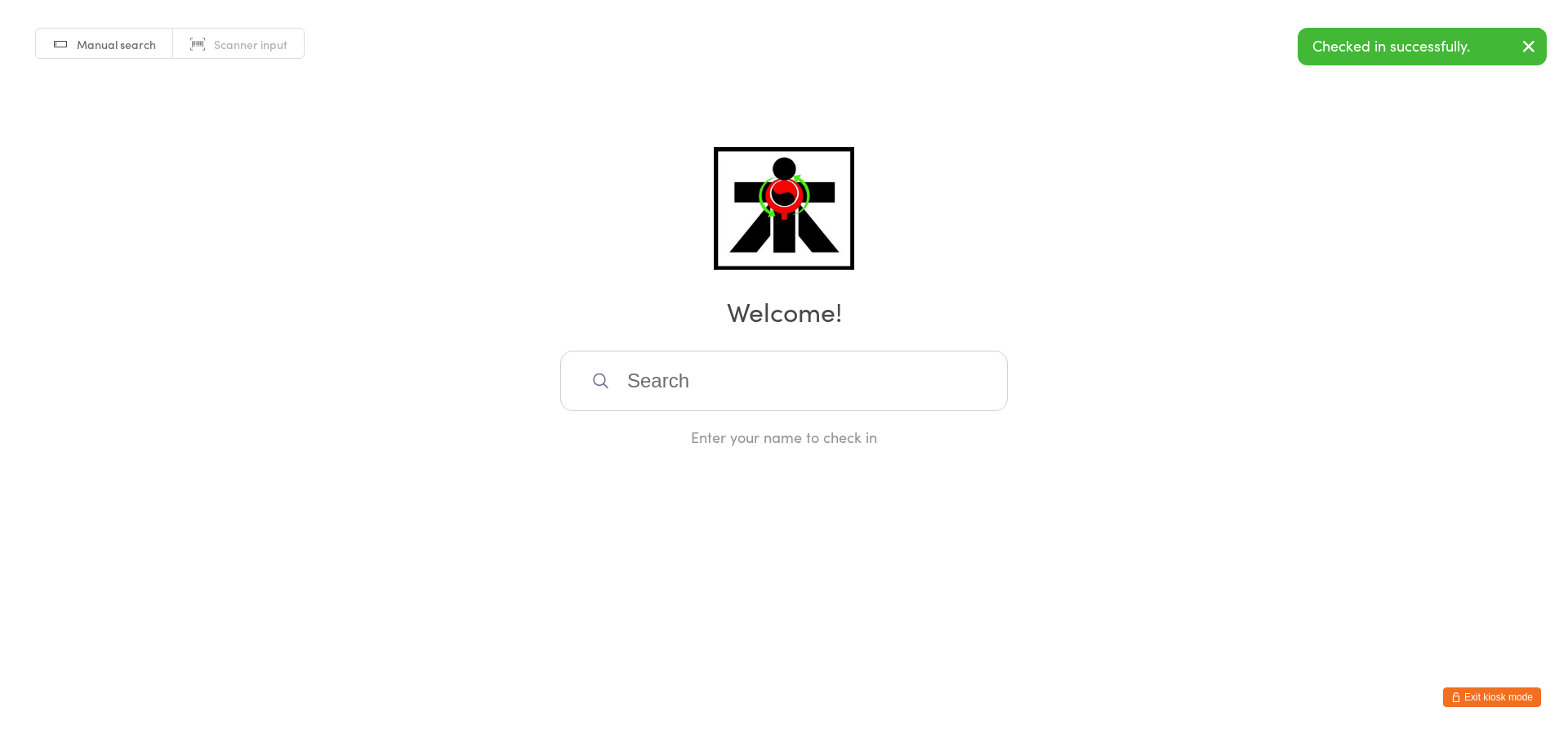
click at [791, 369] on input "search" at bounding box center [783, 381] width 447 height 60
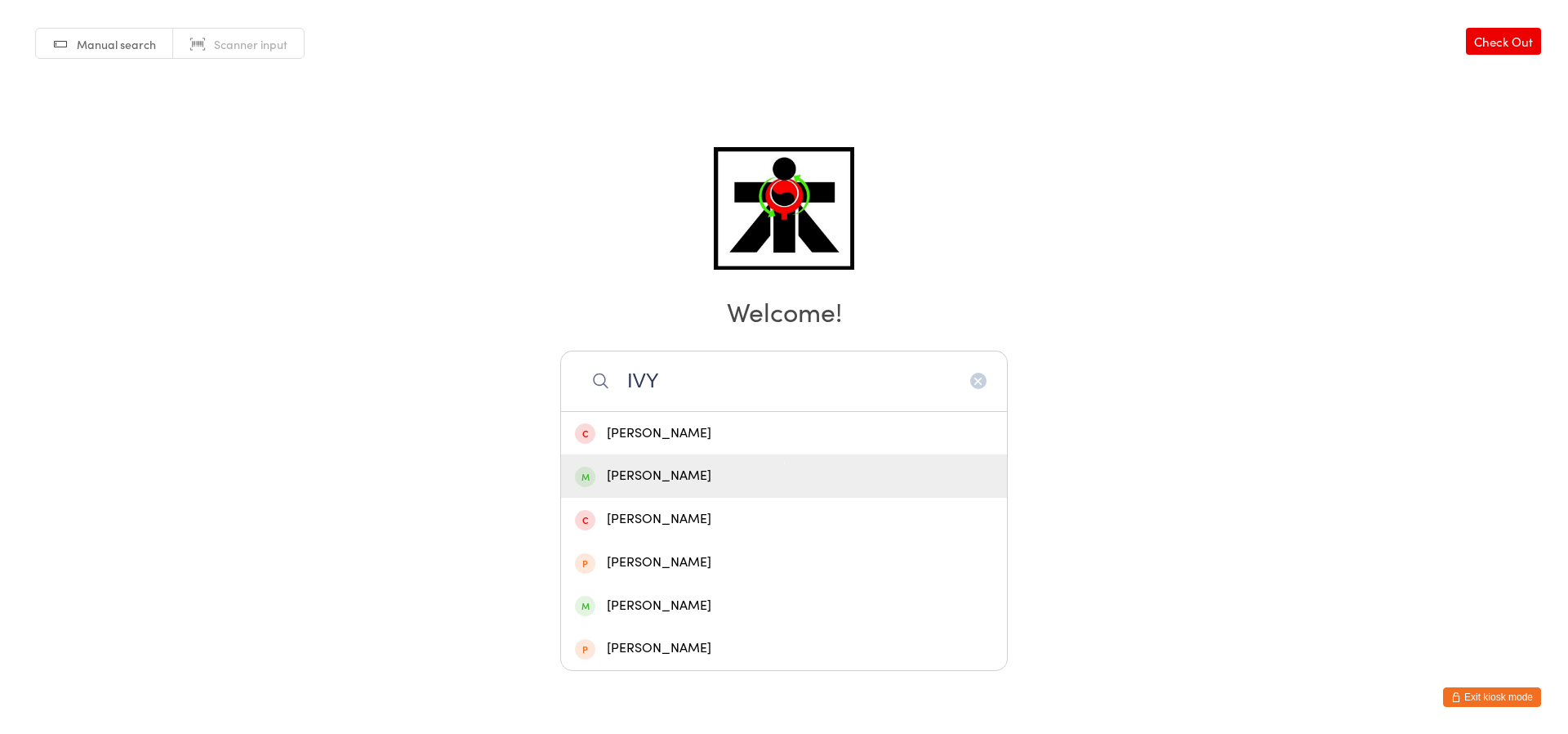
type input "IVY"
click at [776, 474] on div "[PERSON_NAME]" at bounding box center [783, 476] width 418 height 22
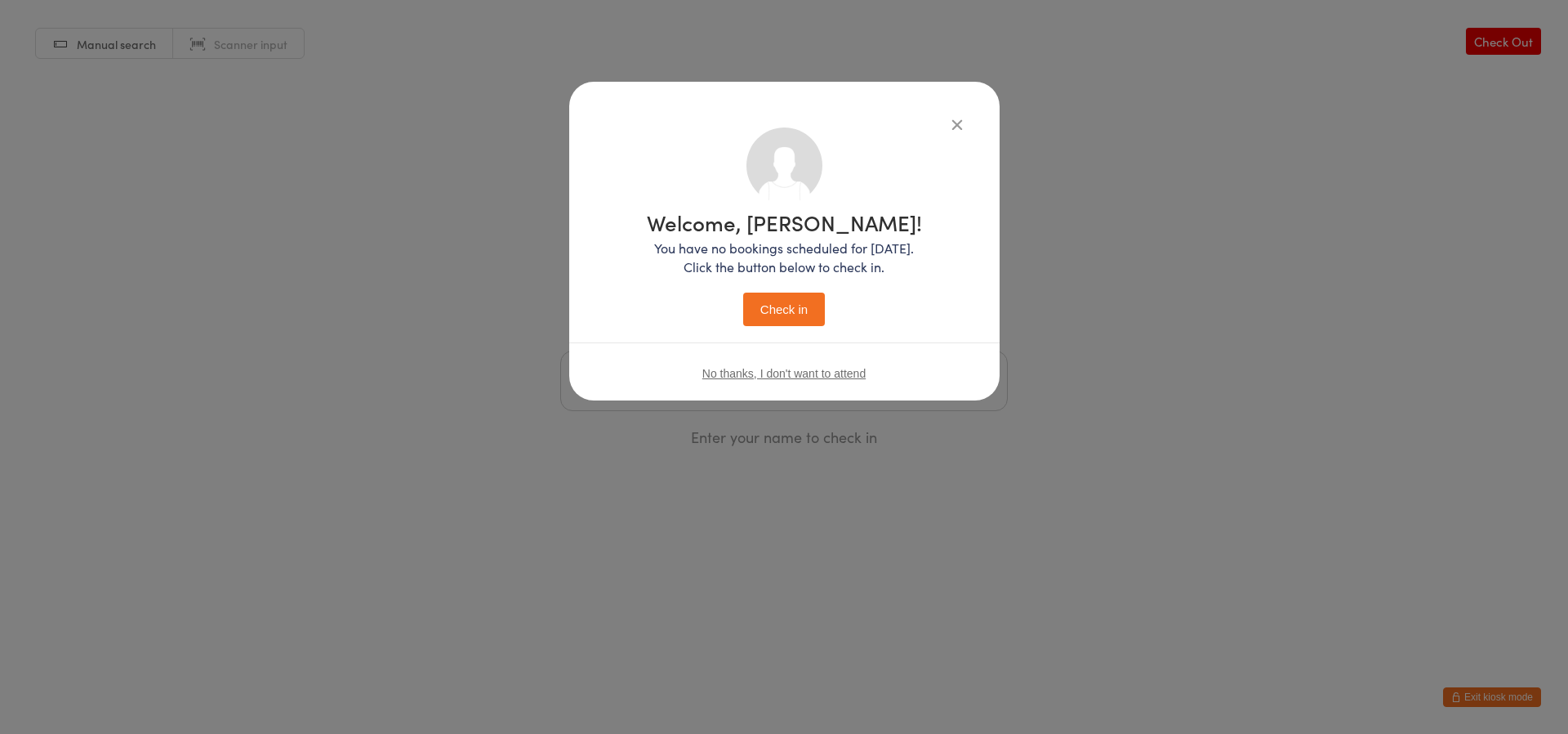
drag, startPoint x: 1033, startPoint y: -83, endPoint x: 1041, endPoint y: -82, distance: 8.1
click at [1041, 0] on html "You have now entered Kiosk Mode. Members will be able to check themselves in us…" at bounding box center [784, 367] width 1568 height 734
click at [763, 393] on div "No thanks, I don't want to attend" at bounding box center [784, 372] width 430 height 61
click at [753, 320] on button "Check in" at bounding box center [783, 309] width 81 height 34
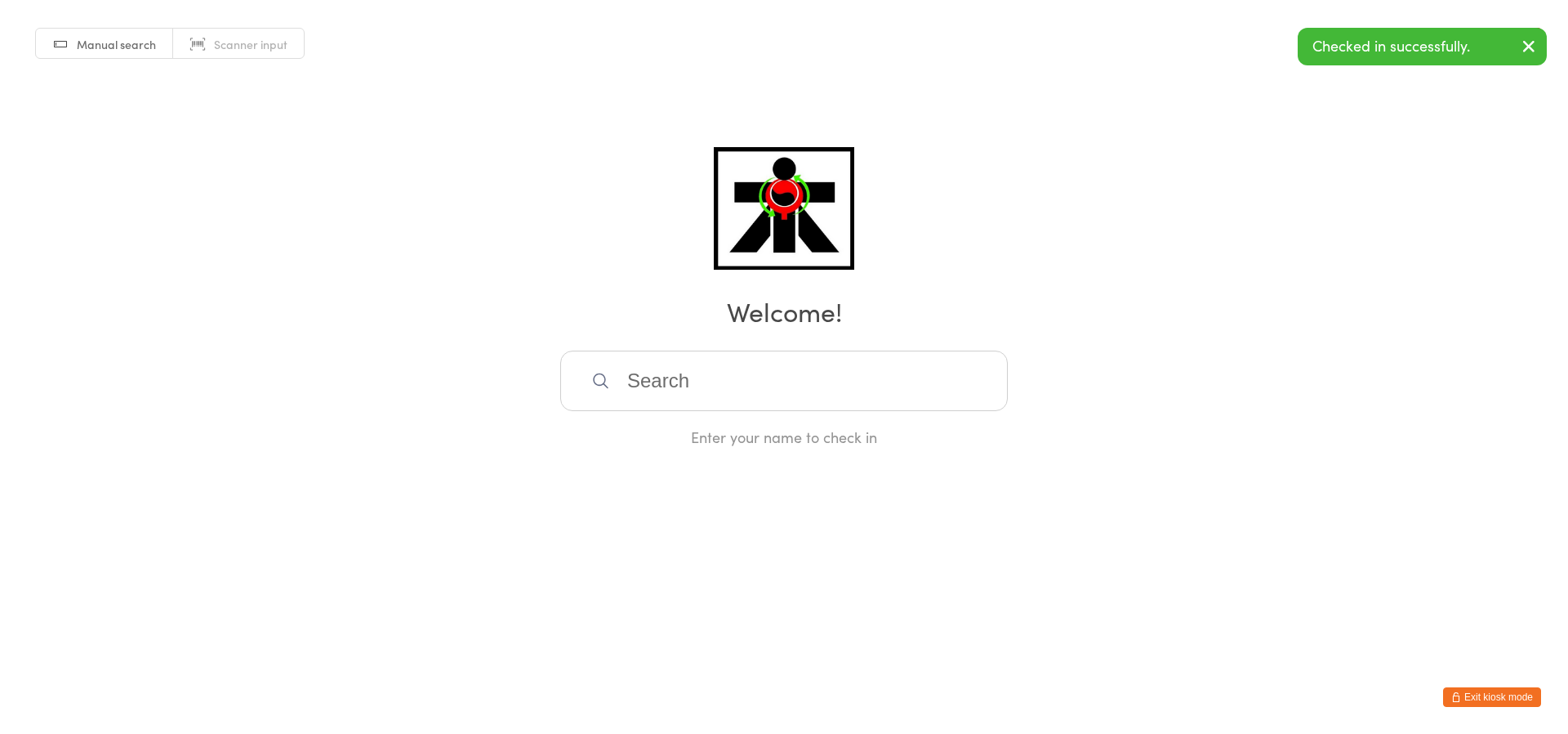
click at [894, 372] on input "search" at bounding box center [783, 381] width 447 height 60
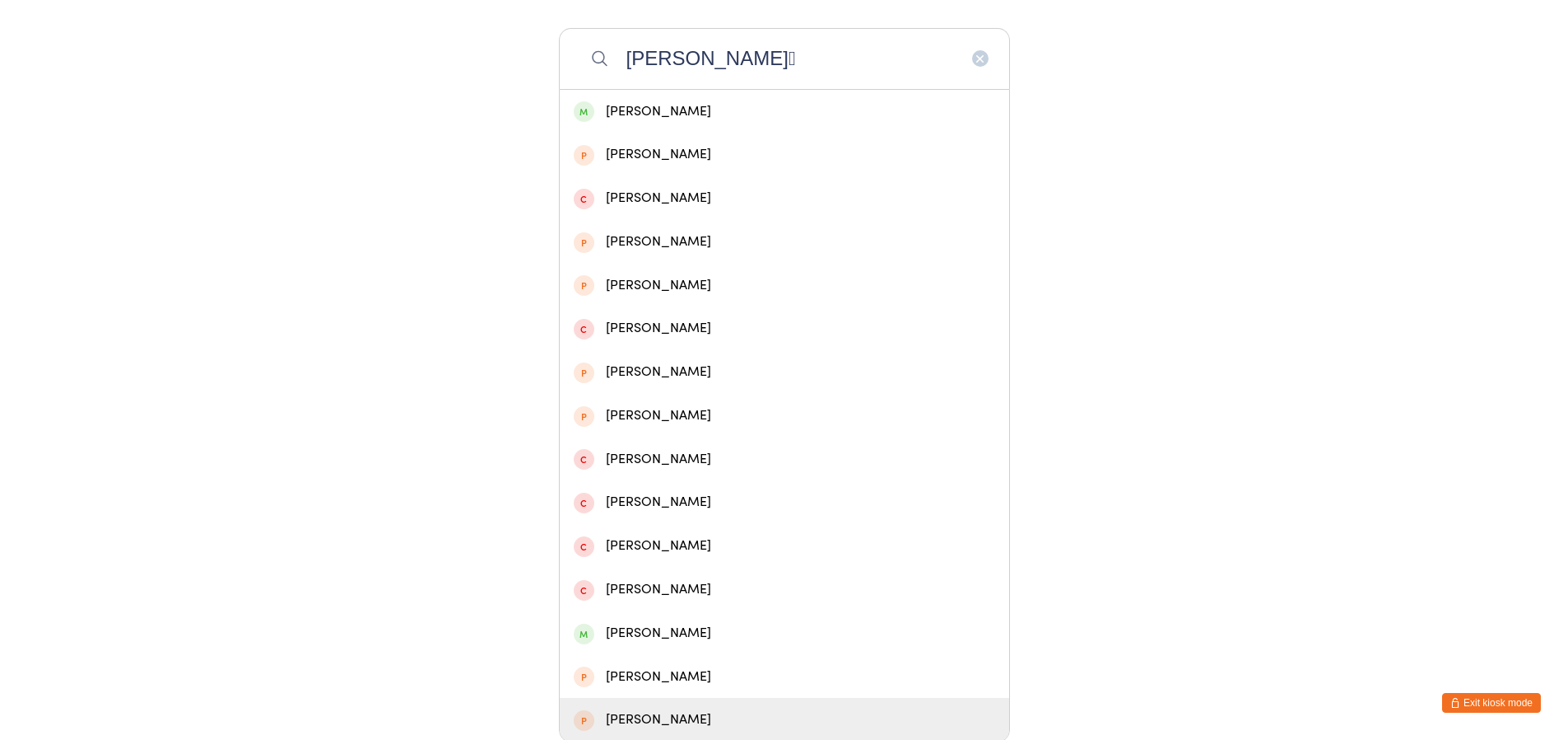
scroll to position [328, 0]
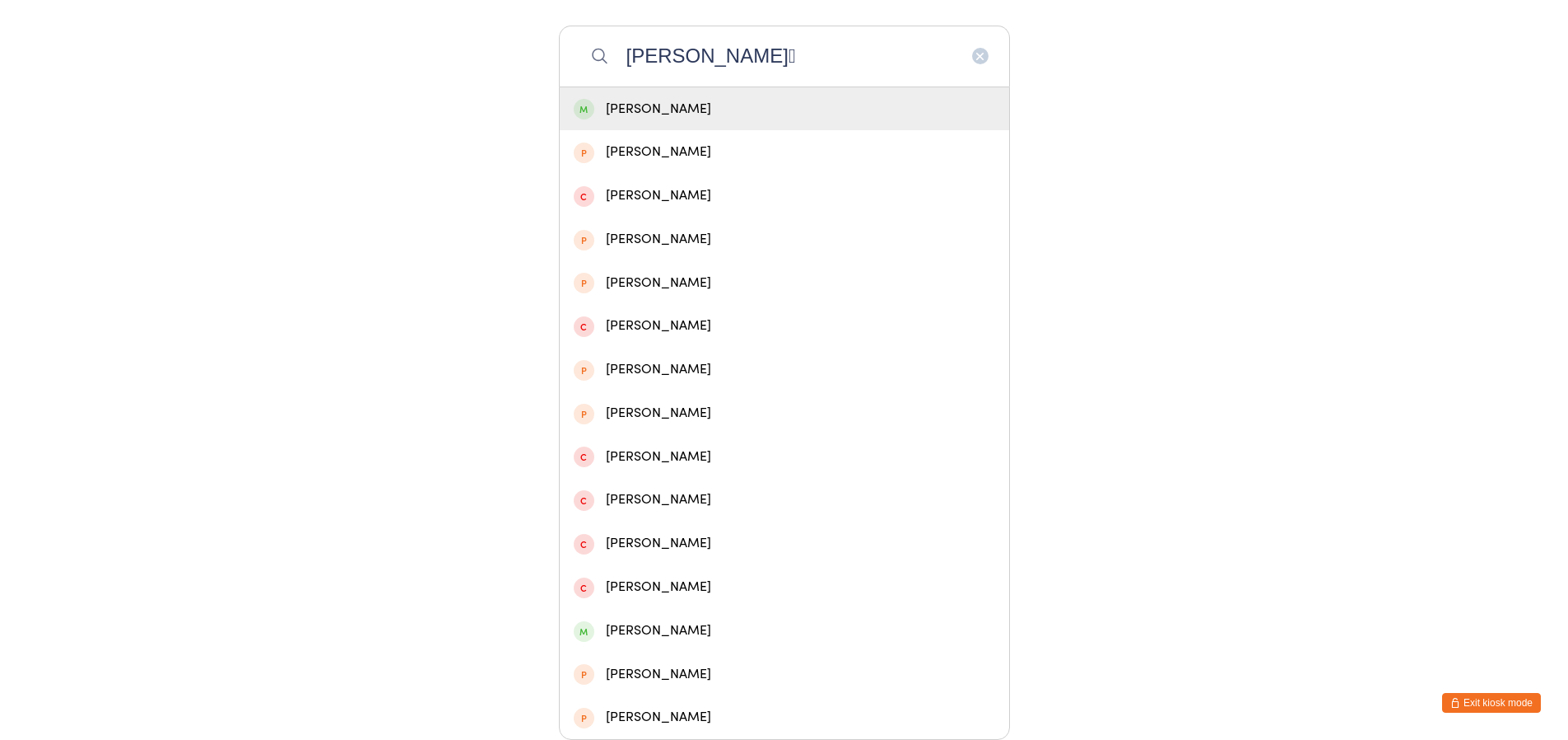
click at [843, 57] on input "[PERSON_NAME]" at bounding box center [784, 56] width 451 height 61
type input "C"
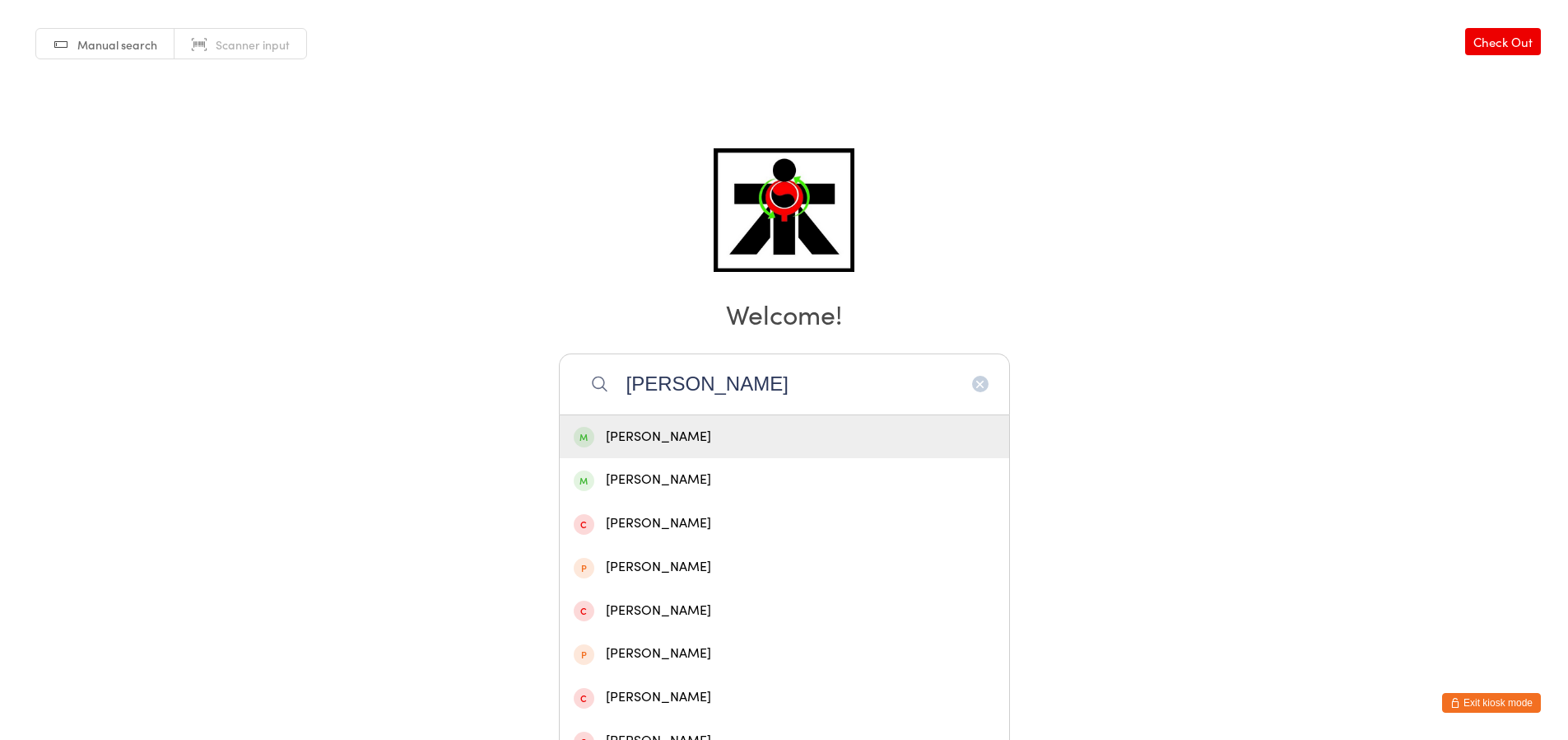
type input "[PERSON_NAME]"
click at [671, 431] on div "[PERSON_NAME]" at bounding box center [784, 436] width 422 height 22
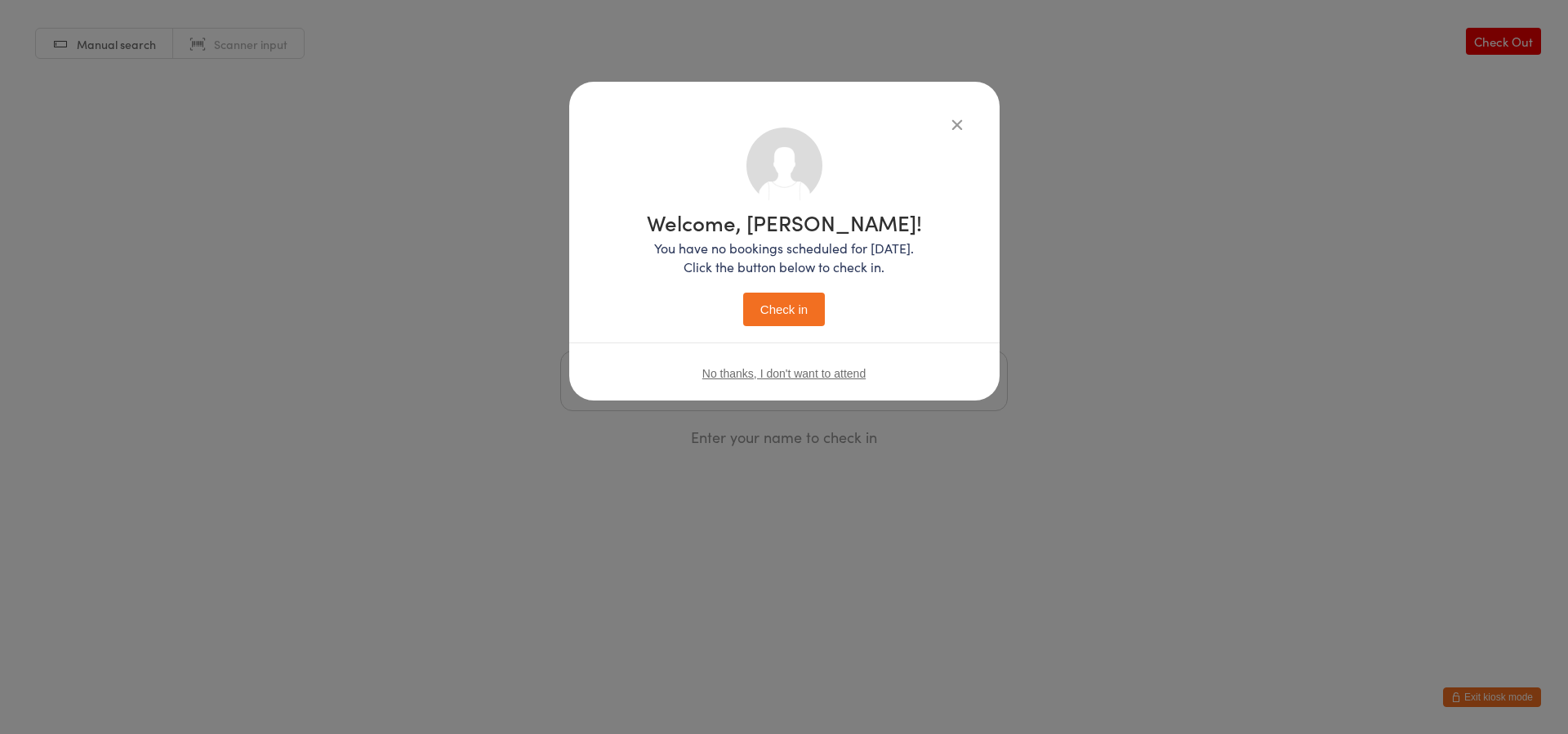
click at [766, 296] on button "Check in" at bounding box center [783, 309] width 81 height 34
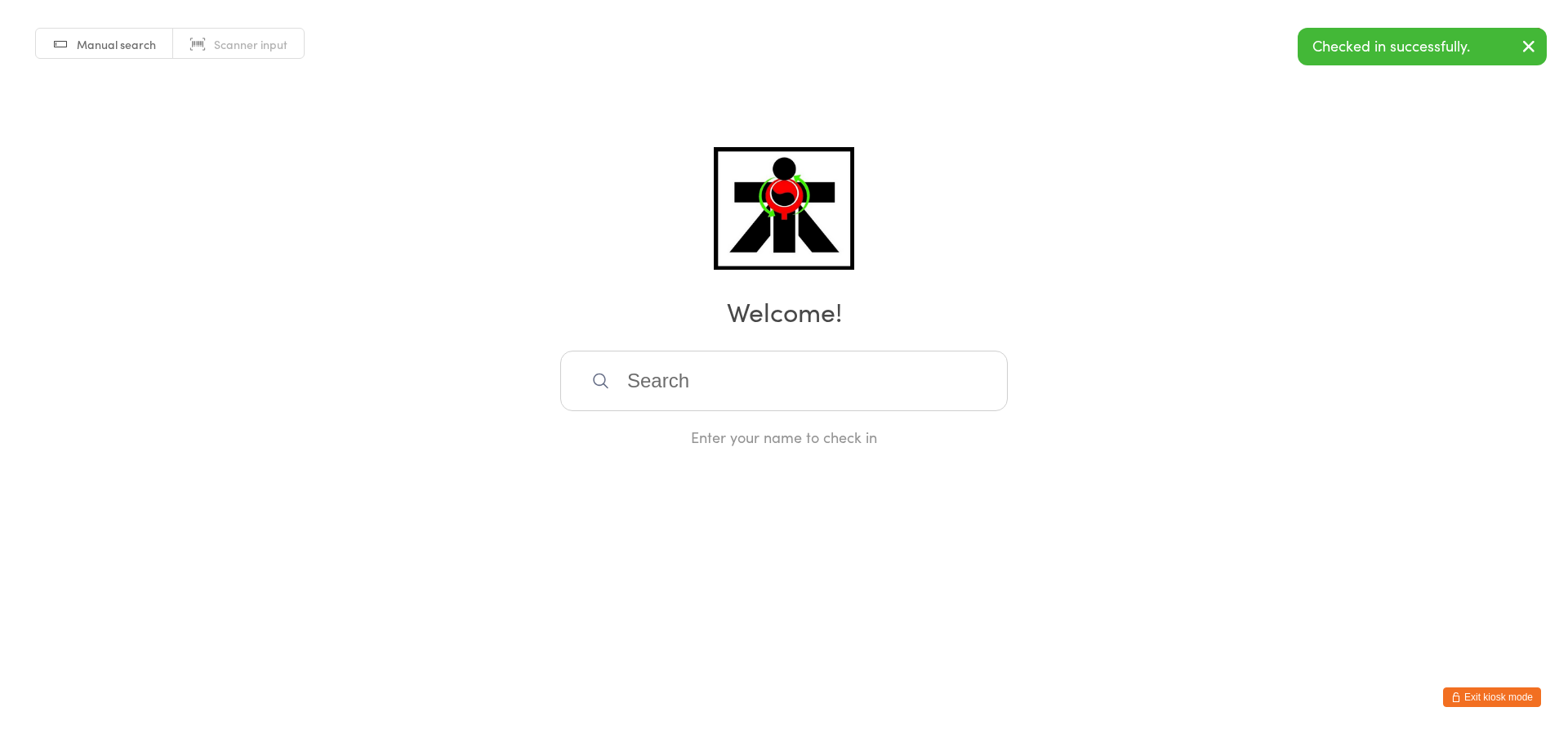
click at [703, 370] on input "search" at bounding box center [783, 381] width 447 height 60
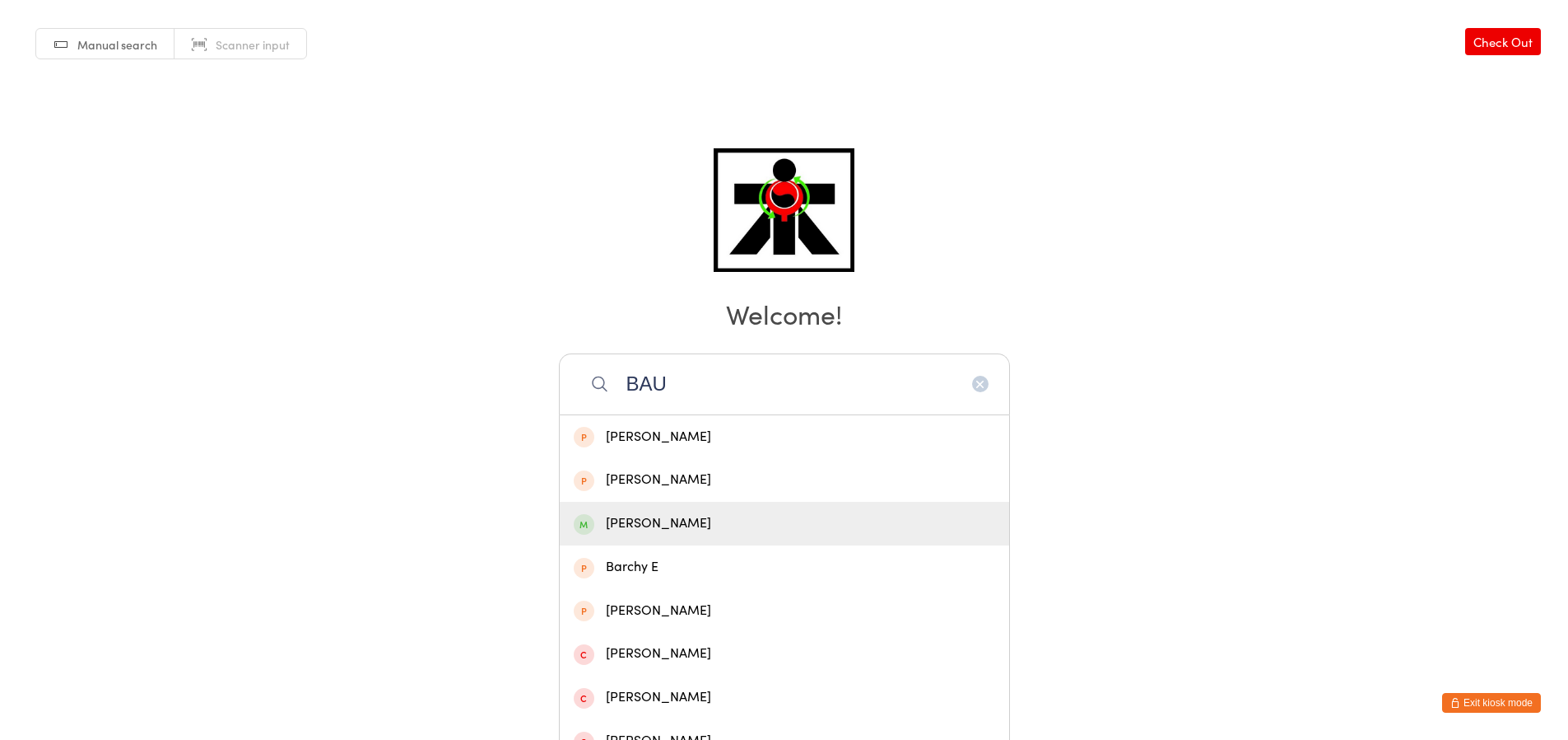
type input "BAU"
click at [659, 517] on div "[PERSON_NAME]" at bounding box center [784, 523] width 422 height 22
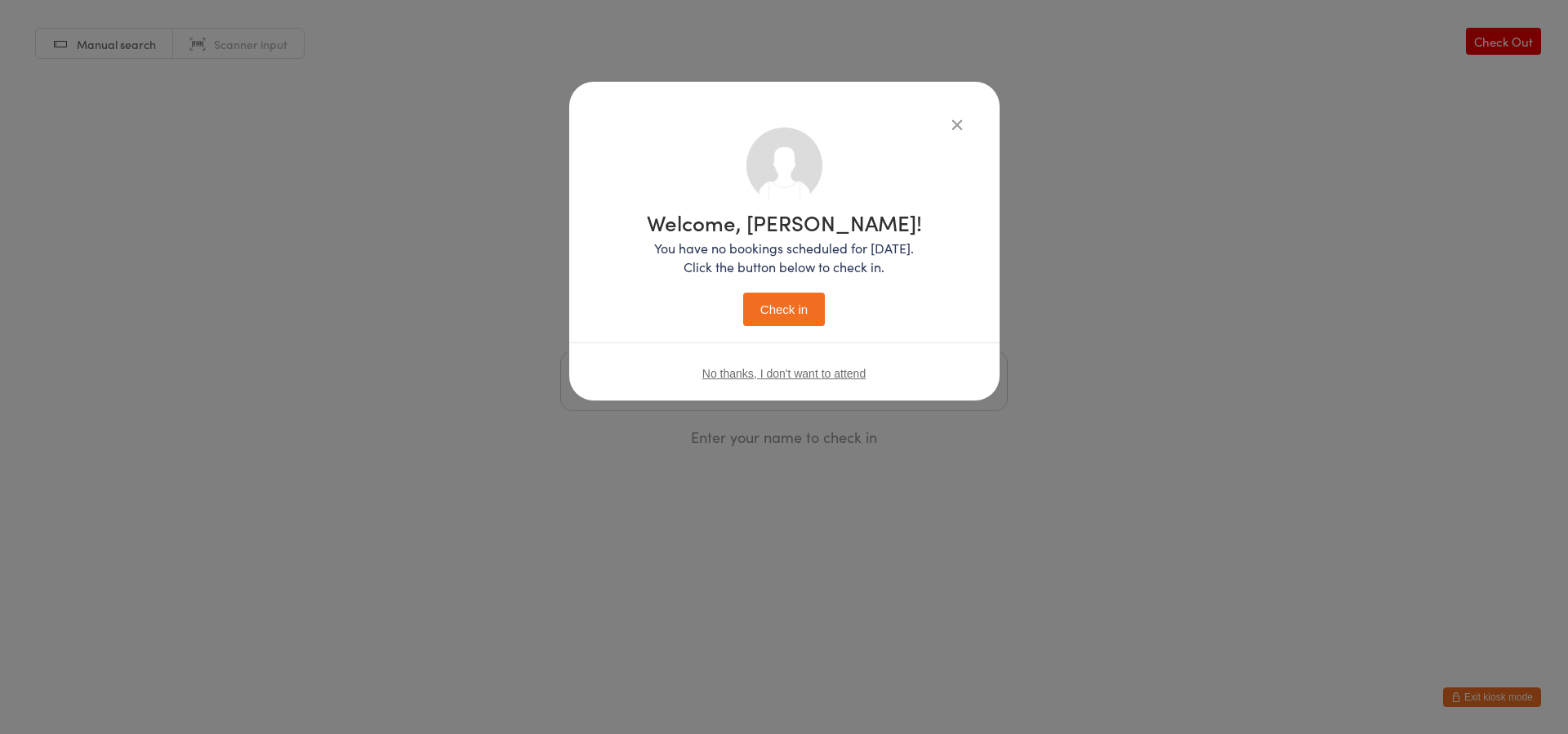
click at [773, 303] on button "Check in" at bounding box center [783, 309] width 81 height 34
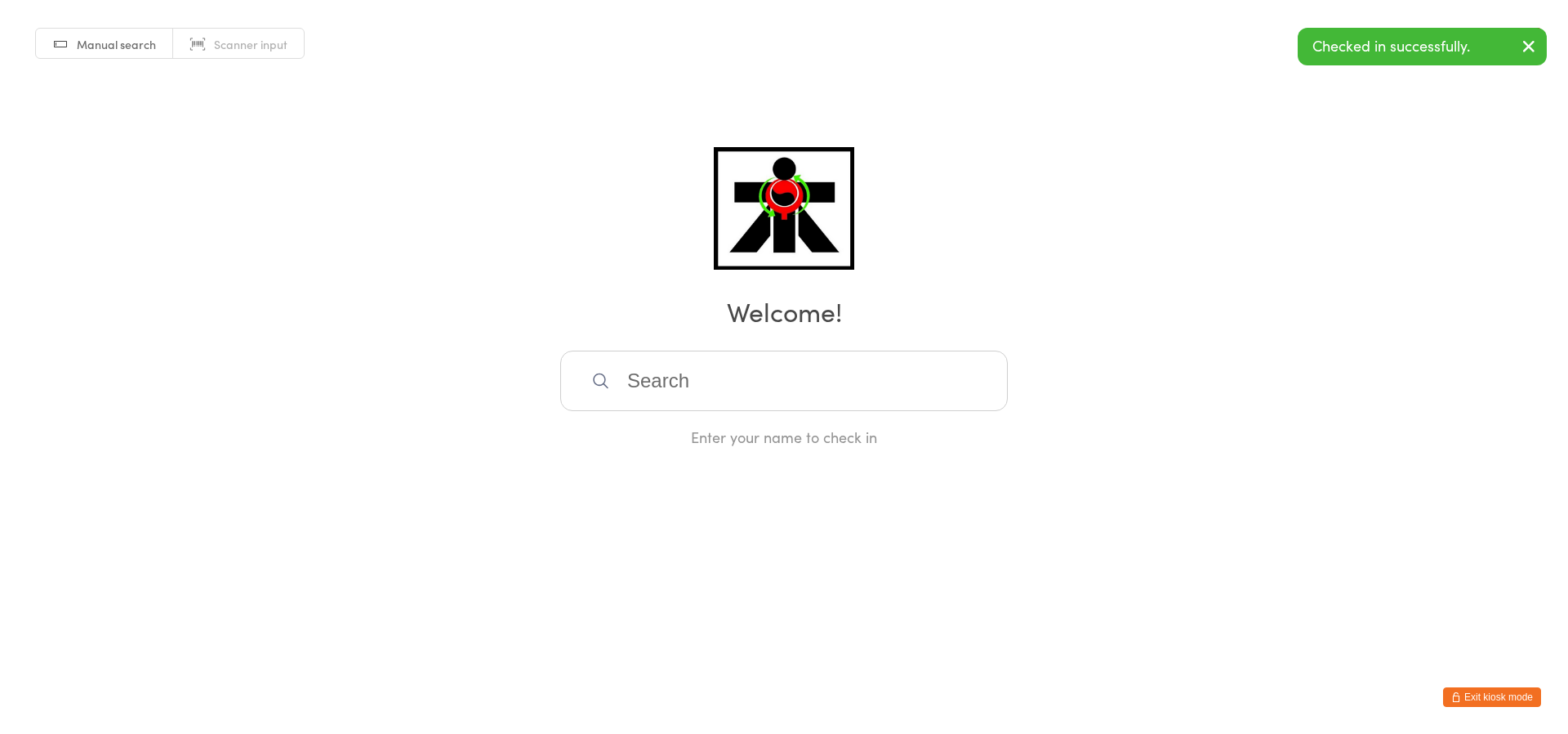
click at [714, 369] on input "search" at bounding box center [783, 381] width 447 height 60
type input "IRED"
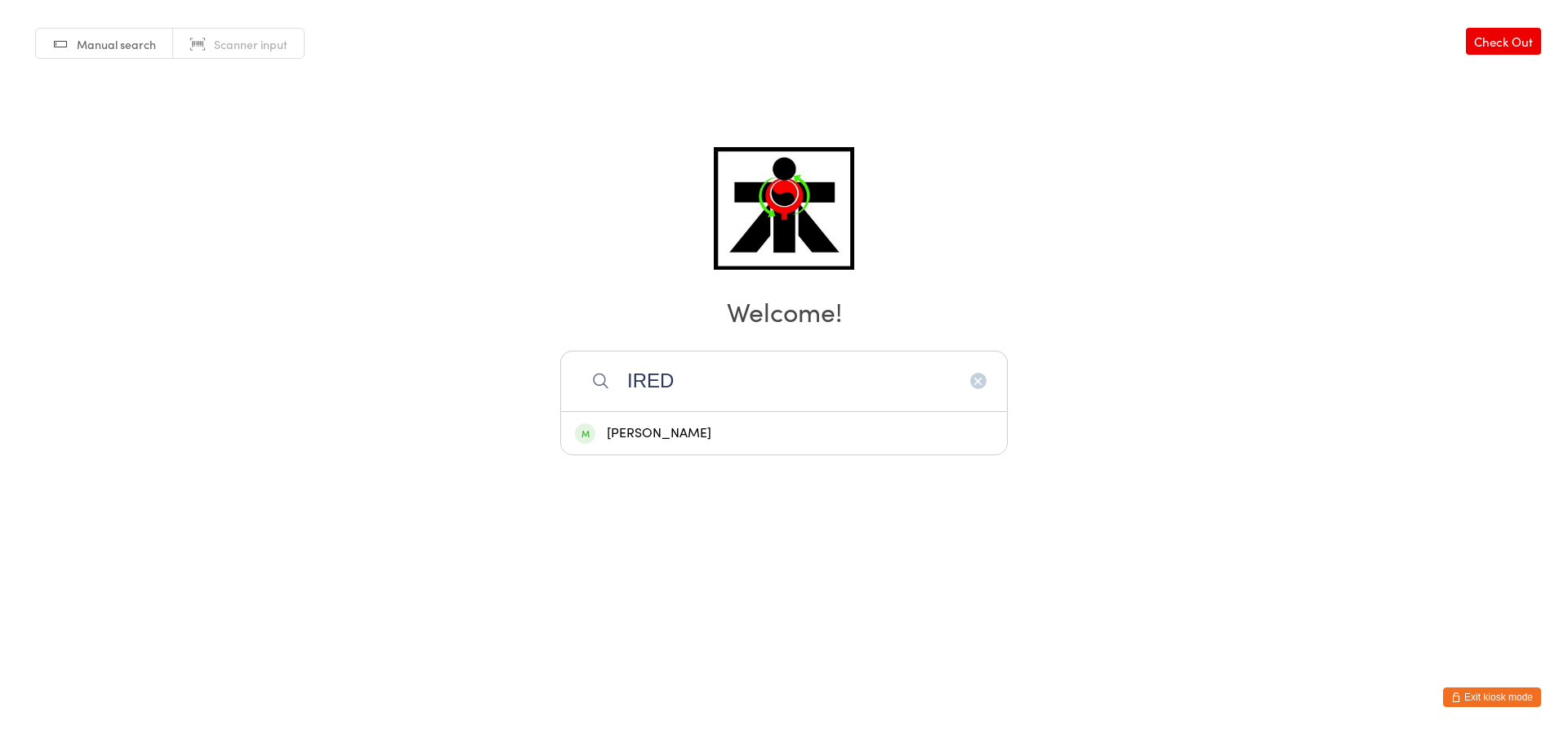
click at [644, 427] on div "[PERSON_NAME]" at bounding box center [783, 433] width 418 height 22
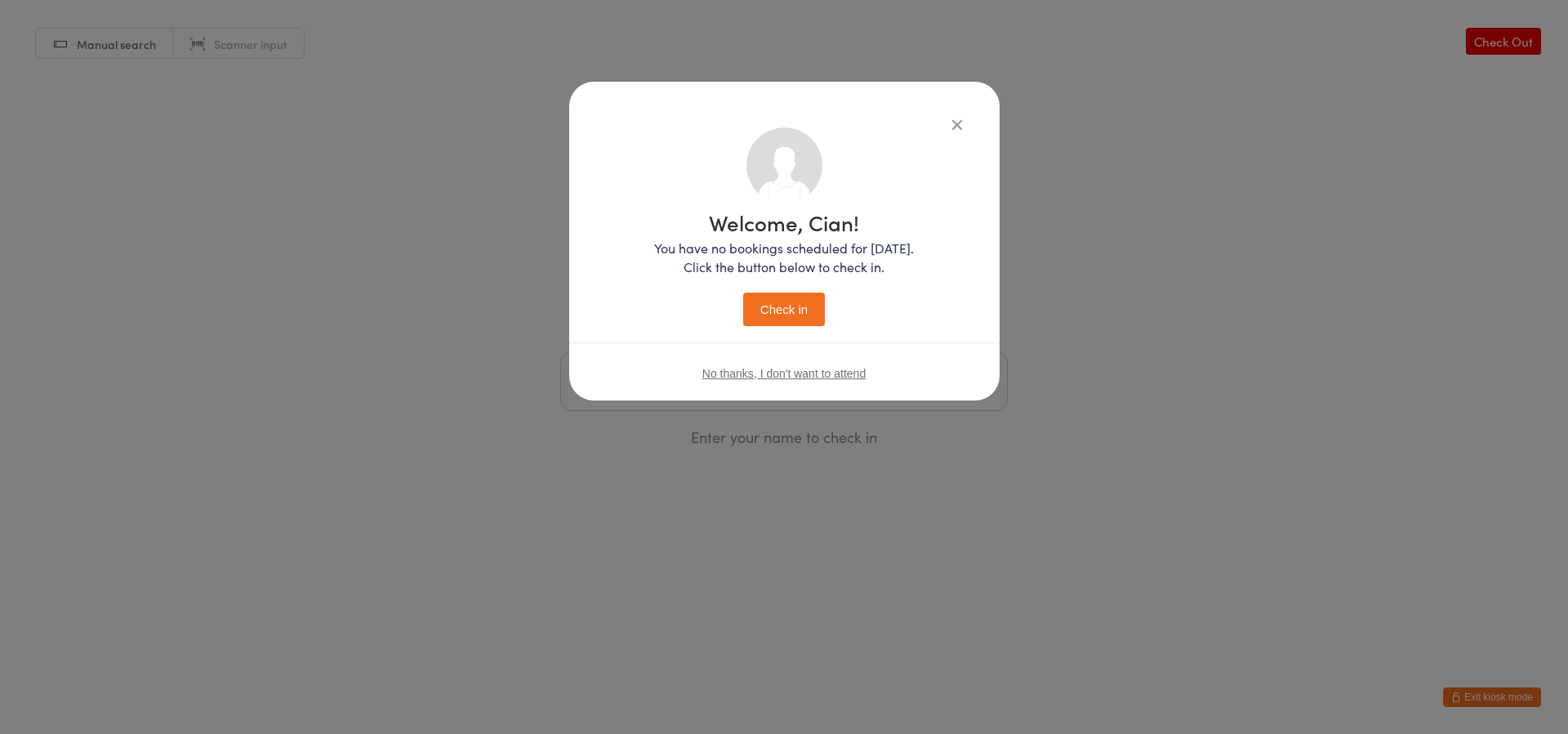
click at [752, 312] on button "Check in" at bounding box center [783, 309] width 81 height 34
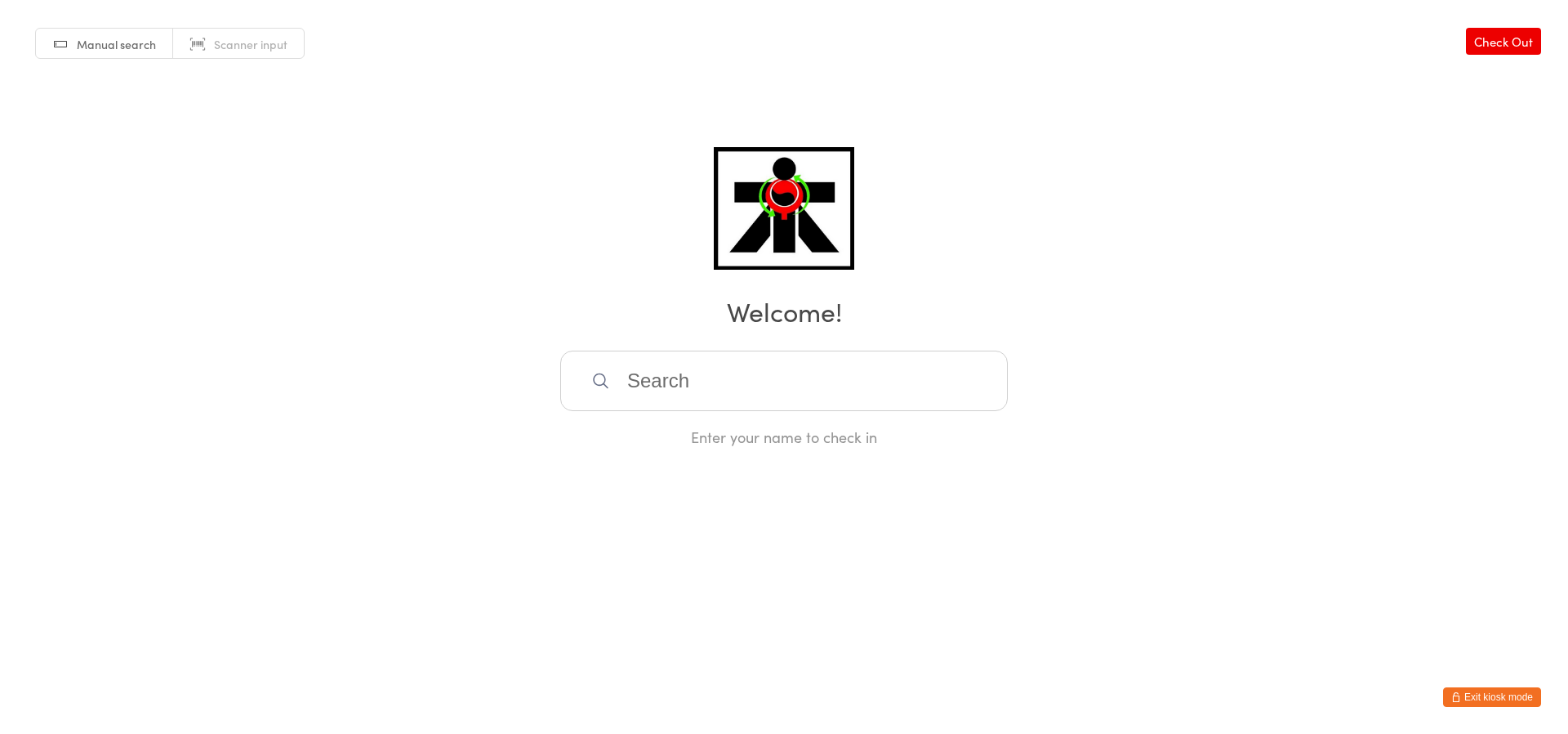
click at [757, 372] on input "search" at bounding box center [783, 381] width 447 height 60
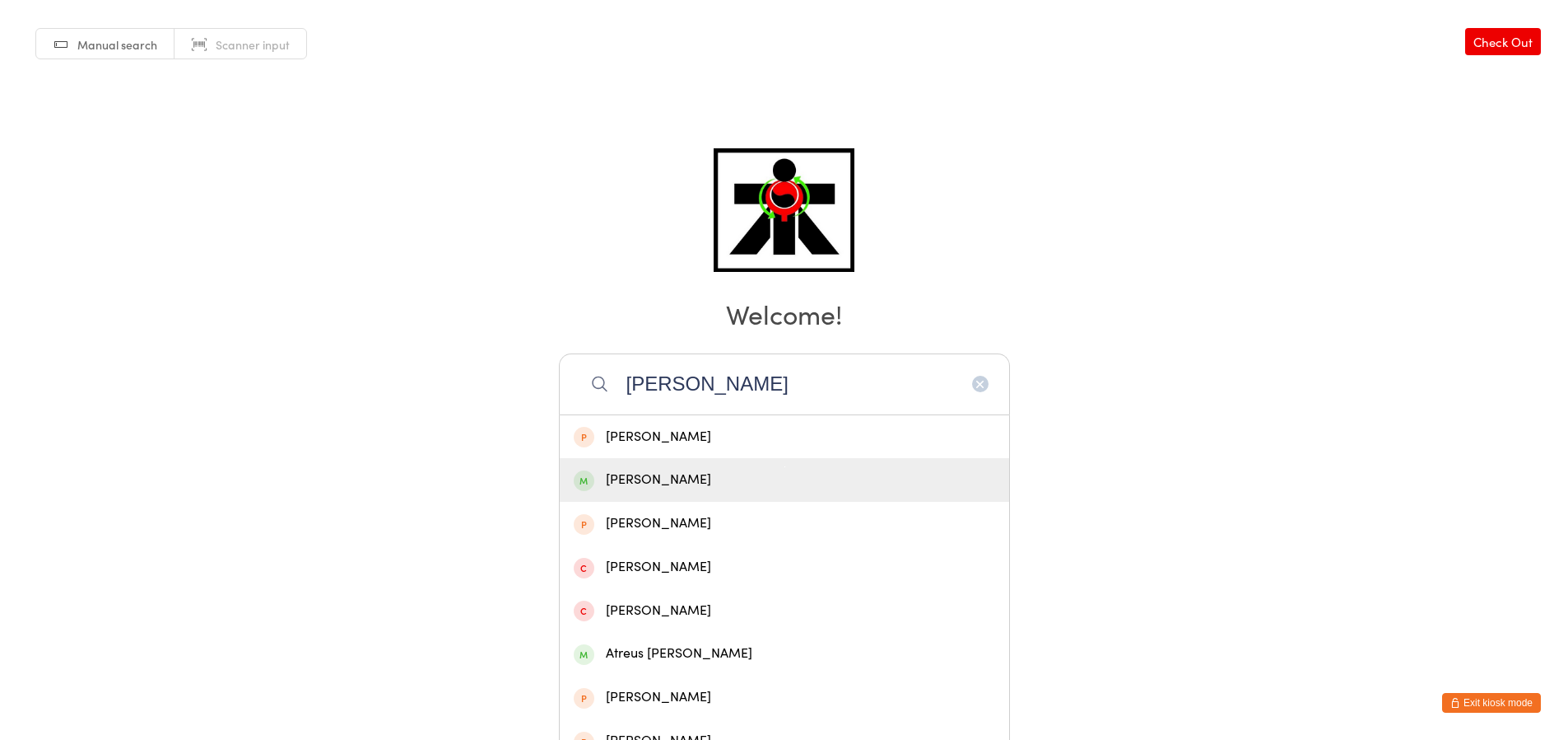
type input "[PERSON_NAME]"
drag, startPoint x: 798, startPoint y: 495, endPoint x: 755, endPoint y: 504, distance: 43.9
click at [792, 499] on div "[PERSON_NAME]" at bounding box center [784, 479] width 449 height 43
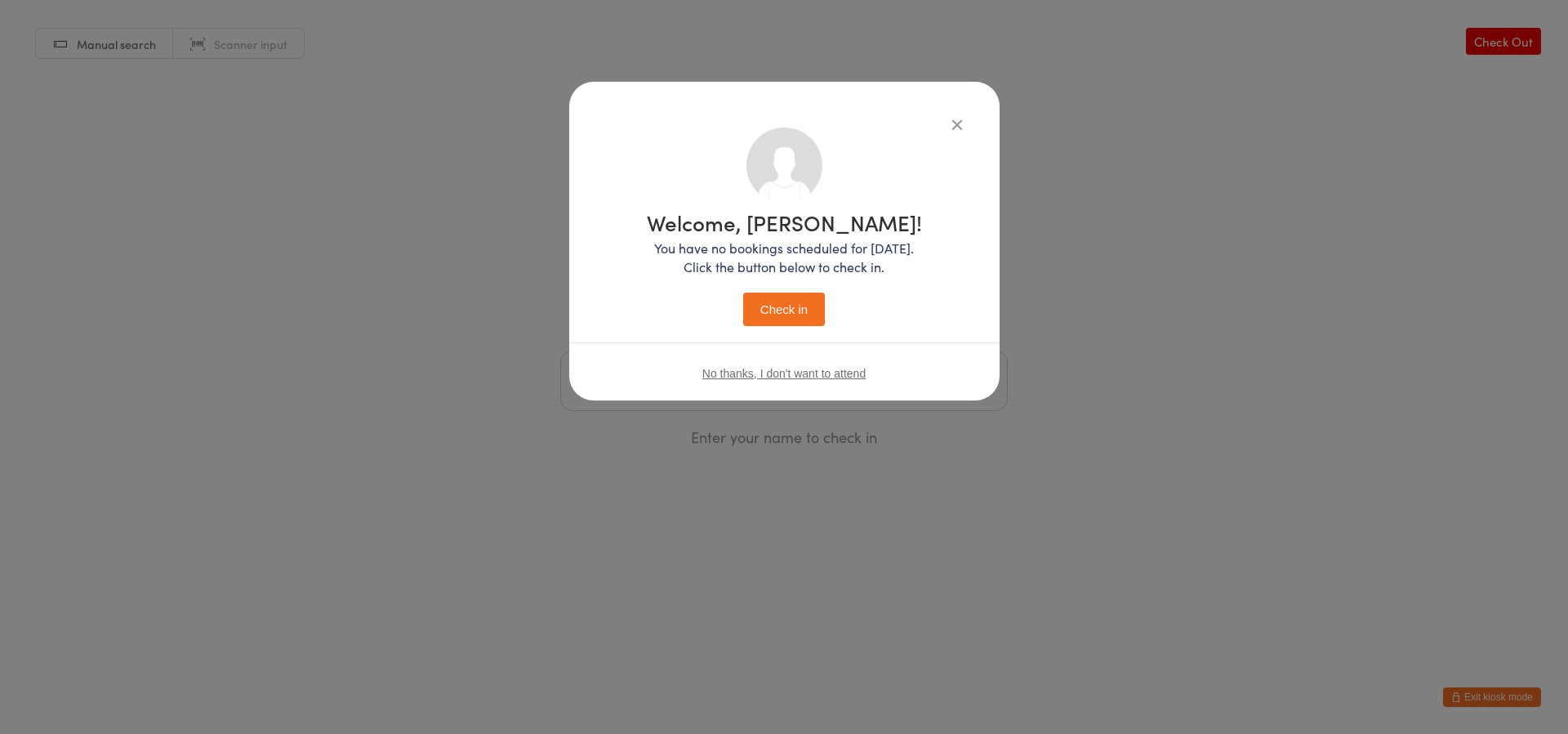
drag, startPoint x: 789, startPoint y: 308, endPoint x: 800, endPoint y: 309, distance: 11.0
click at [800, 309] on button "Check in" at bounding box center [783, 309] width 81 height 34
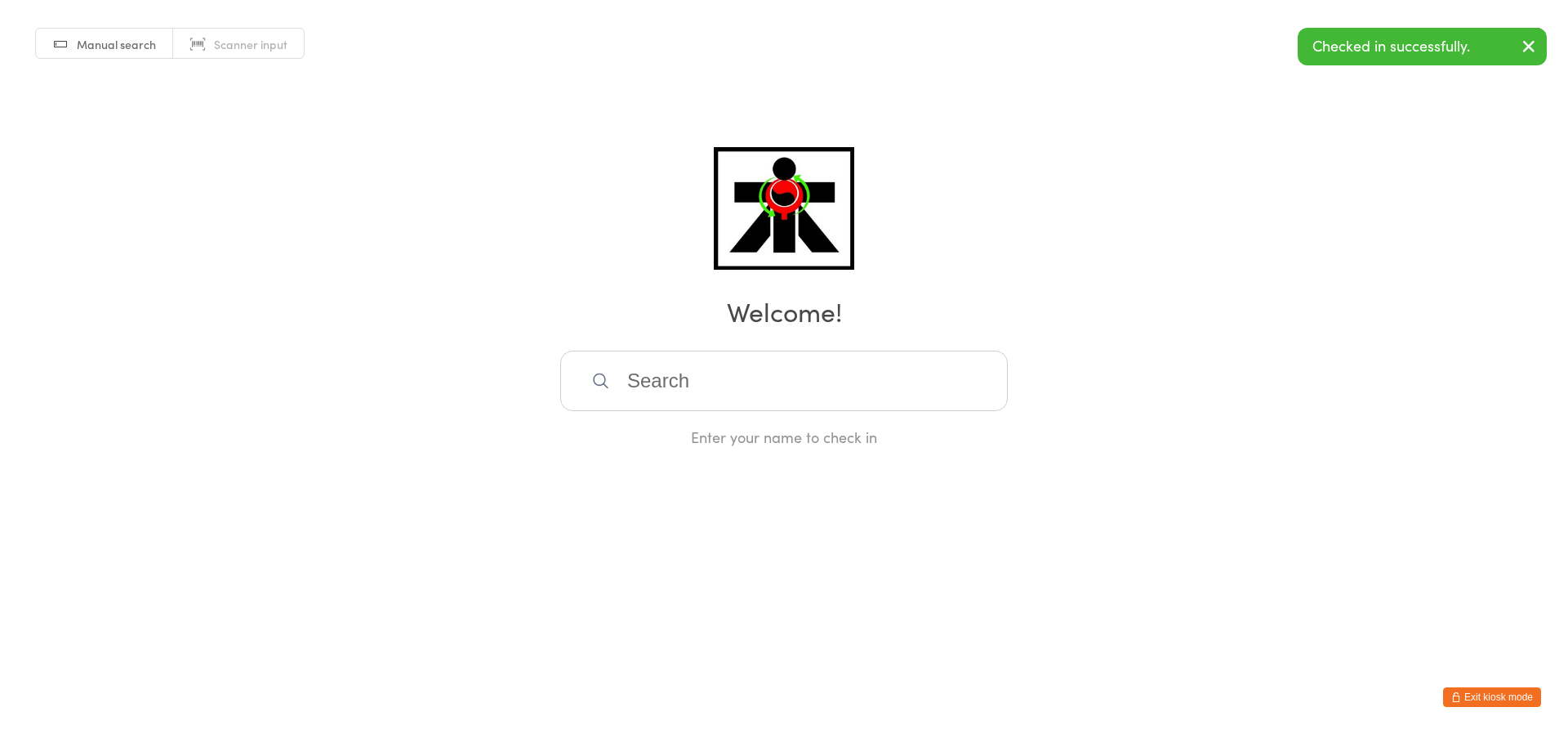
click at [707, 369] on input "search" at bounding box center [783, 381] width 447 height 60
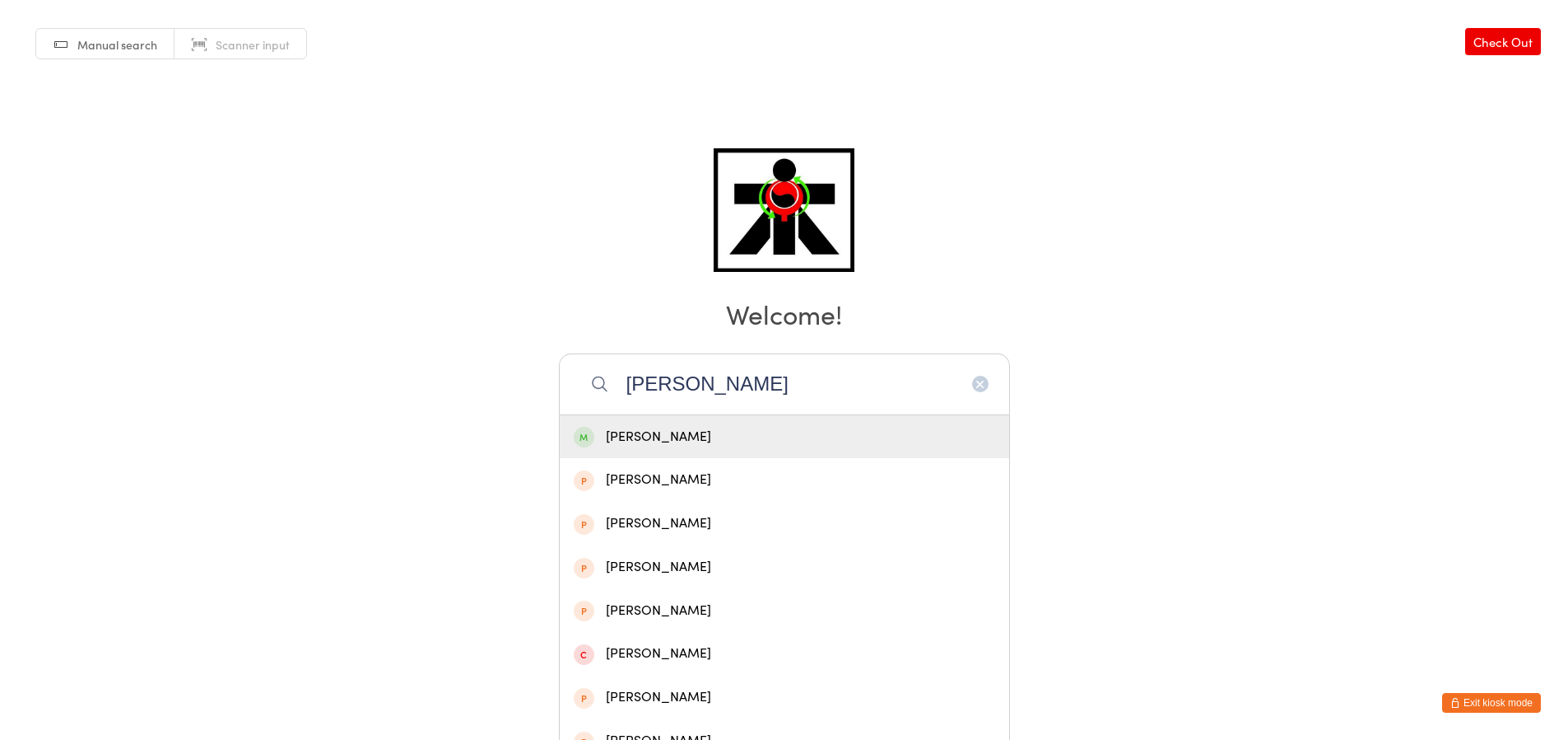
type input "[PERSON_NAME]"
click at [650, 443] on div "[PERSON_NAME]" at bounding box center [784, 436] width 422 height 22
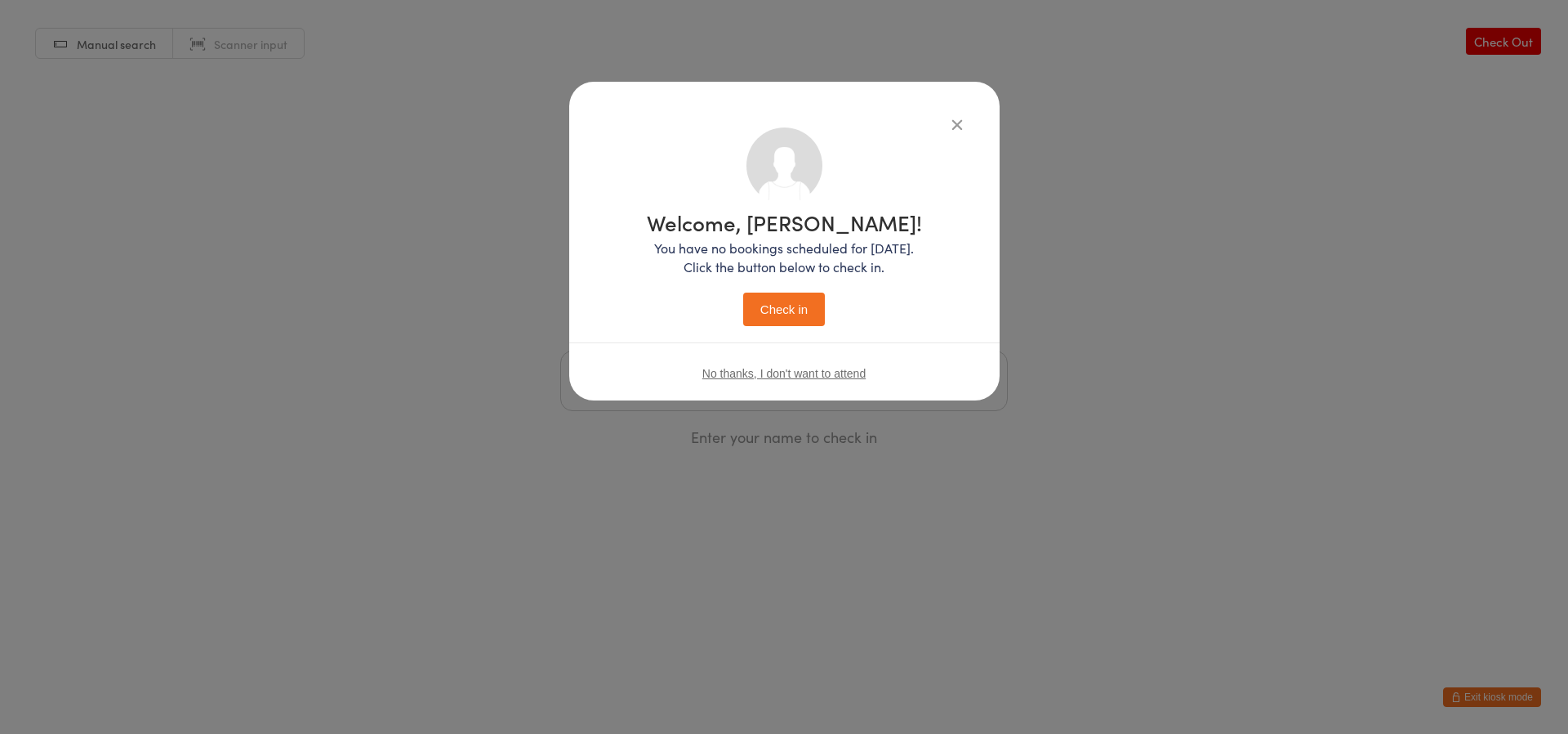
click at [770, 305] on button "Check in" at bounding box center [783, 309] width 81 height 34
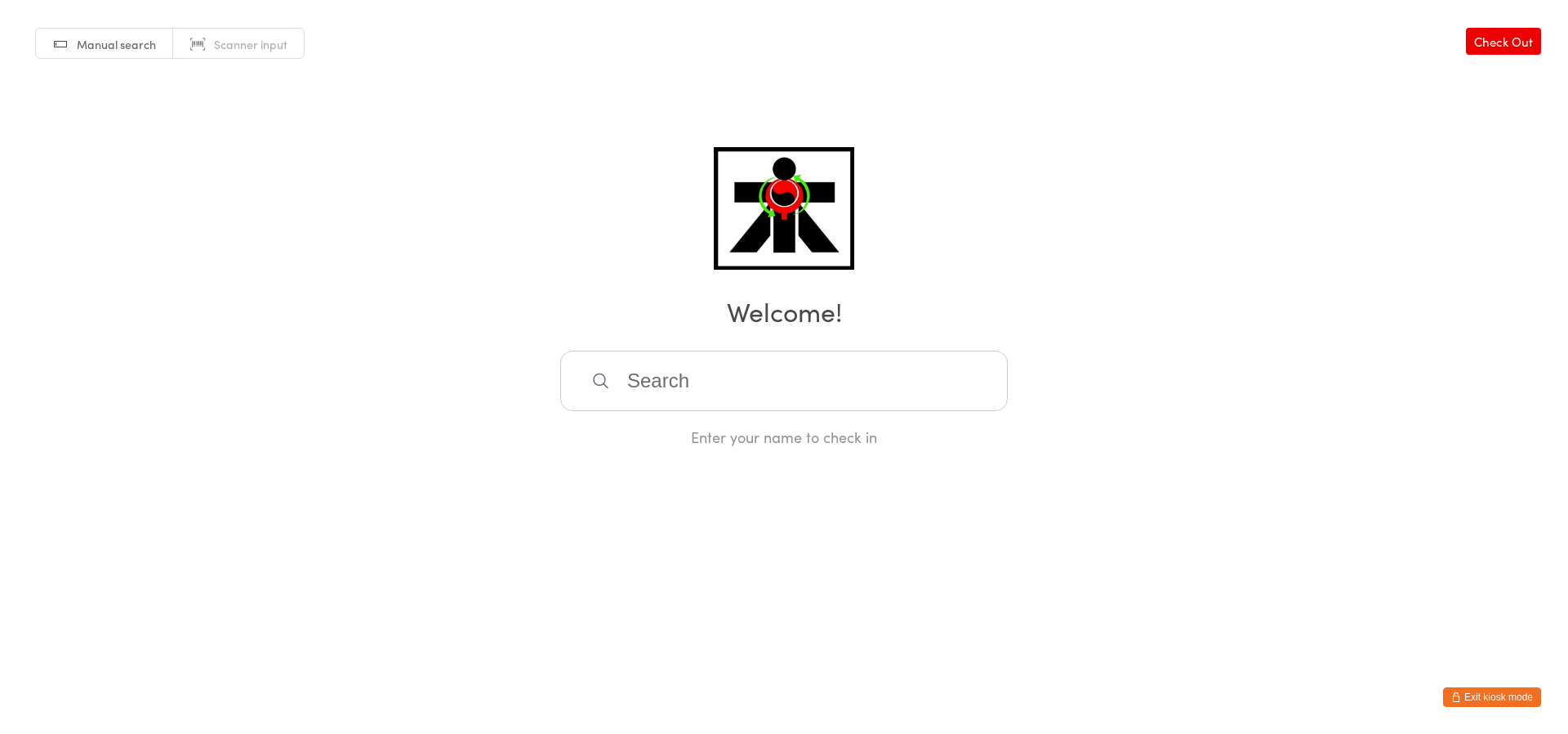
click at [835, 401] on input "search" at bounding box center [783, 381] width 447 height 60
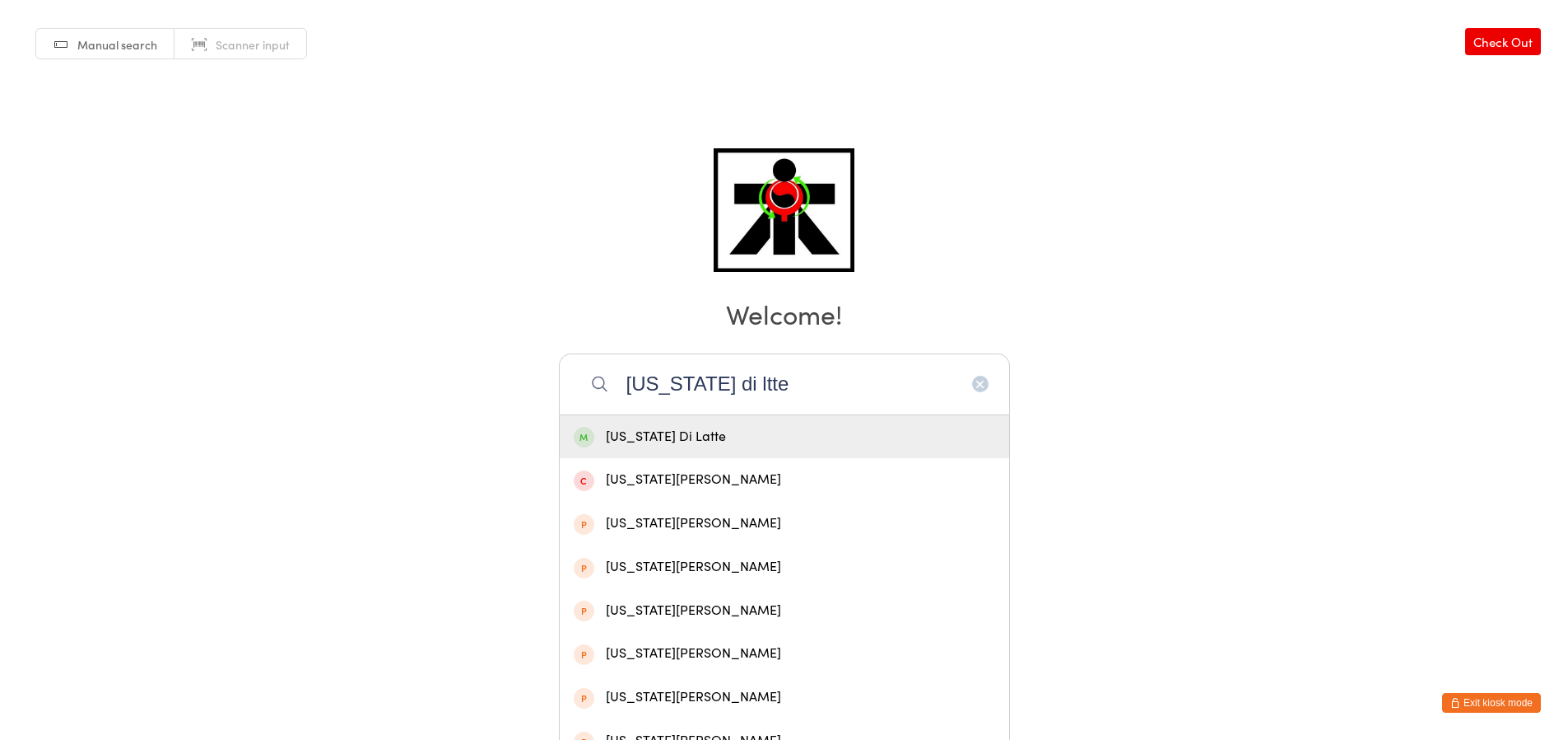
type input "[US_STATE] di ltte"
click at [878, 435] on div "[US_STATE] Di Latte" at bounding box center [784, 436] width 422 height 22
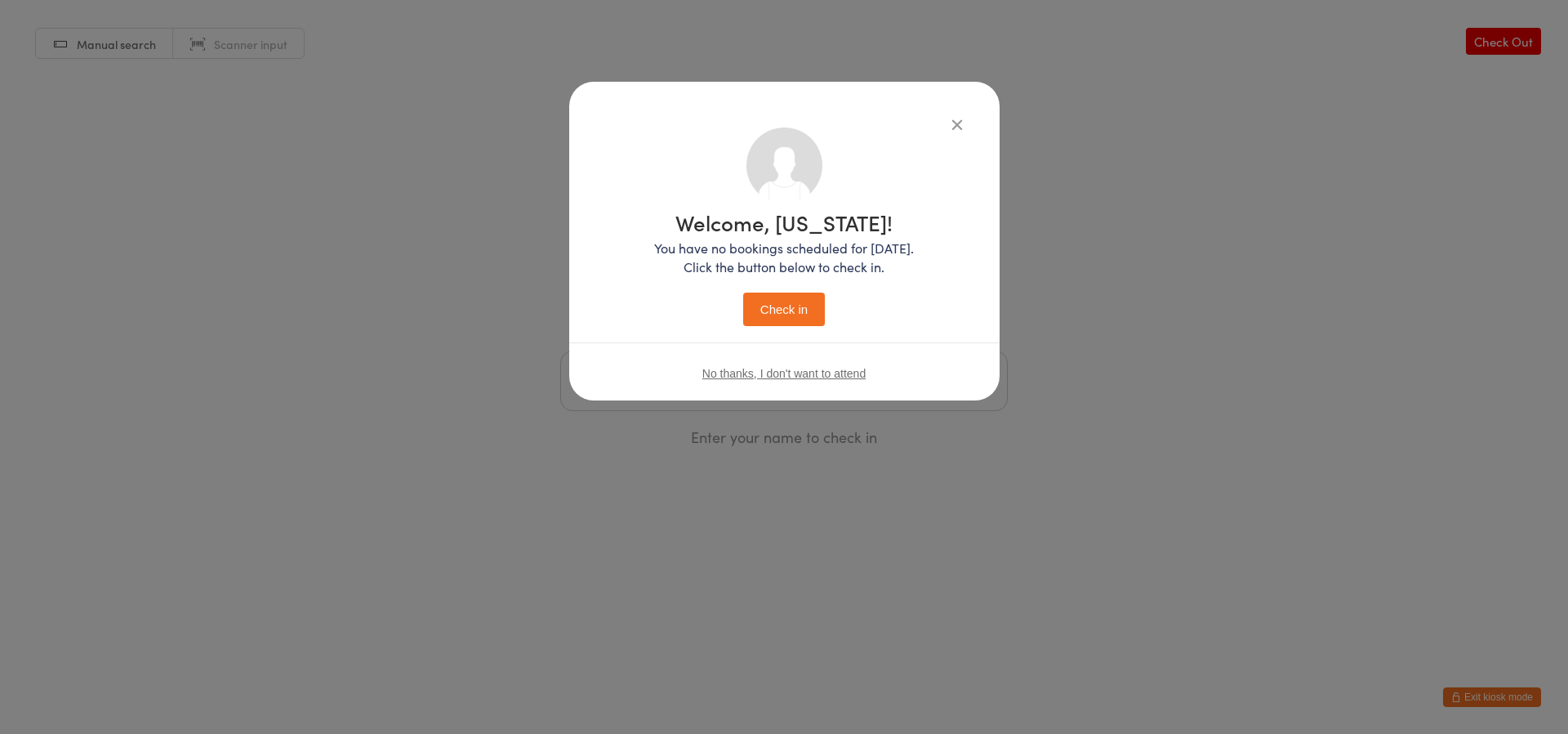
click at [823, 293] on button "Check in" at bounding box center [783, 309] width 81 height 34
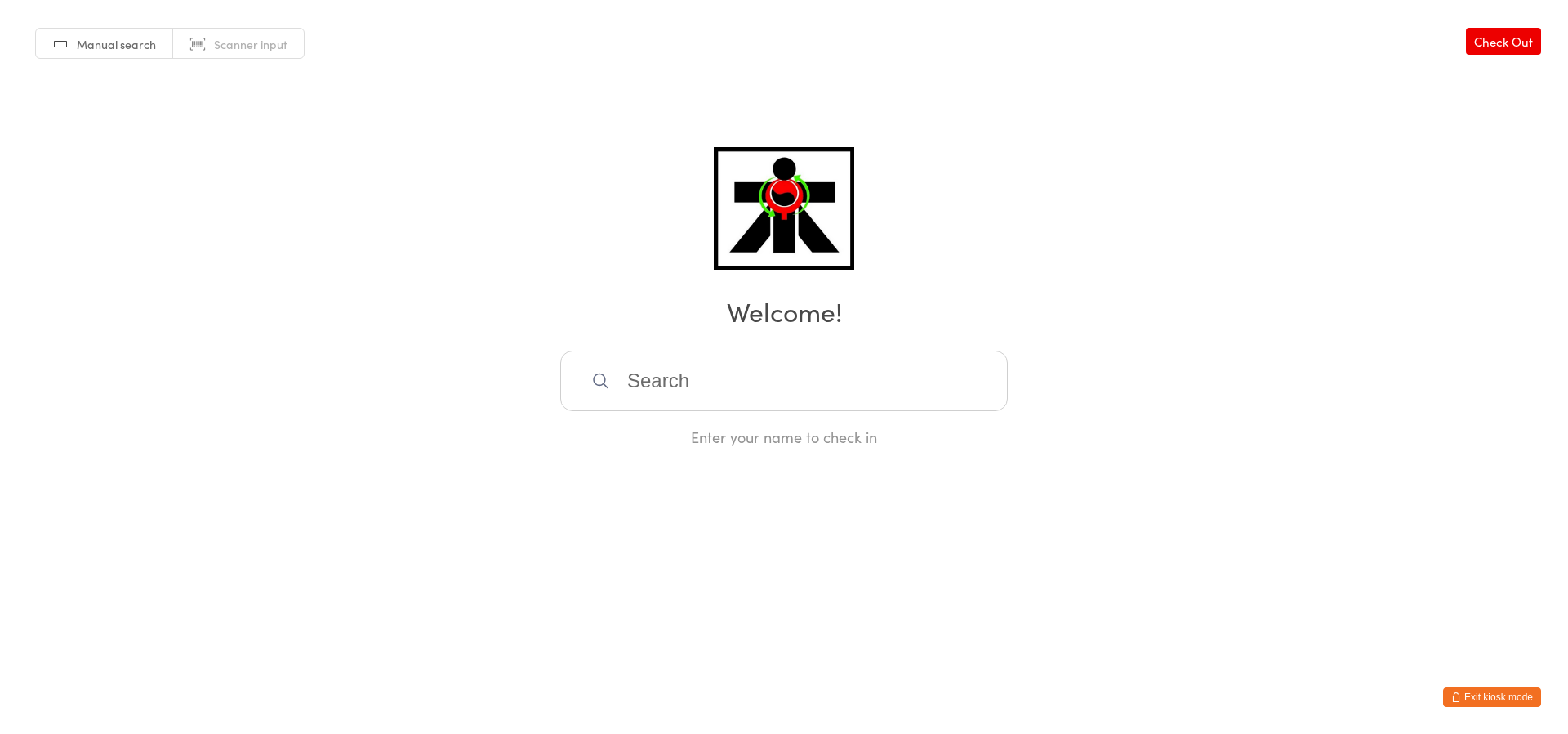
click at [923, 369] on input "search" at bounding box center [783, 381] width 447 height 60
click at [916, 376] on input "search" at bounding box center [783, 381] width 447 height 60
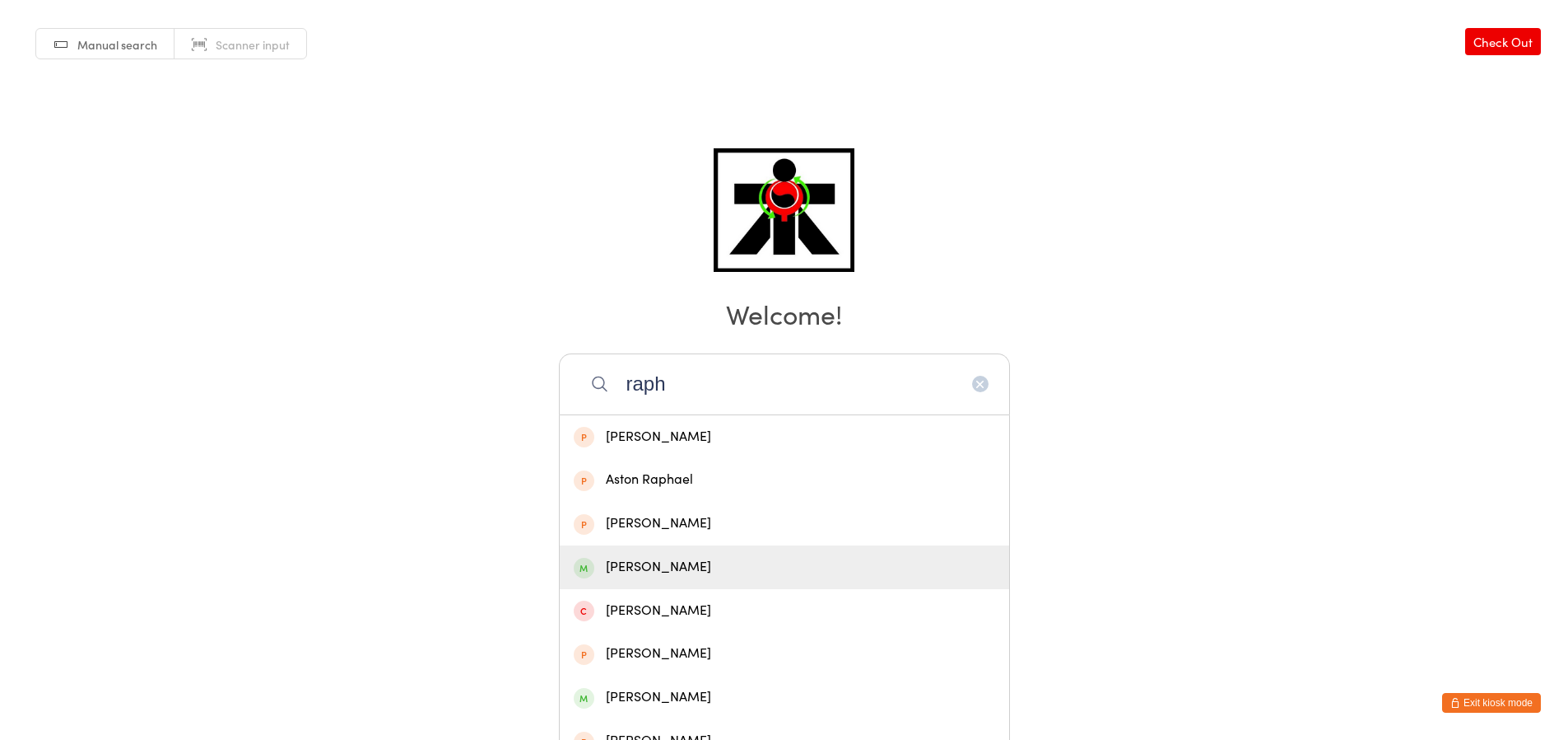
type input "raph"
click at [740, 580] on div "[PERSON_NAME]" at bounding box center [784, 567] width 449 height 43
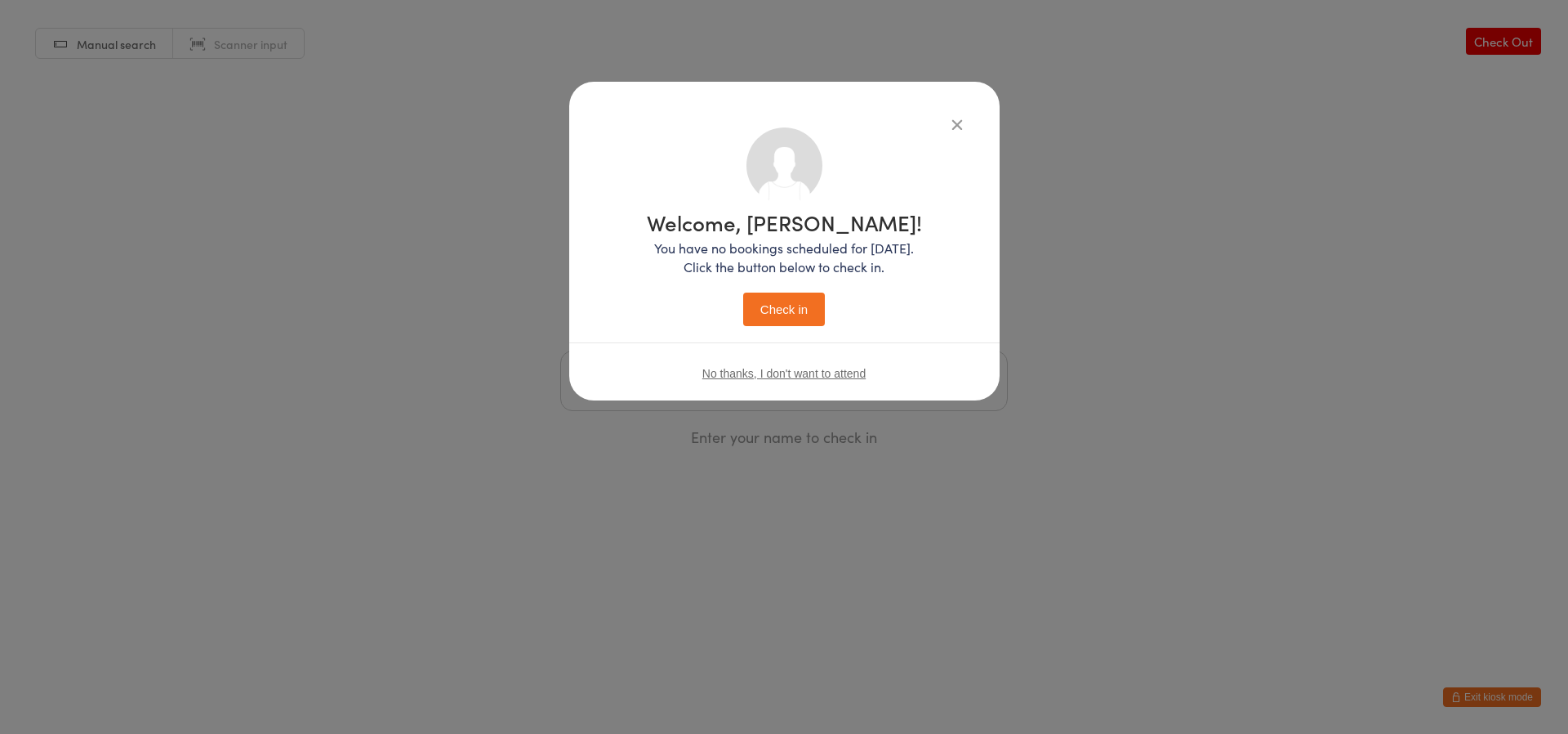
click at [802, 300] on button "Check in" at bounding box center [783, 309] width 81 height 34
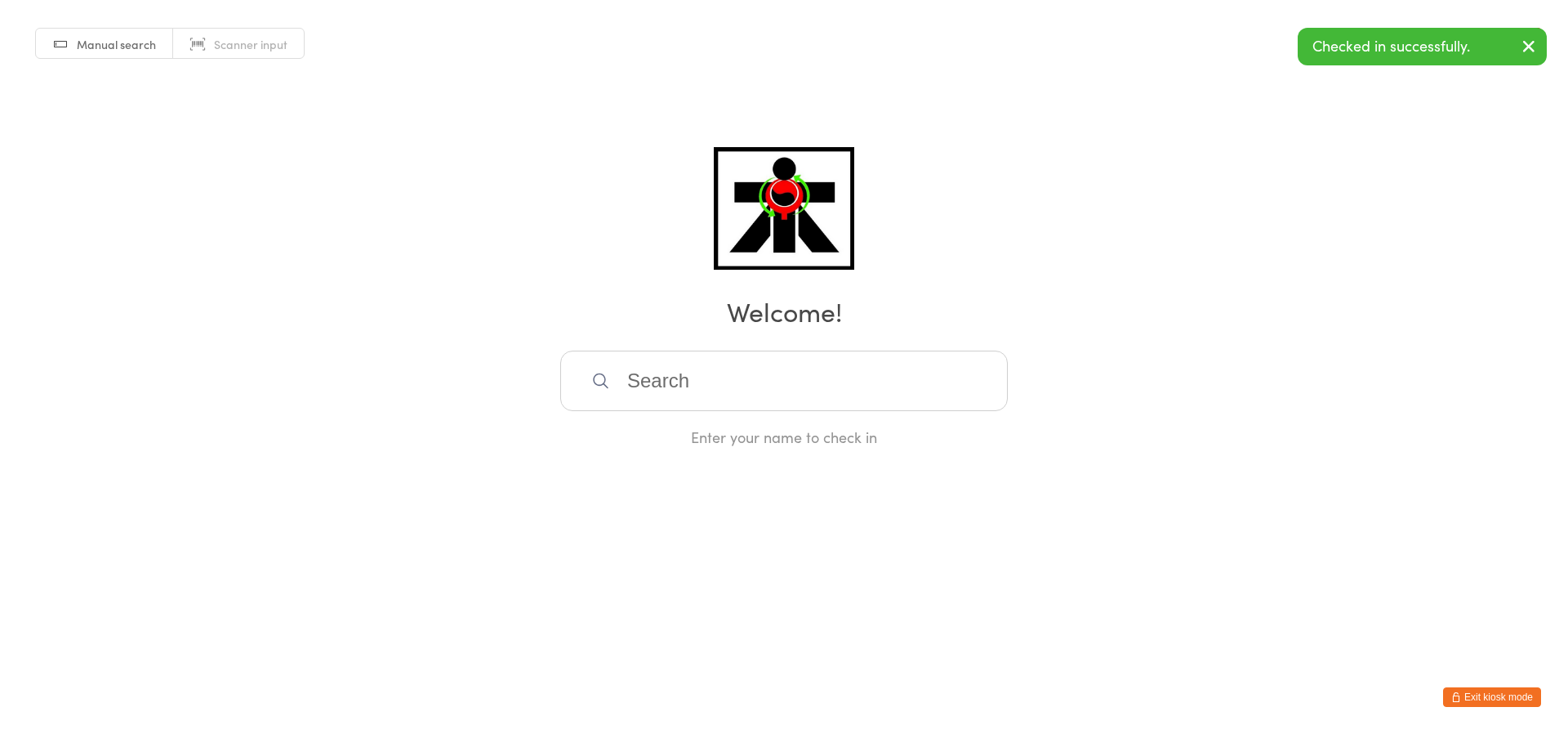
click at [665, 399] on input "search" at bounding box center [783, 381] width 447 height 60
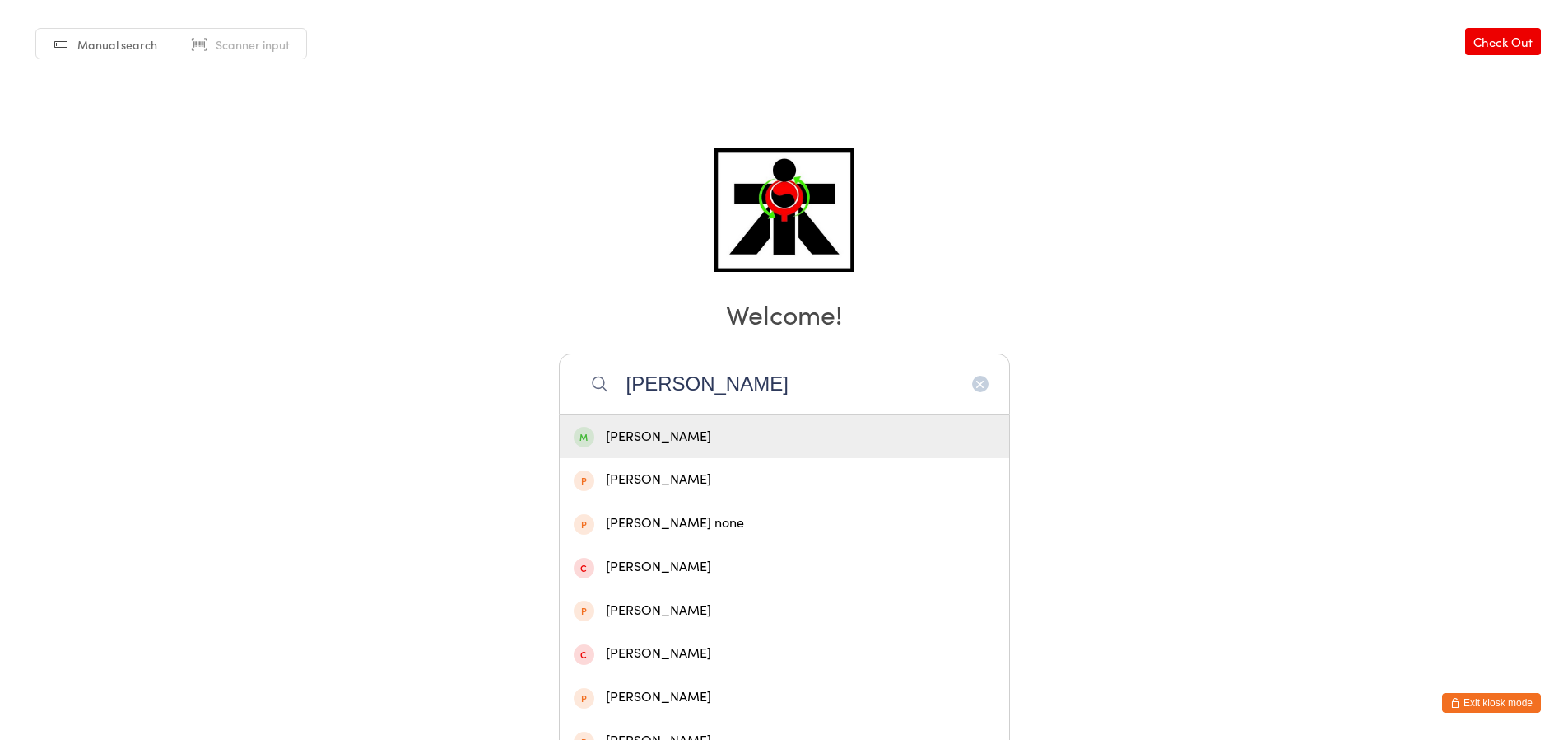
type input "[PERSON_NAME]"
click at [684, 431] on div "[PERSON_NAME]" at bounding box center [784, 436] width 422 height 22
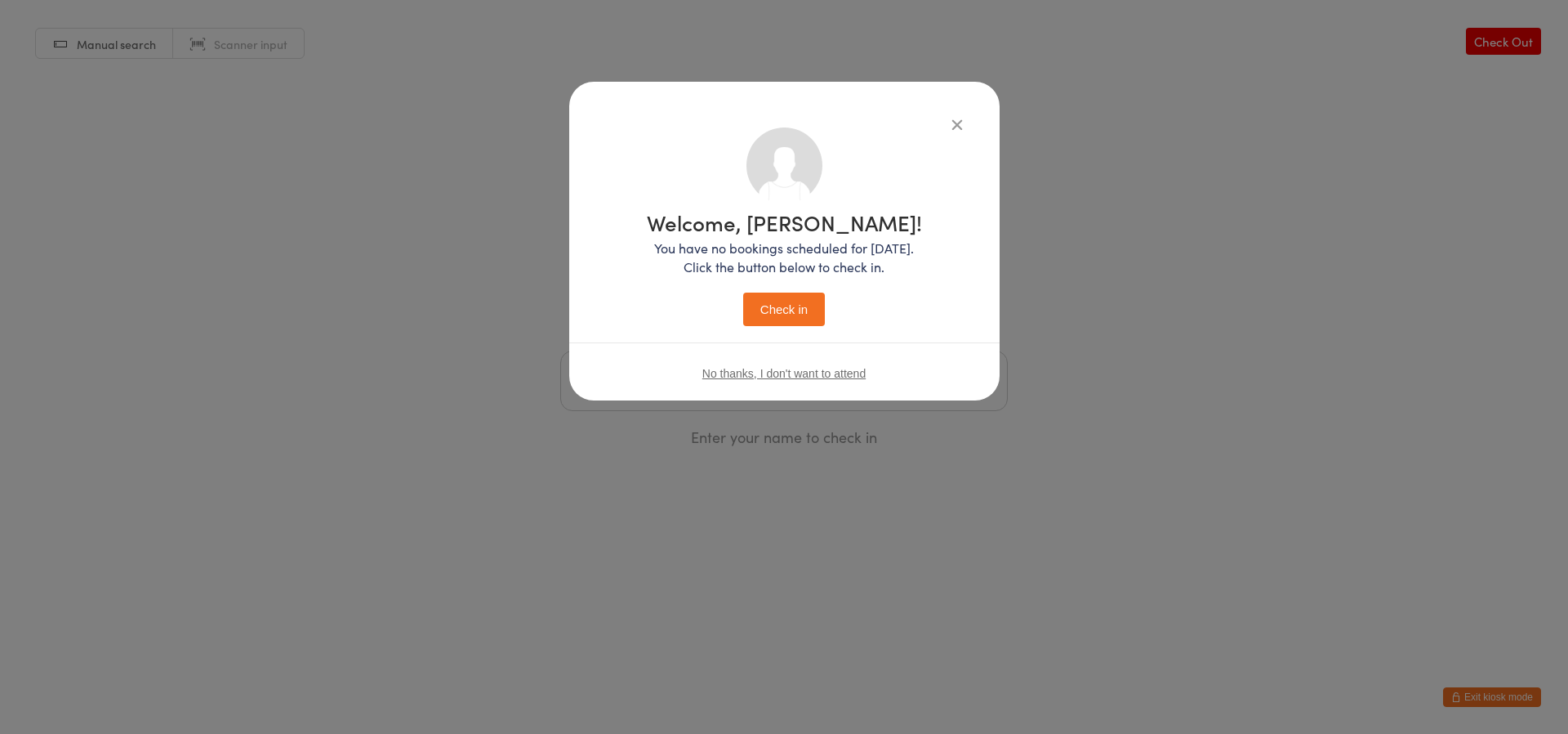
click at [764, 303] on button "Check in" at bounding box center [783, 309] width 81 height 34
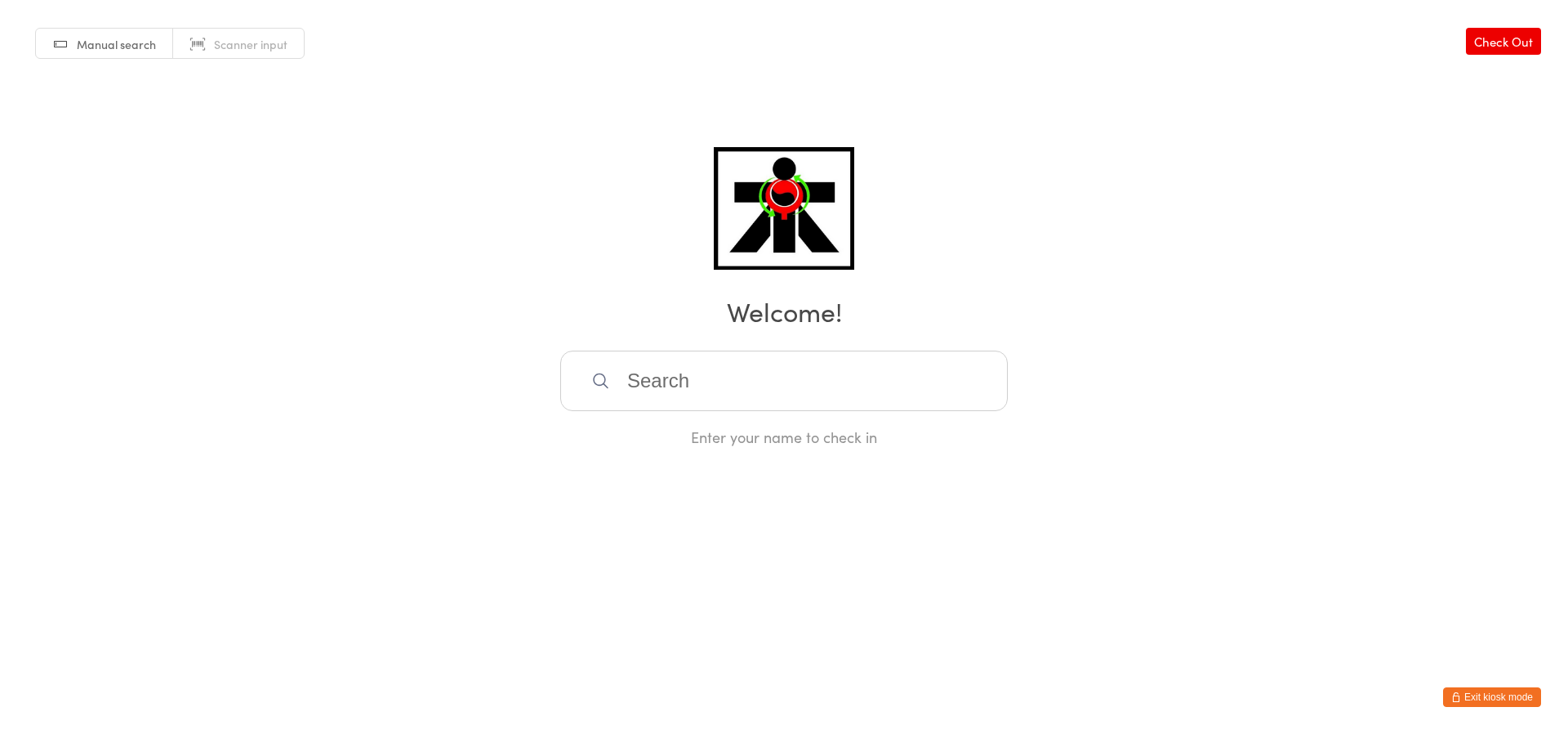
click at [703, 394] on input "search" at bounding box center [783, 381] width 447 height 60
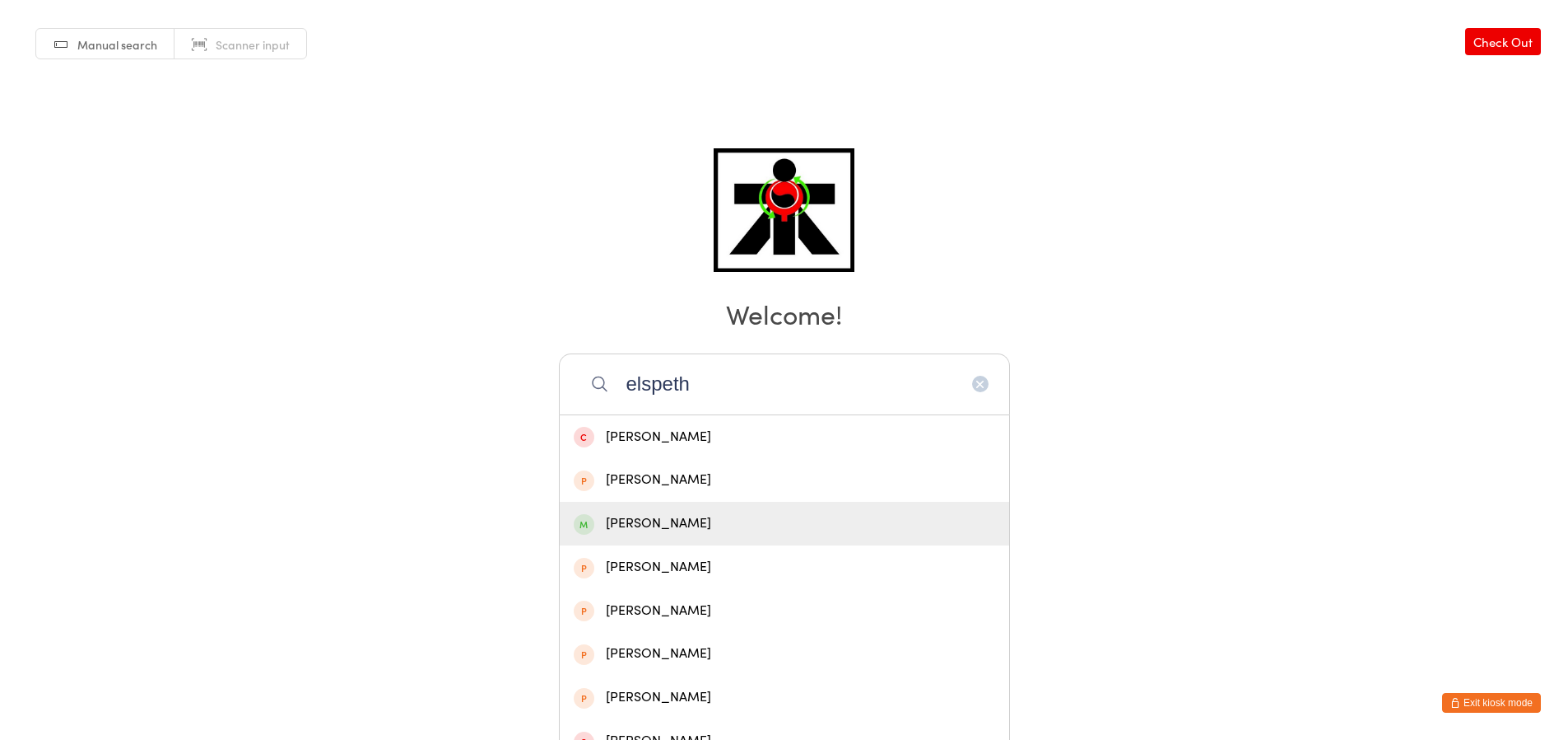
type input "elspeth"
click at [711, 513] on div "[PERSON_NAME]" at bounding box center [784, 523] width 422 height 22
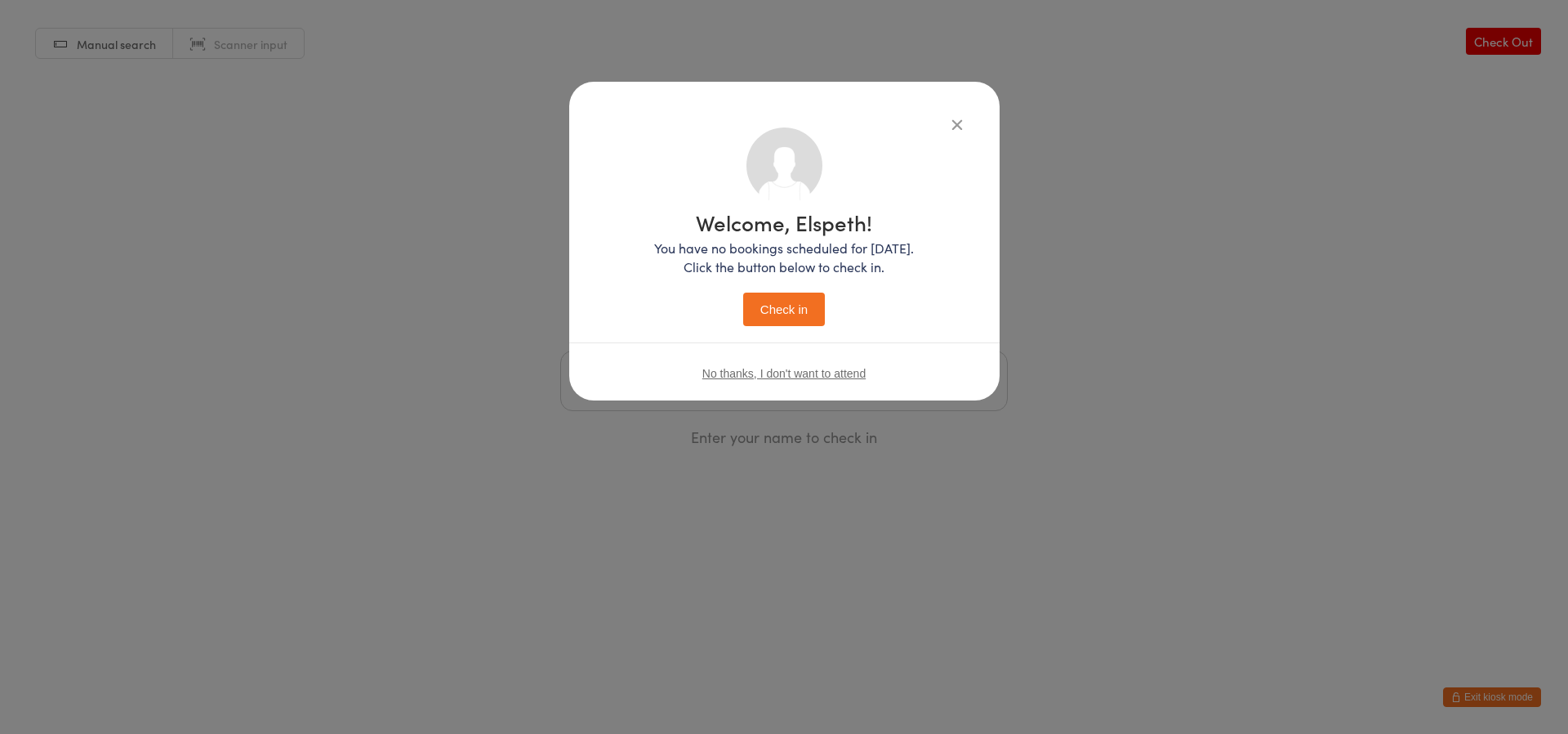
click at [789, 292] on div "Welcome, Elspeth! You have no bookings scheduled for [DATE]. Click the button b…" at bounding box center [784, 268] width 260 height 114
click at [789, 293] on button "Check in" at bounding box center [783, 309] width 81 height 34
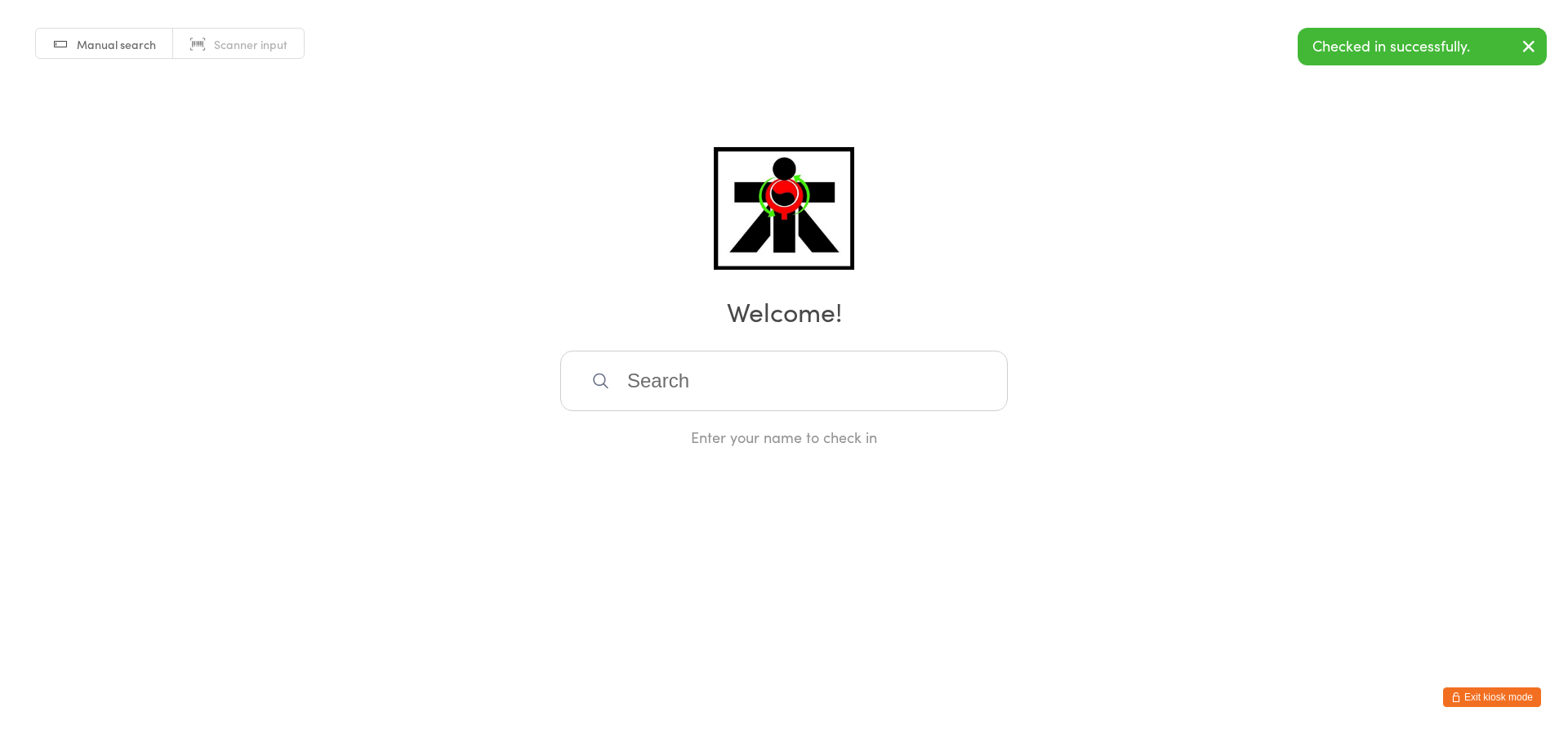
click at [794, 354] on input "search" at bounding box center [783, 381] width 447 height 60
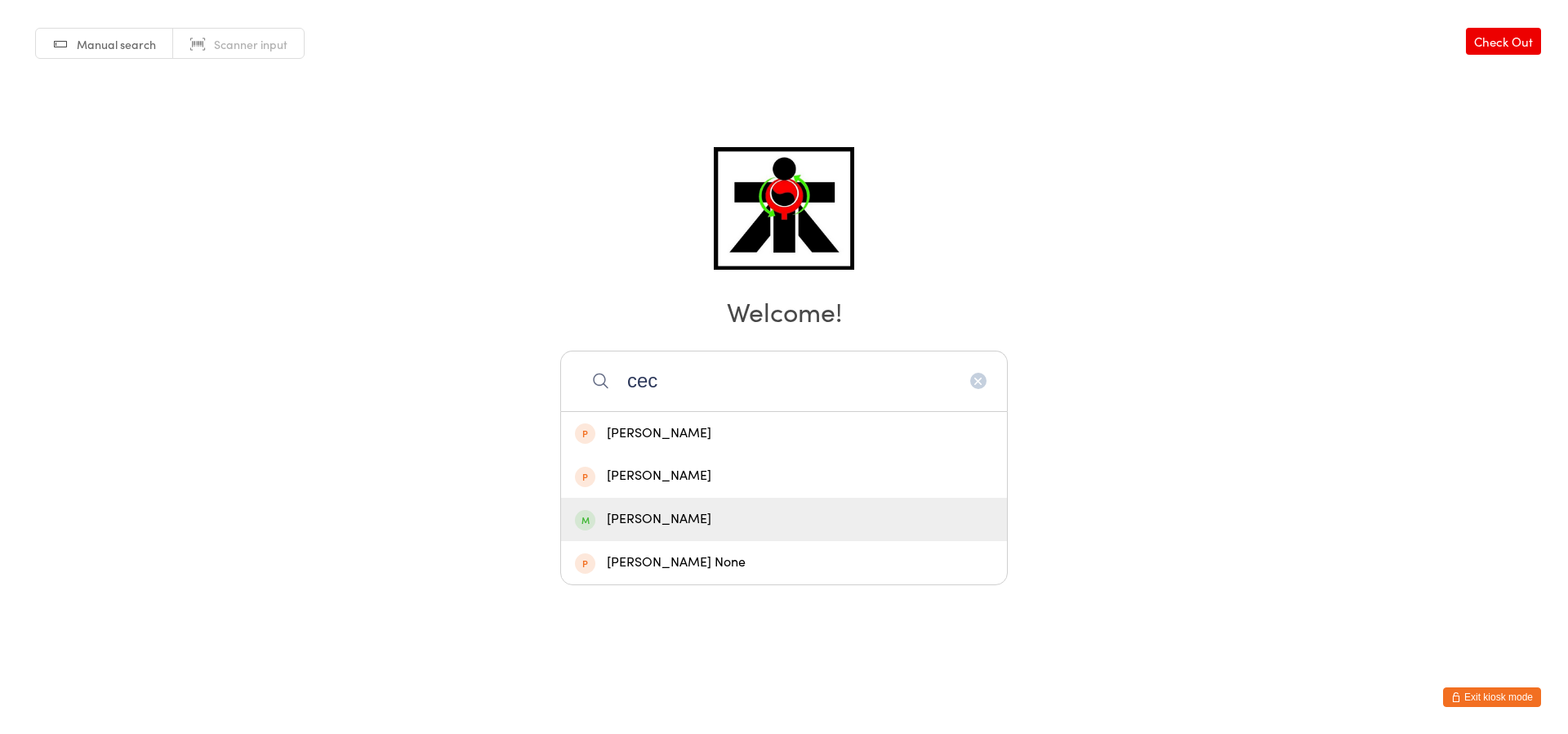
type input "cec"
click at [798, 510] on div "[PERSON_NAME]" at bounding box center [783, 519] width 418 height 22
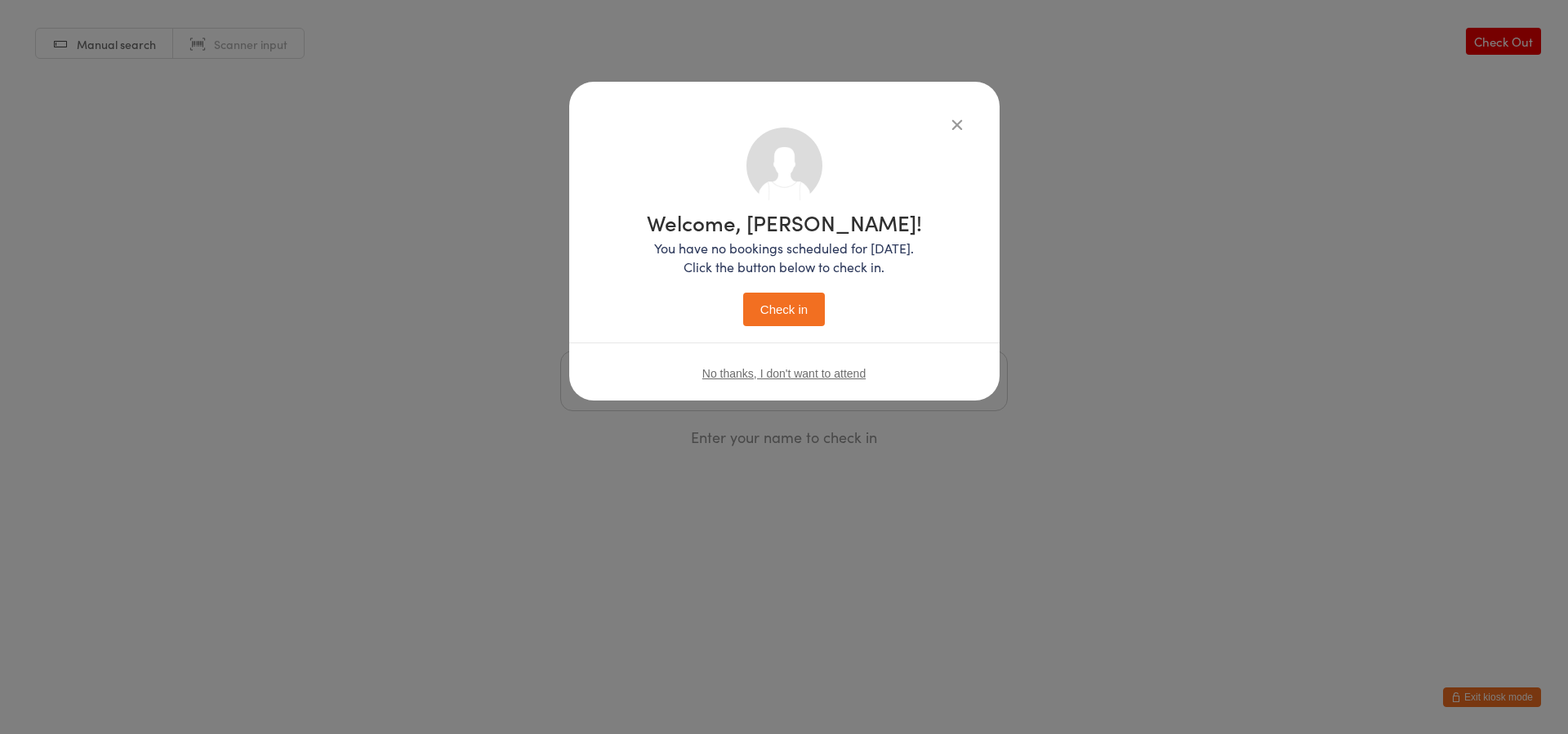
click at [764, 313] on button "Check in" at bounding box center [783, 309] width 81 height 34
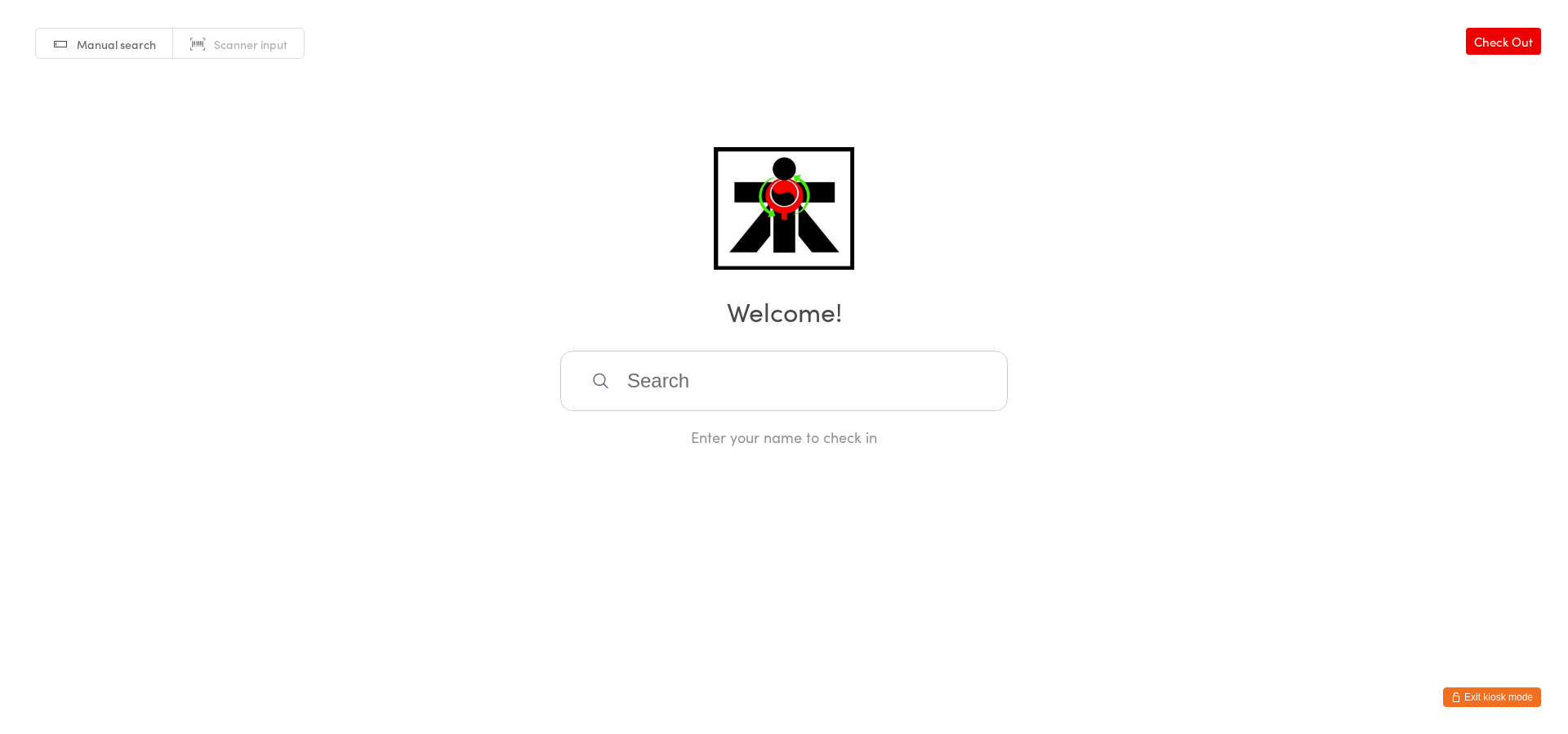
click at [618, 362] on input "search" at bounding box center [783, 381] width 447 height 60
type input "[PERSON_NAME]"
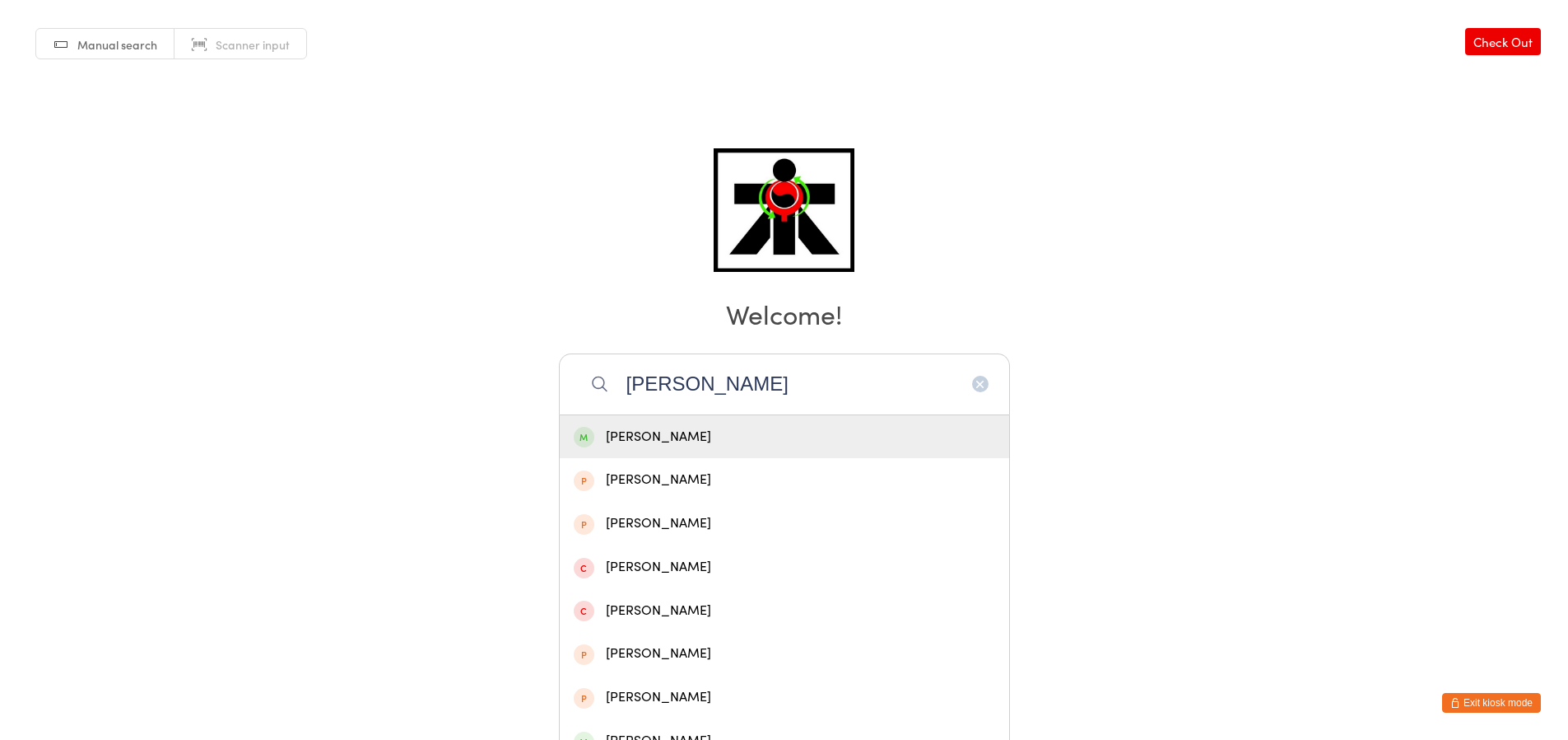
click at [596, 431] on div "[PERSON_NAME]" at bounding box center [784, 436] width 422 height 22
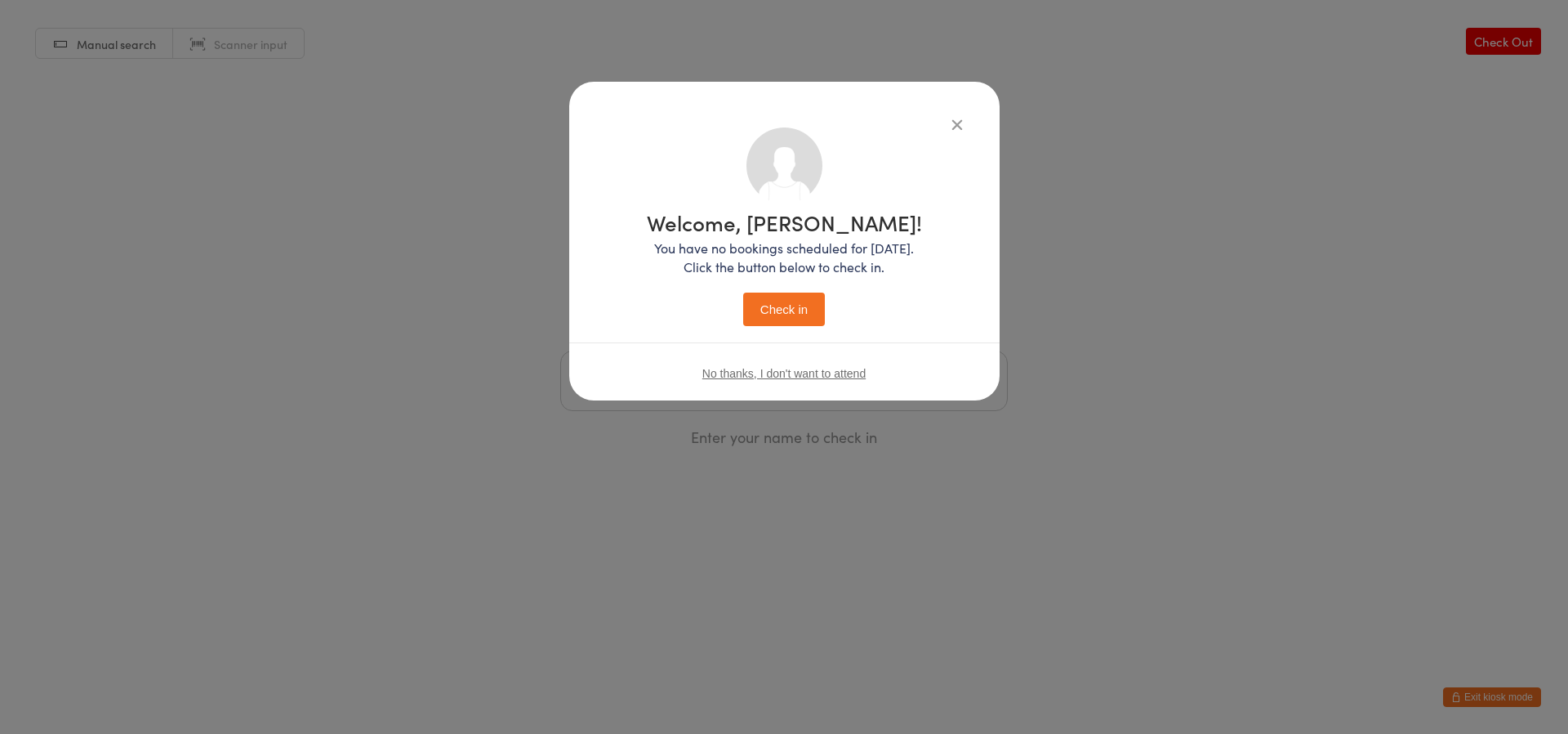
click at [774, 318] on button "Check in" at bounding box center [783, 309] width 81 height 34
